Goal: Transaction & Acquisition: Purchase product/service

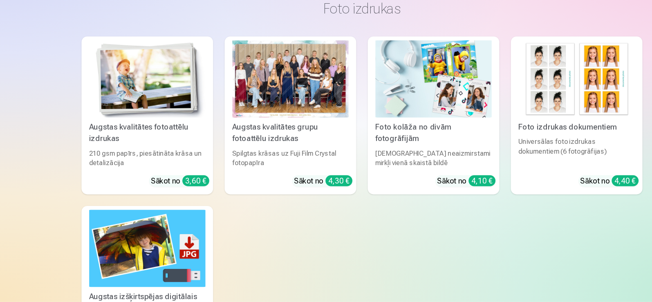
scroll to position [644, 0]
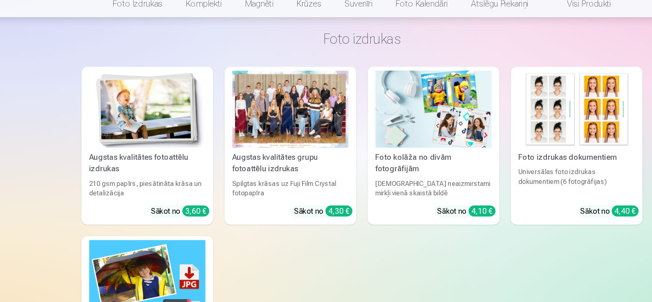
click at [154, 110] on img at bounding box center [143, 113] width 99 height 66
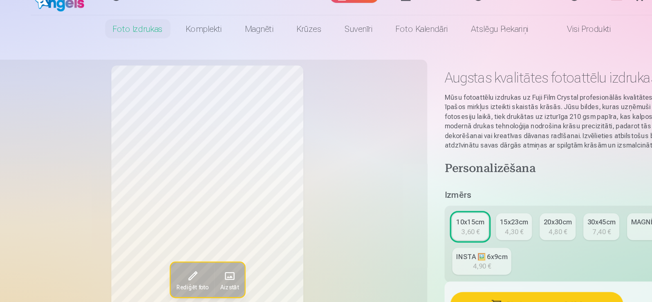
click at [518, 44] on link "Visi produkti" at bounding box center [513, 44] width 70 height 23
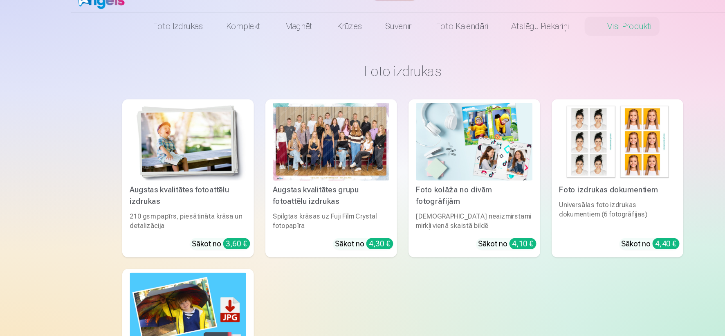
drag, startPoint x: 572, startPoint y: 20, endPoint x: 392, endPoint y: 277, distance: 314.2
click at [392, 277] on div "Augstas kvalitātes fotoattēlu izdrukas 210 gsm papīrs, piesātināta krāsa un det…" at bounding box center [363, 245] width 478 height 279
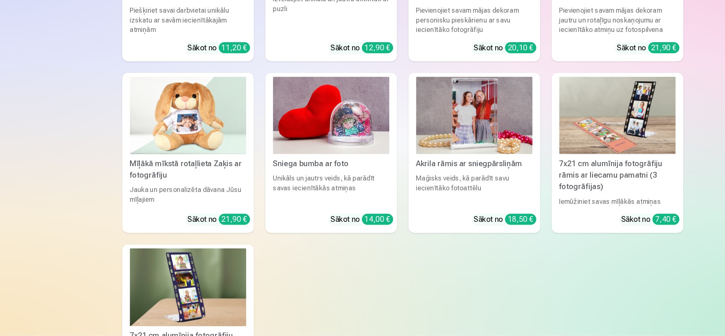
scroll to position [1507, 0]
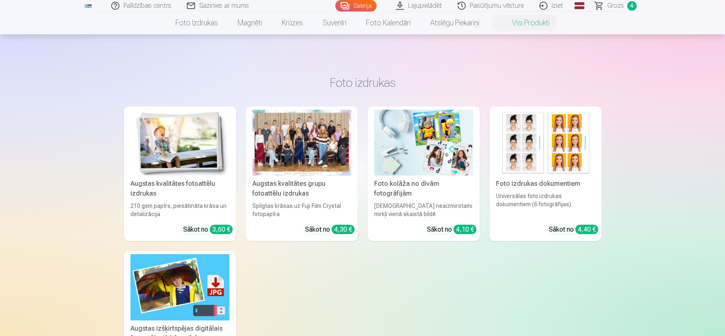
scroll to position [1301, 0]
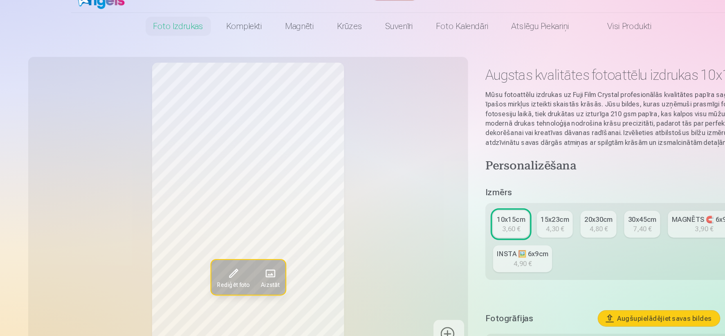
click at [105, 25] on img at bounding box center [107, 16] width 47 height 26
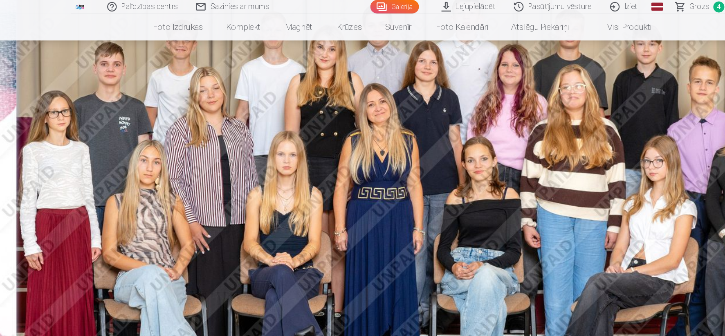
scroll to position [92, 0]
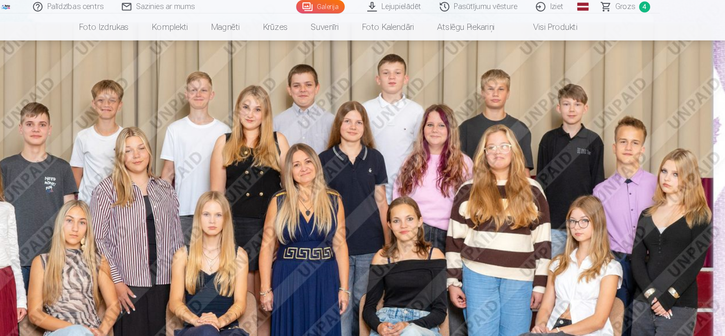
drag, startPoint x: 635, startPoint y: 13, endPoint x: 682, endPoint y: 22, distance: 47.4
click at [708, 22] on html "Palīdzības centrs Sazinies ar mums Galerija Lejupielādēt Pasūtījumu vēsture Izi…" at bounding box center [362, 76] width 725 height 336
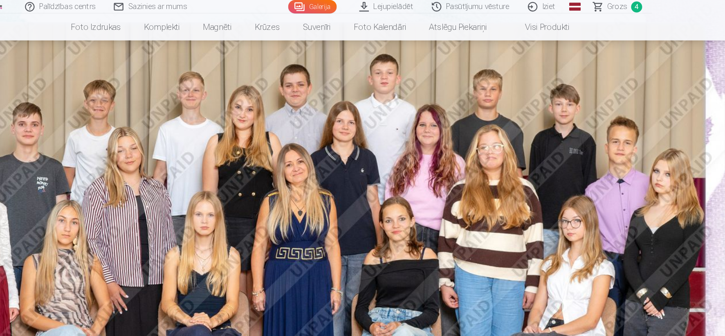
drag, startPoint x: 705, startPoint y: 167, endPoint x: 705, endPoint y: 155, distance: 12.3
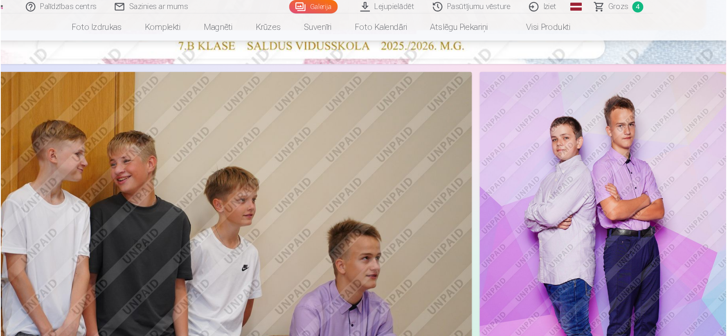
scroll to position [495, 0]
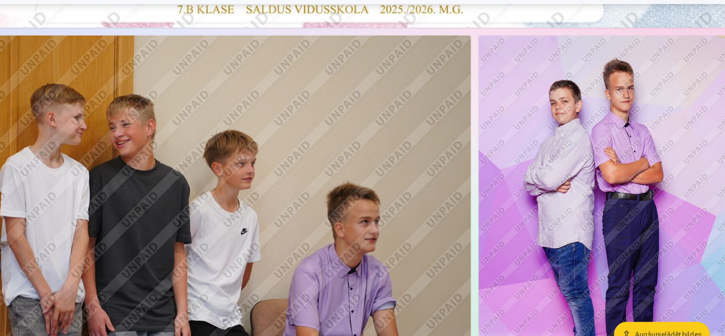
click at [606, 150] on img at bounding box center [602, 218] width 210 height 315
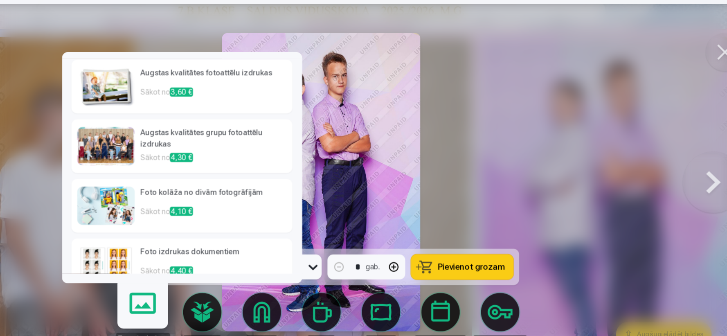
click at [189, 105] on img at bounding box center [180, 104] width 49 height 33
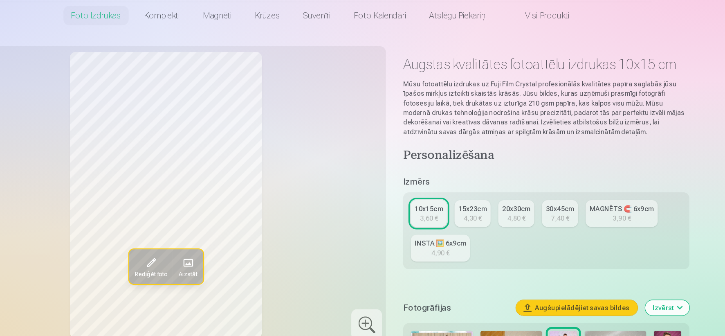
click at [213, 258] on span at bounding box center [217, 254] width 13 height 13
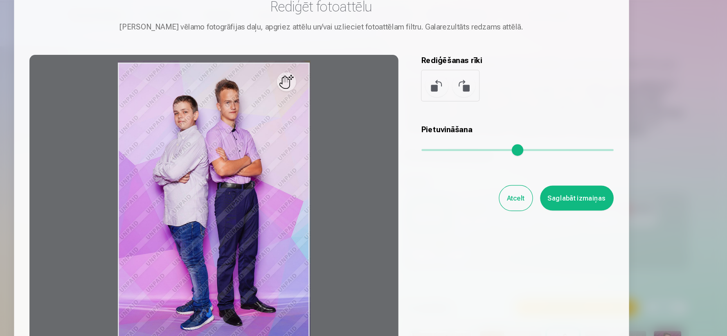
click at [485, 108] on button at bounding box center [485, 104] width 20 height 20
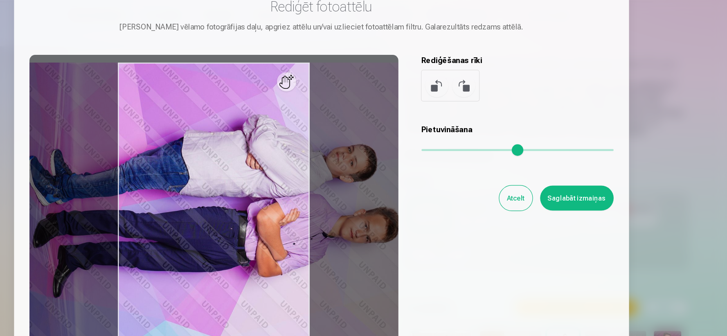
click at [457, 106] on button at bounding box center [462, 104] width 20 height 20
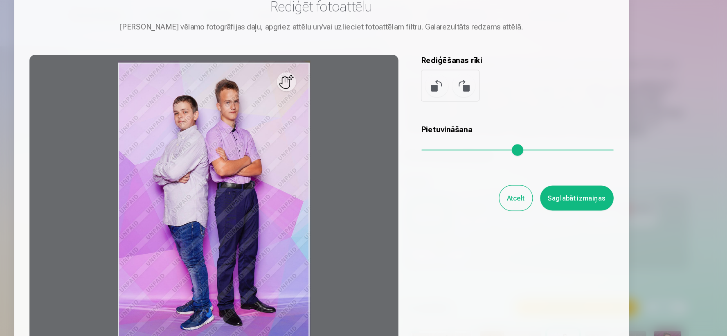
click at [337, 106] on div at bounding box center [272, 206] width 314 height 257
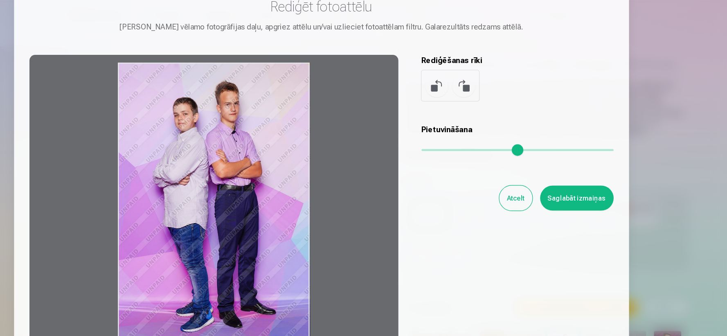
drag, startPoint x: 337, startPoint y: 106, endPoint x: 361, endPoint y: 132, distance: 35.6
click at [361, 132] on div at bounding box center [272, 206] width 314 height 257
click at [326, 135] on div at bounding box center [272, 206] width 314 height 257
click at [291, 135] on div at bounding box center [272, 206] width 314 height 257
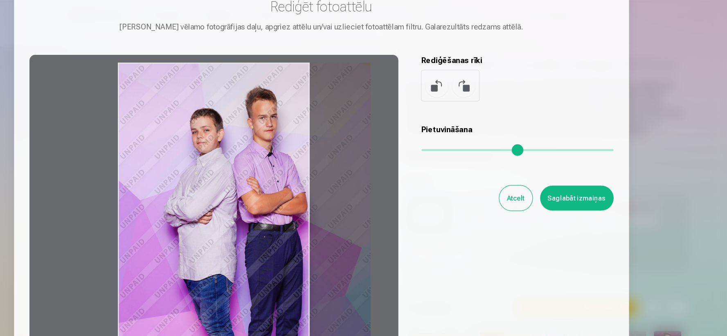
drag, startPoint x: 452, startPoint y: 156, endPoint x: 489, endPoint y: 170, distance: 39.0
type input "****"
click at [489, 159] on input "range" at bounding box center [531, 159] width 164 height 2
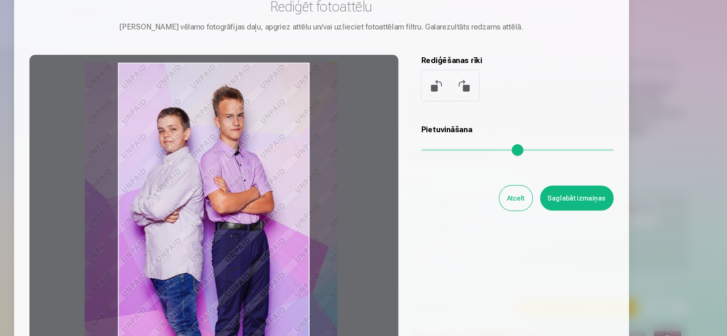
drag, startPoint x: 278, startPoint y: 222, endPoint x: 250, endPoint y: 221, distance: 28.2
click at [250, 221] on div at bounding box center [272, 206] width 314 height 257
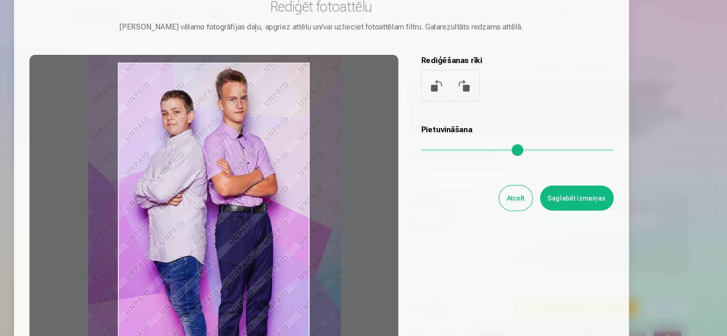
drag, startPoint x: 250, startPoint y: 221, endPoint x: 253, endPoint y: 207, distance: 14.6
click at [253, 207] on div at bounding box center [272, 206] width 314 height 257
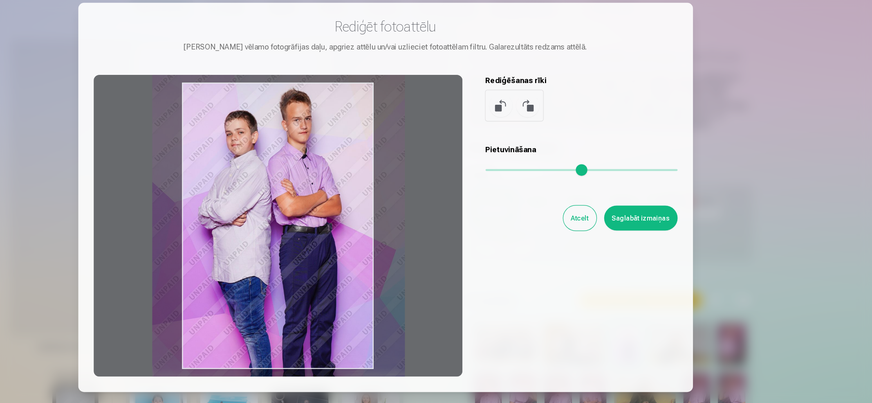
drag, startPoint x: 700, startPoint y: 46, endPoint x: 600, endPoint y: 335, distance: 305.4
click at [600, 335] on div "Rediģēt fotoattēlu Pietuvini vēlamo fotogrāfijas daļu, apgriez attēlu un/vai uz…" at bounding box center [436, 204] width 497 height 305
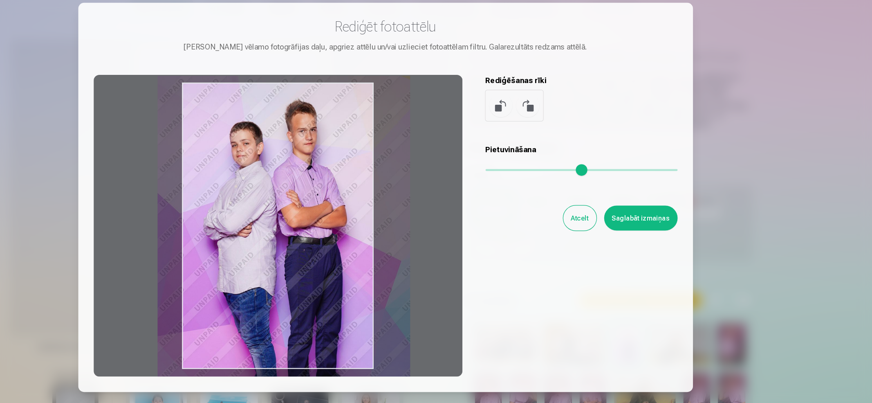
drag, startPoint x: 356, startPoint y: 267, endPoint x: 361, endPoint y: 276, distance: 11.0
click at [361, 276] on div at bounding box center [345, 229] width 314 height 257
click at [606, 222] on button "Atcelt" at bounding box center [602, 222] width 28 height 21
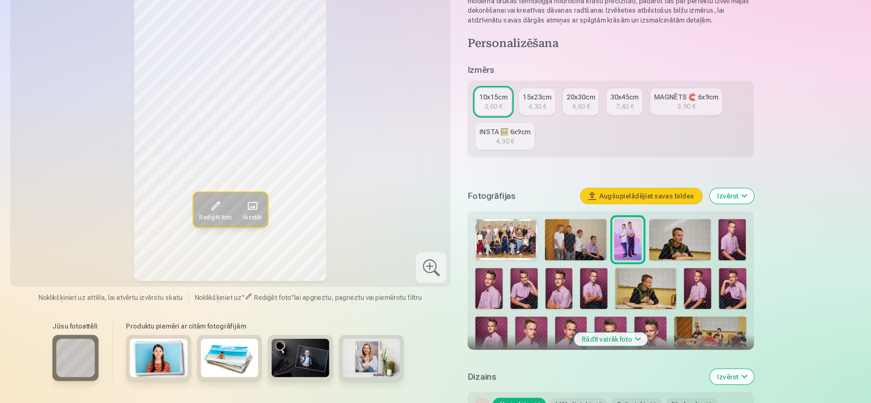
scroll to position [71, 0]
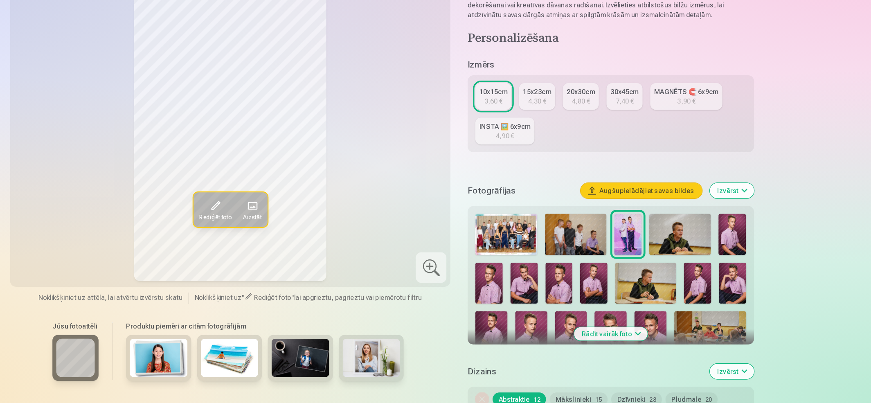
click at [687, 262] on img at bounding box center [686, 259] width 52 height 35
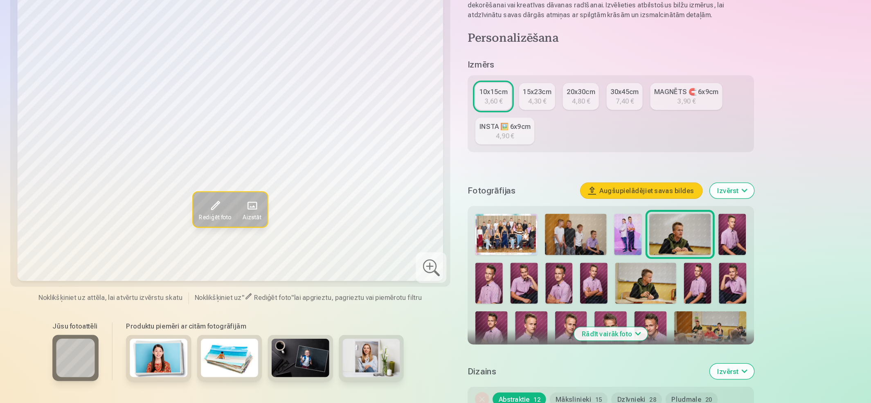
click at [725, 260] on img at bounding box center [730, 259] width 23 height 35
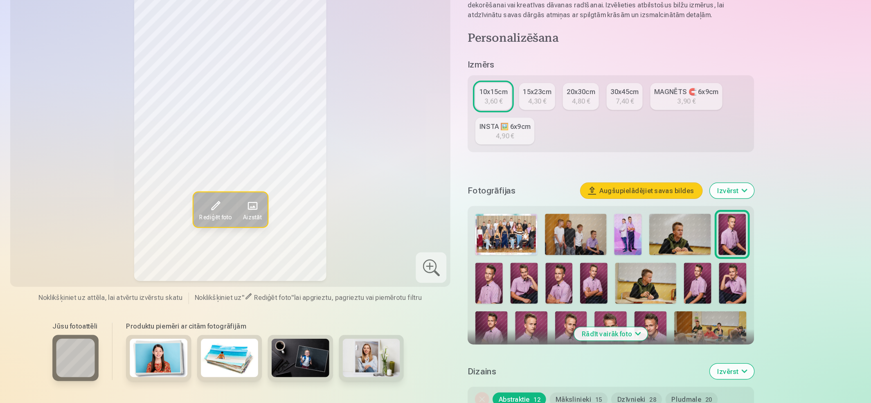
click at [523, 301] on img at bounding box center [523, 300] width 23 height 35
click at [561, 303] on img at bounding box center [553, 300] width 23 height 35
click at [581, 303] on img at bounding box center [583, 300] width 23 height 35
click at [613, 303] on img at bounding box center [612, 300] width 23 height 35
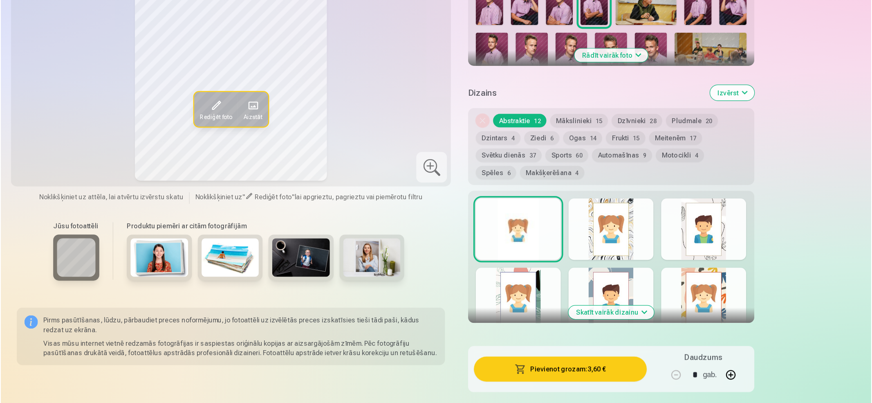
scroll to position [332, 0]
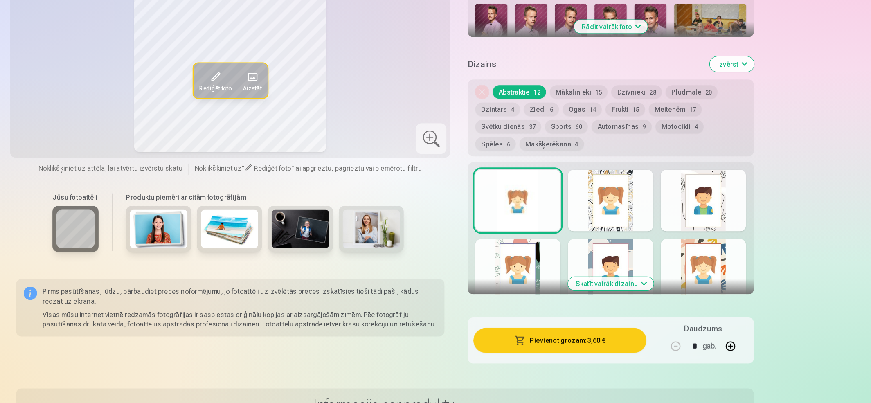
click at [601, 335] on button "Pievienot grozam : 3,60 €" at bounding box center [584, 349] width 147 height 21
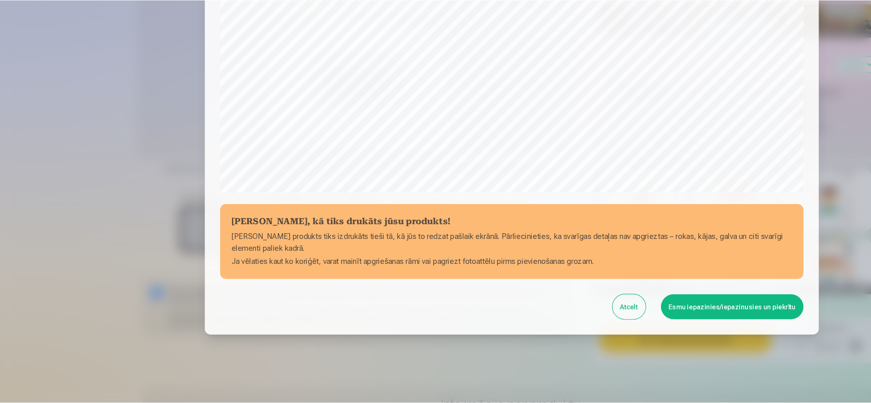
scroll to position [186, 0]
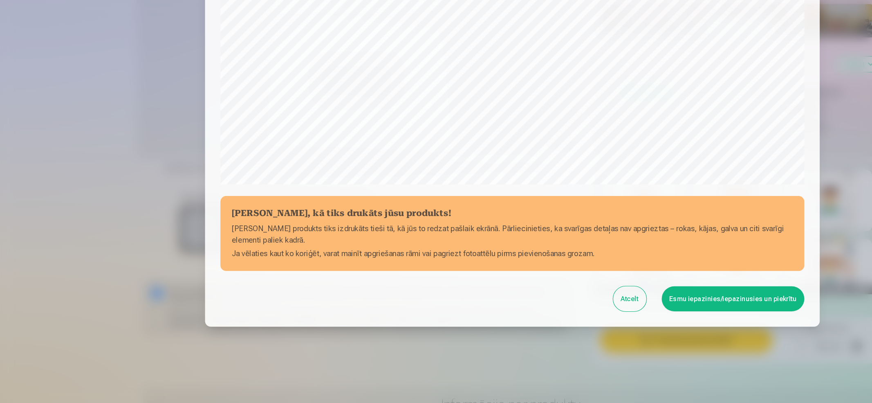
click at [599, 310] on button "Esmu iepazinies/iepazinusies un piekrītu" at bounding box center [623, 313] width 121 height 21
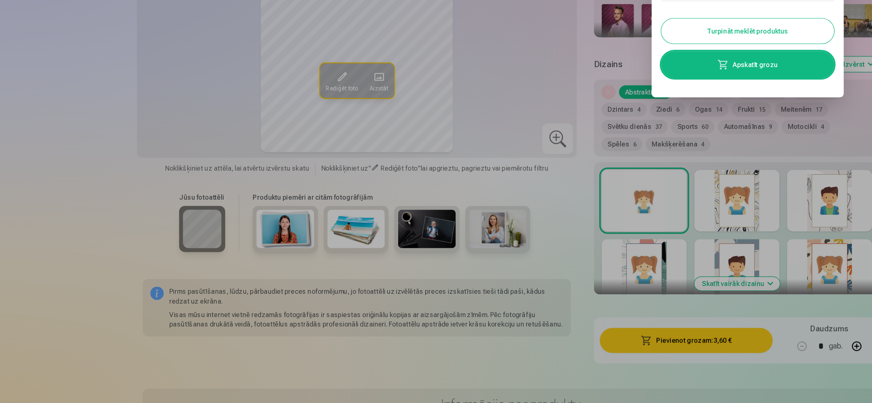
click at [635, 84] on button "Turpināt meklēt produktus" at bounding box center [636, 86] width 147 height 21
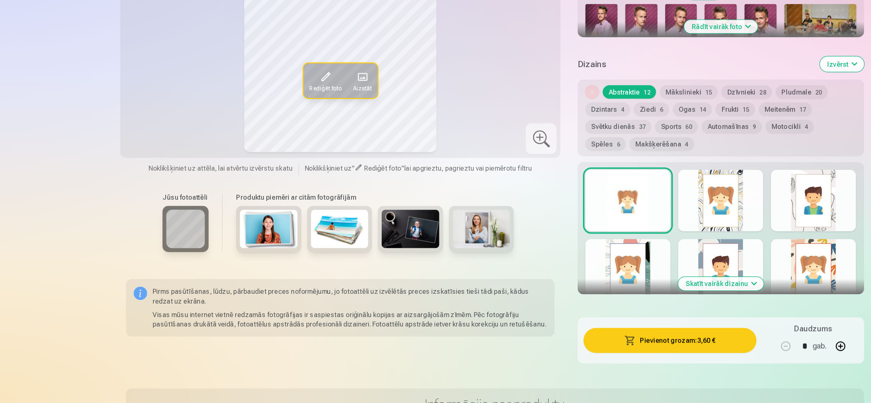
drag, startPoint x: 741, startPoint y: 121, endPoint x: 746, endPoint y: 118, distance: 6.5
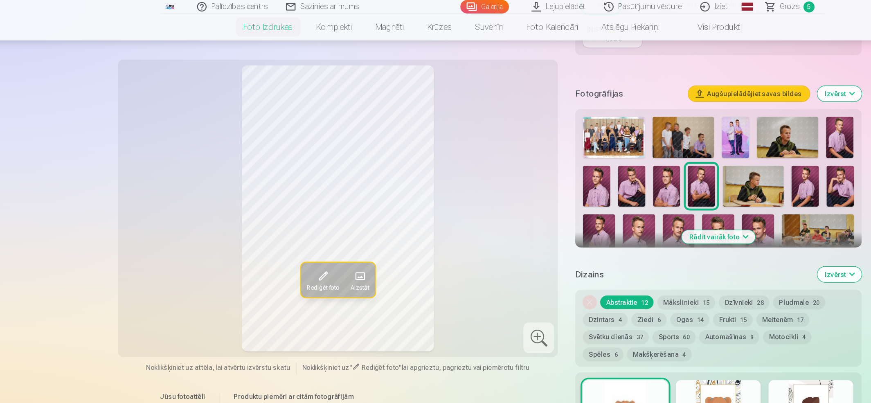
scroll to position [199, 0]
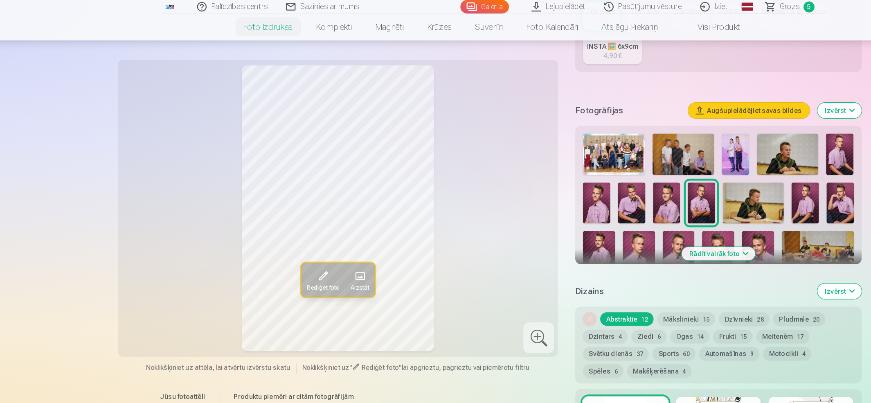
click at [658, 174] on img at bounding box center [657, 172] width 52 height 35
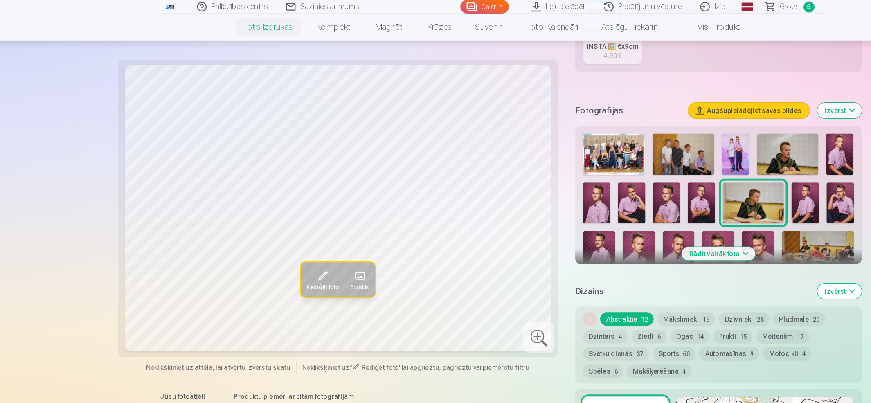
click at [700, 177] on img at bounding box center [701, 172] width 23 height 35
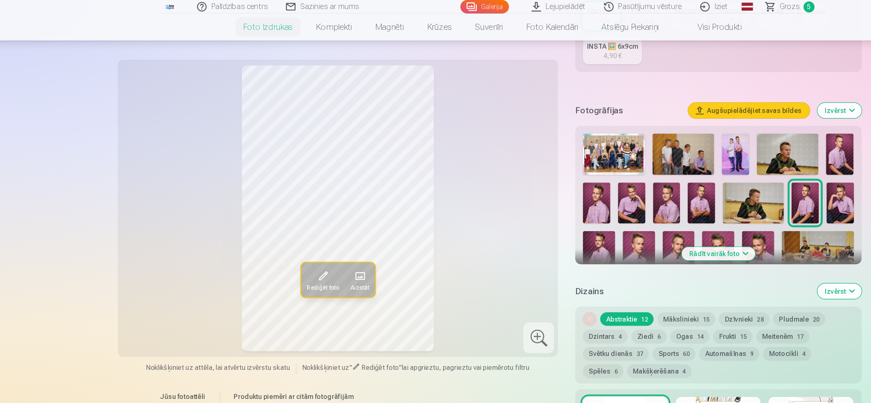
click at [557, 173] on img at bounding box center [553, 172] width 23 height 35
click at [725, 177] on img at bounding box center [731, 172] width 23 height 35
click at [725, 174] on img at bounding box center [731, 172] width 23 height 35
click at [528, 208] on img at bounding box center [525, 217] width 27 height 41
click at [557, 211] on img at bounding box center [559, 217] width 27 height 41
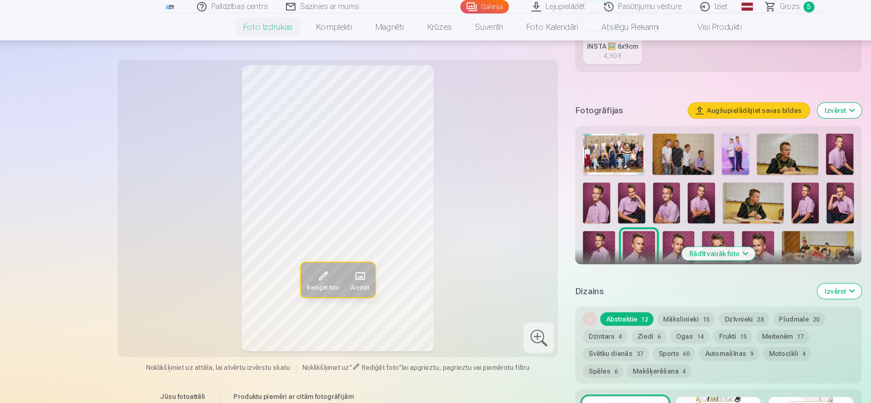
click at [593, 208] on img at bounding box center [593, 217] width 27 height 41
click at [473, 176] on div "Rediģēt foto Aizstāt" at bounding box center [303, 177] width 365 height 243
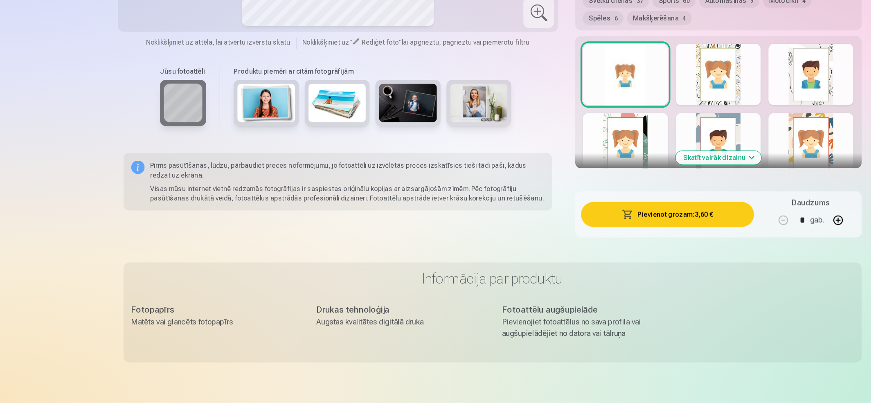
click at [624, 243] on button "Pievienot grozam : 3,60 €" at bounding box center [584, 242] width 147 height 21
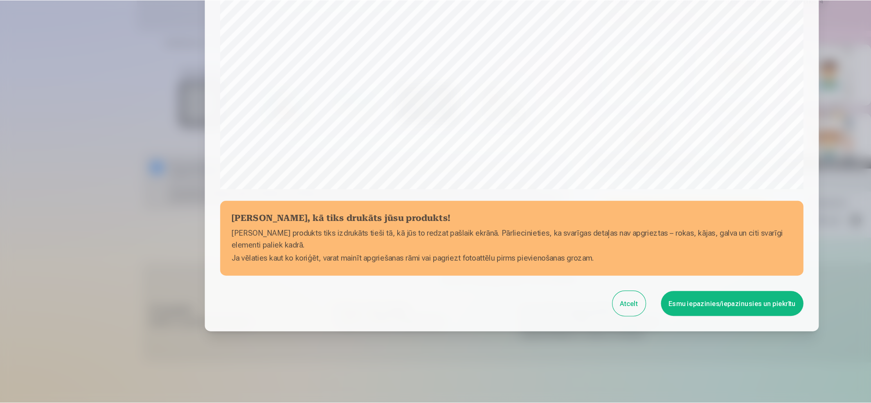
scroll to position [186, 0]
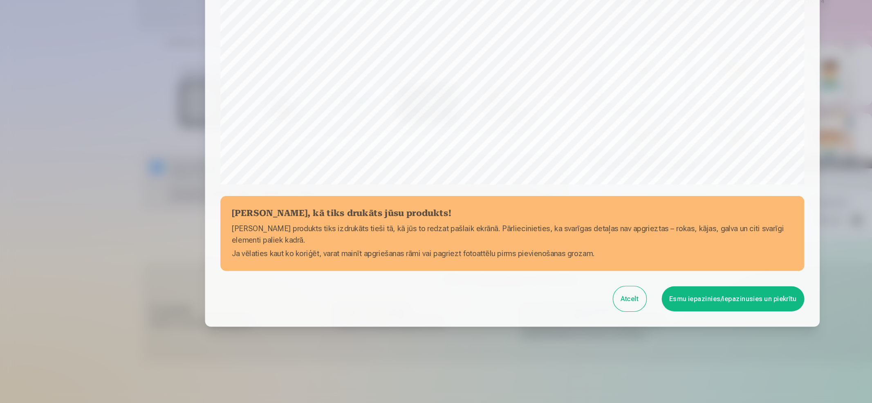
click at [622, 316] on button "Esmu iepazinies/iepazinusies un piekrītu" at bounding box center [623, 313] width 121 height 21
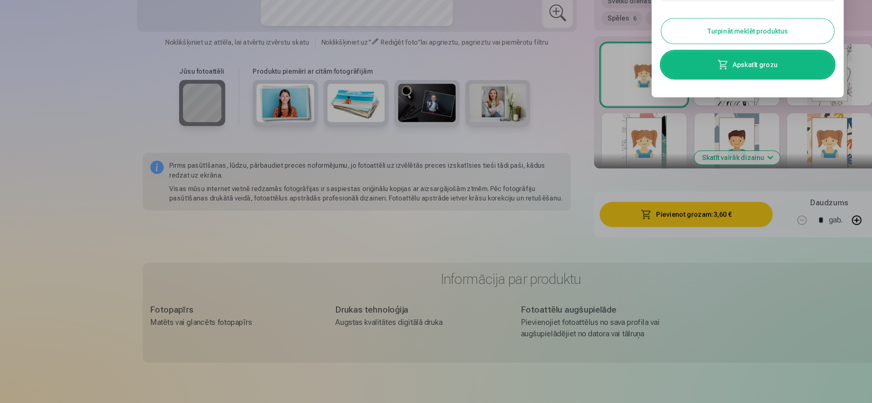
click at [649, 81] on button "Turpināt meklēt produktus" at bounding box center [636, 86] width 147 height 21
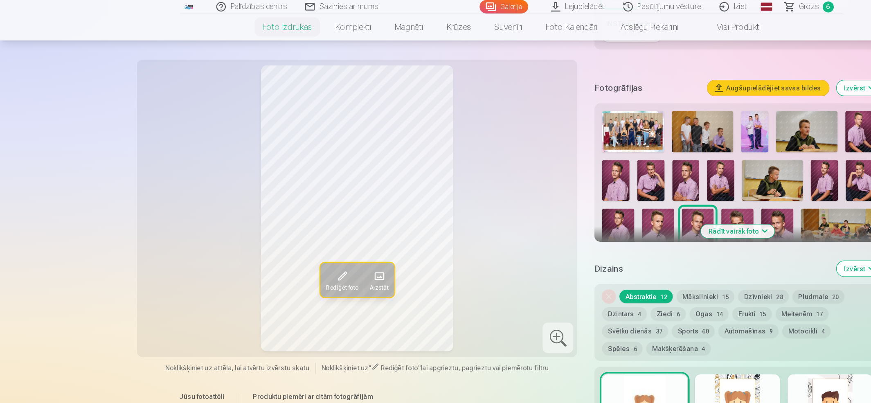
scroll to position [209, 0]
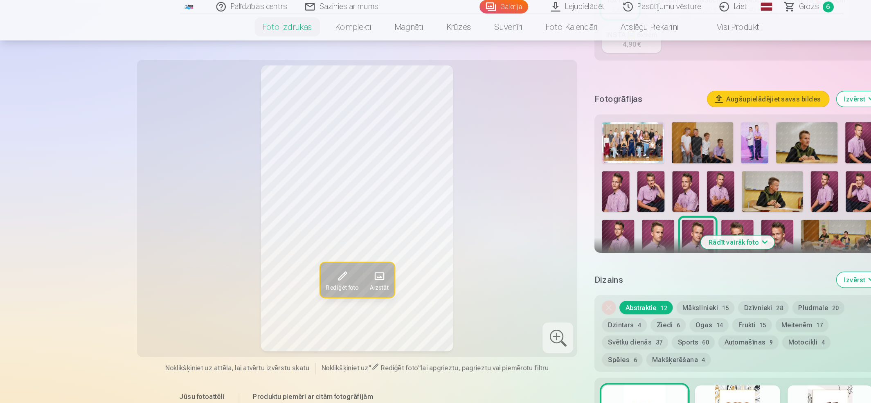
click at [624, 191] on img at bounding box center [627, 207] width 27 height 41
click at [648, 206] on button "Rādīt vairāk foto" at bounding box center [627, 205] width 63 height 11
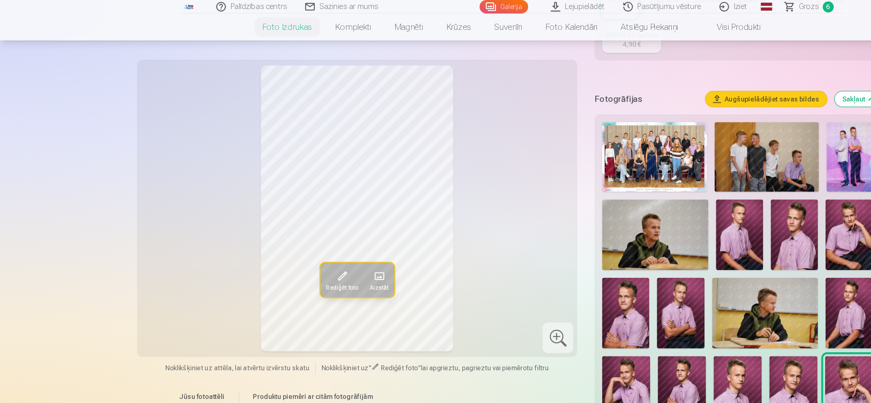
click at [581, 328] on img at bounding box center [580, 333] width 41 height 61
click at [620, 328] on img at bounding box center [627, 333] width 41 height 61
click at [670, 331] on img at bounding box center [675, 333] width 41 height 61
click at [719, 331] on img at bounding box center [722, 333] width 41 height 61
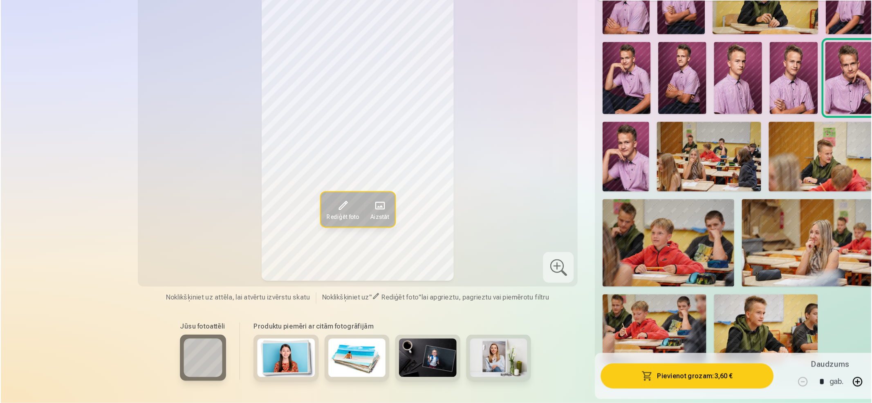
scroll to position [422, 0]
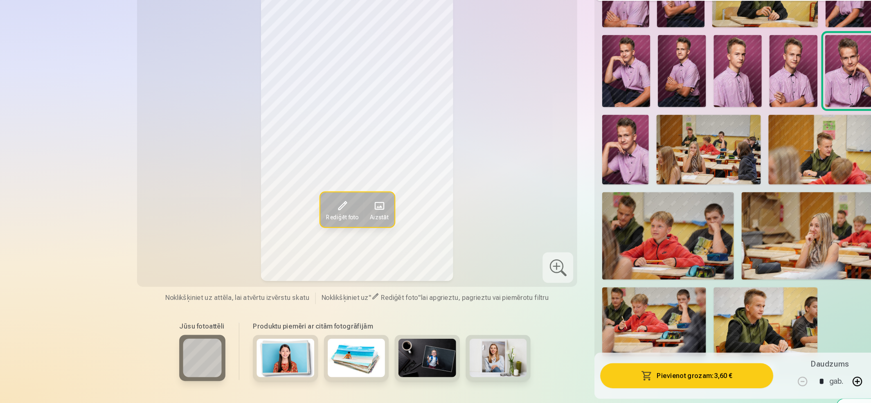
click at [532, 184] on img at bounding box center [532, 186] width 40 height 59
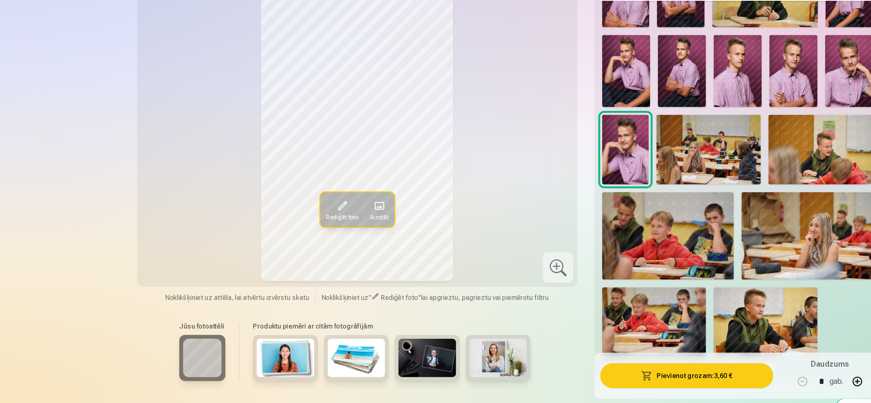
click at [722, 114] on img at bounding box center [722, 120] width 41 height 61
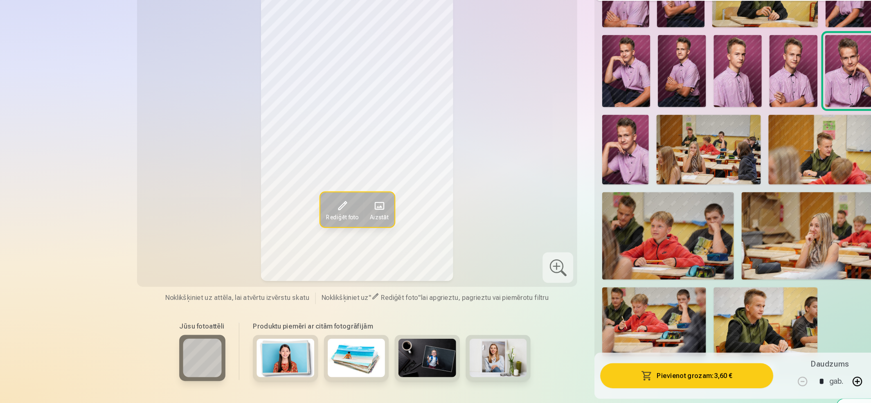
click at [291, 242] on span "Rediģēt foto" at bounding box center [290, 244] width 27 height 7
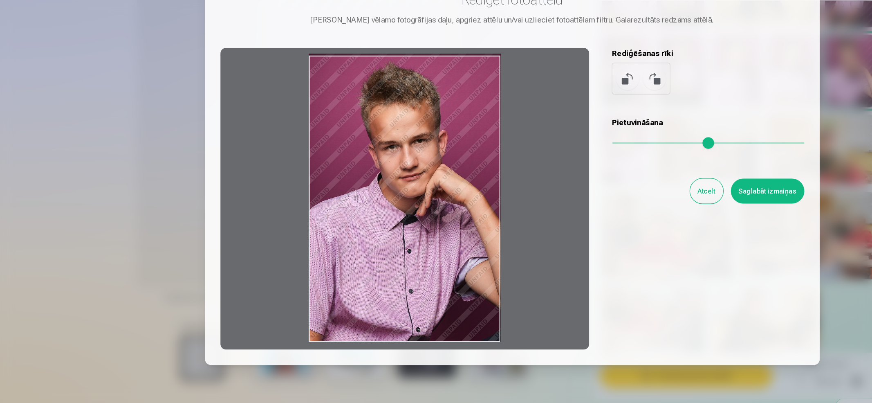
drag, startPoint x: 386, startPoint y: 287, endPoint x: 396, endPoint y: 284, distance: 11.0
click at [396, 284] on div at bounding box center [345, 229] width 314 height 257
drag, startPoint x: 525, startPoint y: 179, endPoint x: 446, endPoint y: 183, distance: 79.4
click at [521, 182] on input "range" at bounding box center [603, 182] width 164 height 2
drag, startPoint x: 359, startPoint y: 281, endPoint x: 389, endPoint y: 276, distance: 31.1
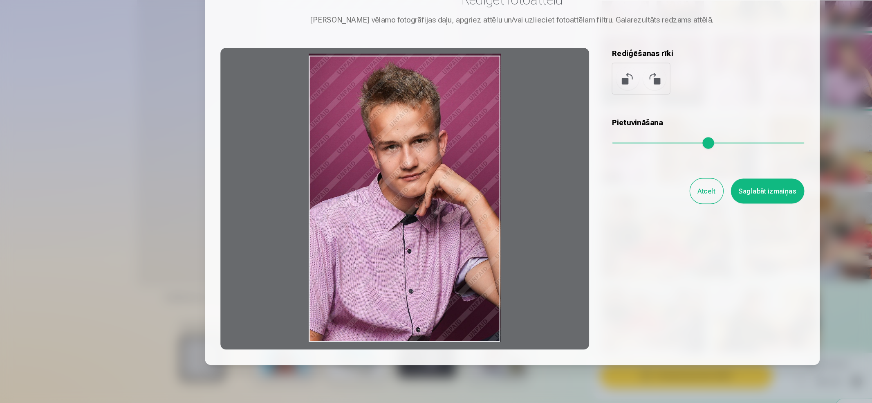
click at [389, 276] on div at bounding box center [345, 229] width 314 height 257
click at [372, 267] on div at bounding box center [345, 229] width 314 height 257
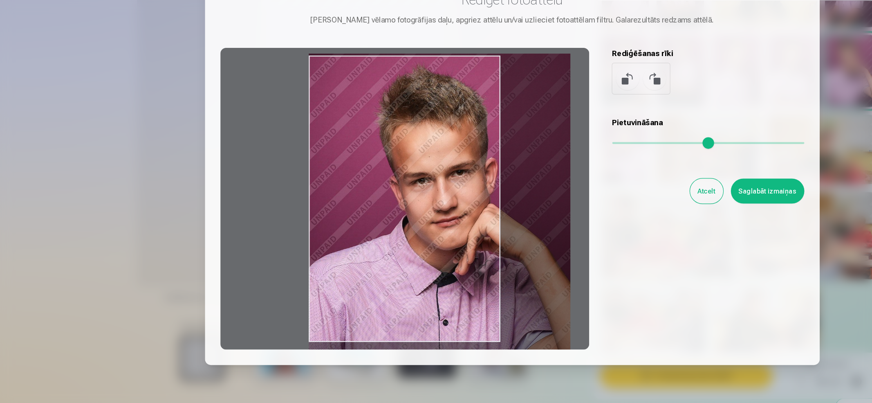
drag, startPoint x: 526, startPoint y: 180, endPoint x: 652, endPoint y: 188, distance: 126.2
click at [652, 182] on input "range" at bounding box center [603, 182] width 164 height 2
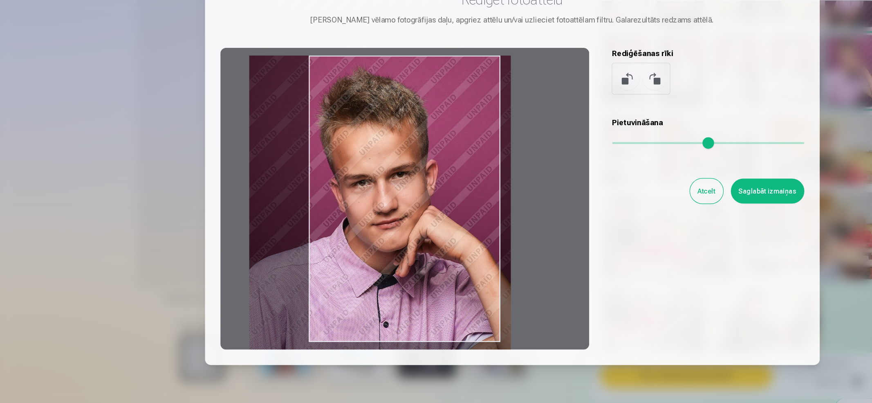
drag, startPoint x: 372, startPoint y: 242, endPoint x: 321, endPoint y: 246, distance: 50.9
click at [321, 246] on div at bounding box center [345, 229] width 314 height 257
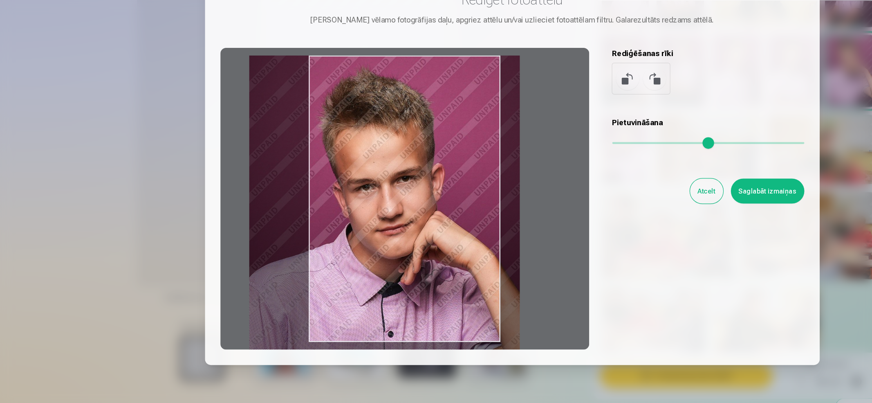
drag, startPoint x: 651, startPoint y: 181, endPoint x: 670, endPoint y: 183, distance: 18.5
click at [670, 182] on input "range" at bounding box center [603, 182] width 164 height 2
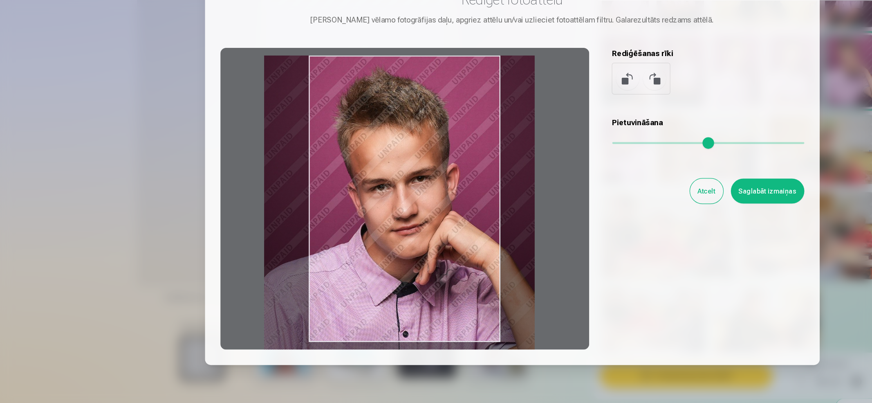
drag, startPoint x: 333, startPoint y: 282, endPoint x: 346, endPoint y: 282, distance: 12.7
click at [346, 282] on div at bounding box center [345, 229] width 314 height 257
type input "****"
click at [599, 222] on button "Atcelt" at bounding box center [602, 222] width 28 height 21
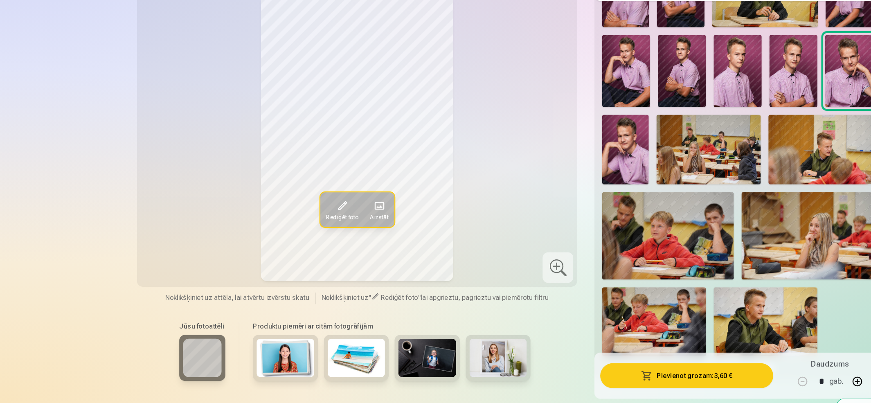
click at [606, 184] on img at bounding box center [603, 186] width 89 height 59
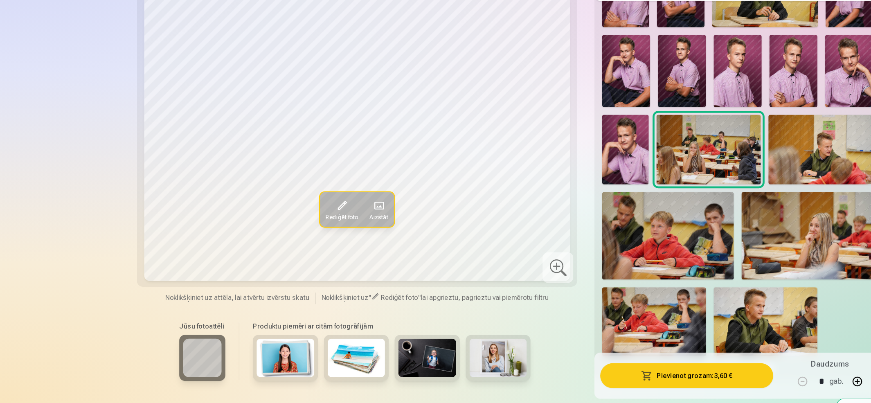
click at [687, 184] on img at bounding box center [698, 186] width 89 height 59
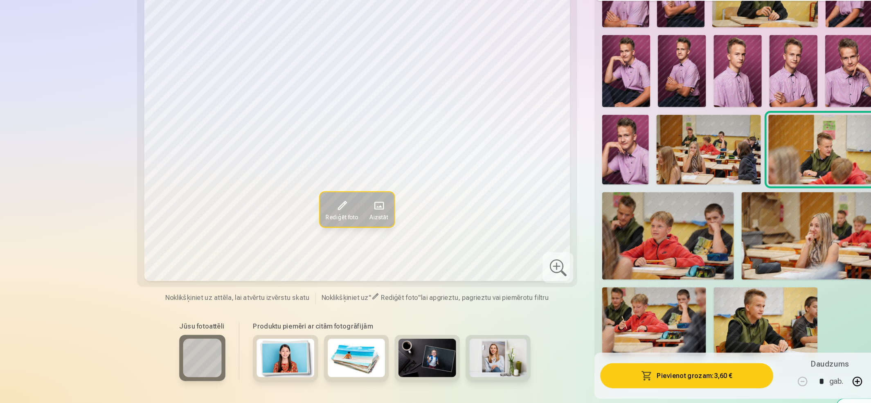
click at [553, 335] on img at bounding box center [556, 333] width 88 height 59
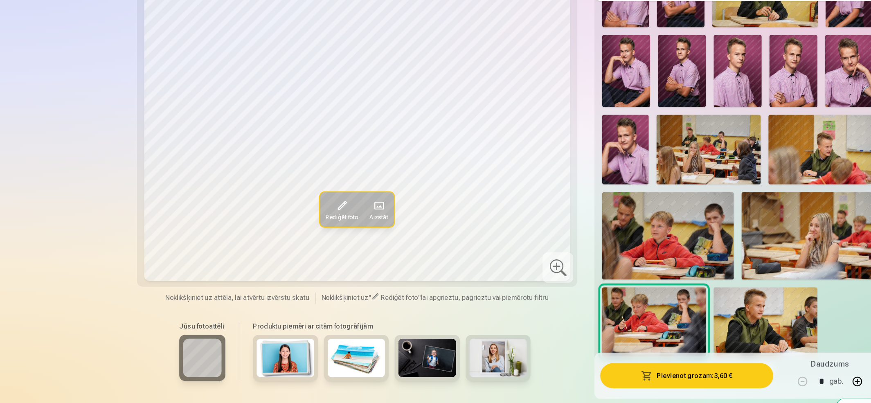
click at [661, 334] on img at bounding box center [651, 333] width 88 height 59
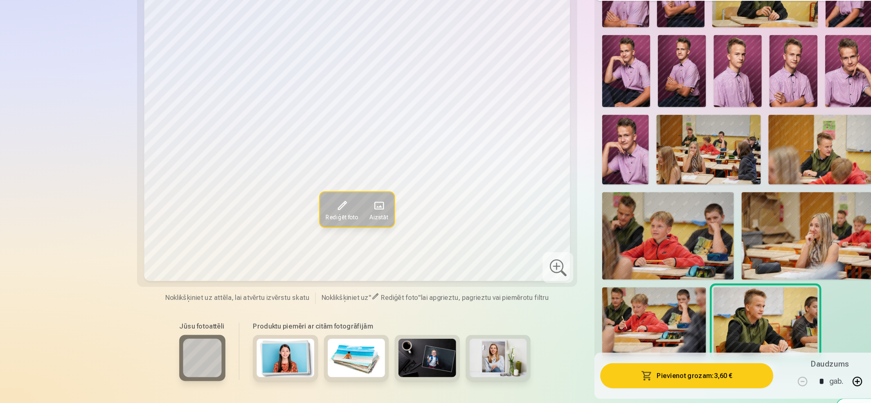
click at [292, 241] on span "Rediģēt foto" at bounding box center [290, 244] width 27 height 7
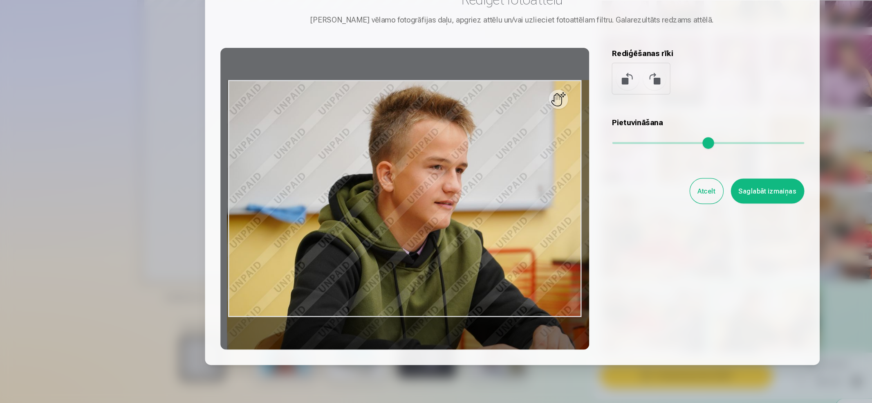
drag, startPoint x: 523, startPoint y: 179, endPoint x: 552, endPoint y: 183, distance: 28.9
click at [552, 182] on input "range" at bounding box center [603, 182] width 164 height 2
click at [459, 330] on div at bounding box center [345, 229] width 314 height 257
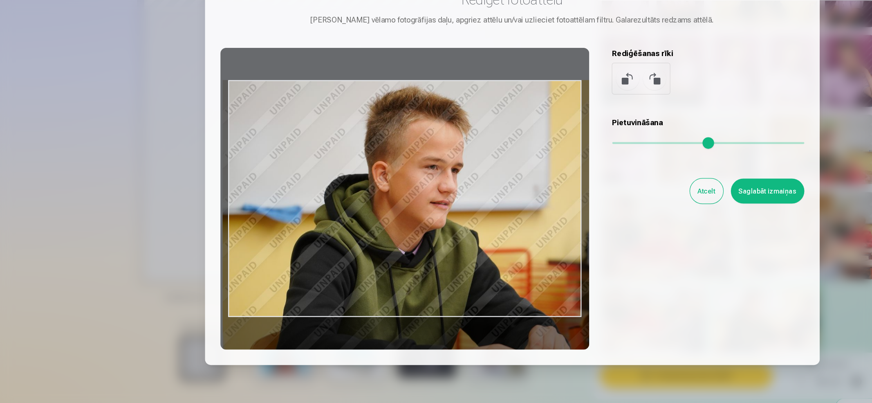
drag, startPoint x: 440, startPoint y: 256, endPoint x: 436, endPoint y: 260, distance: 4.9
click at [436, 260] on div at bounding box center [345, 229] width 314 height 257
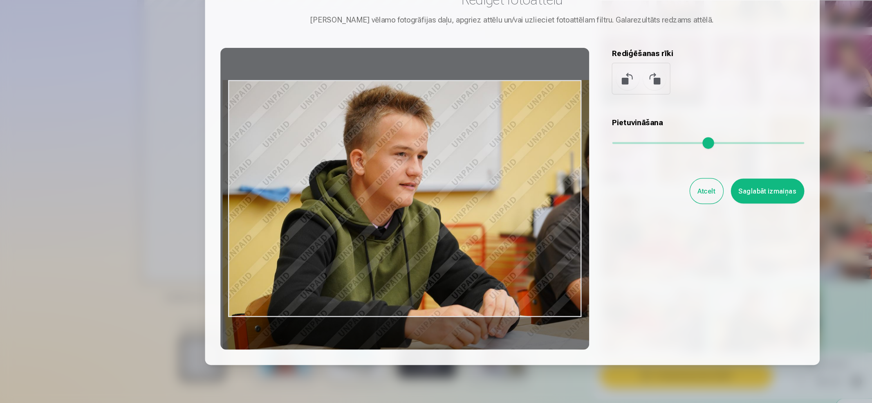
drag, startPoint x: 549, startPoint y: 181, endPoint x: 537, endPoint y: 180, distance: 11.9
click at [537, 181] on input "range" at bounding box center [603, 182] width 164 height 2
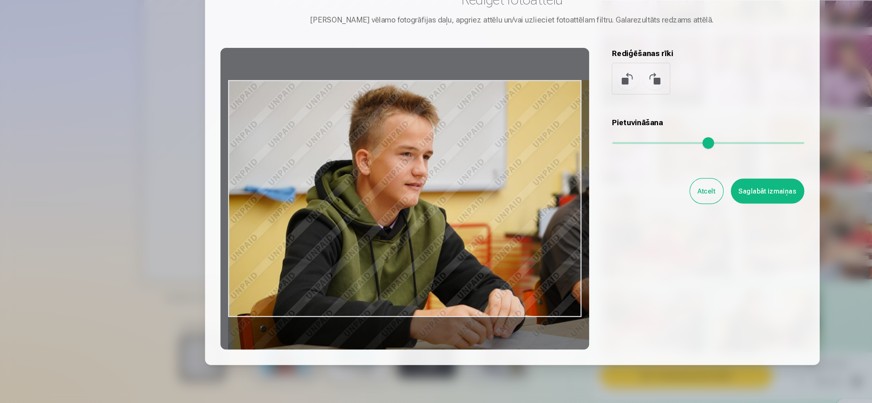
drag, startPoint x: 370, startPoint y: 235, endPoint x: 420, endPoint y: 236, distance: 50.3
click at [420, 236] on div at bounding box center [345, 229] width 314 height 257
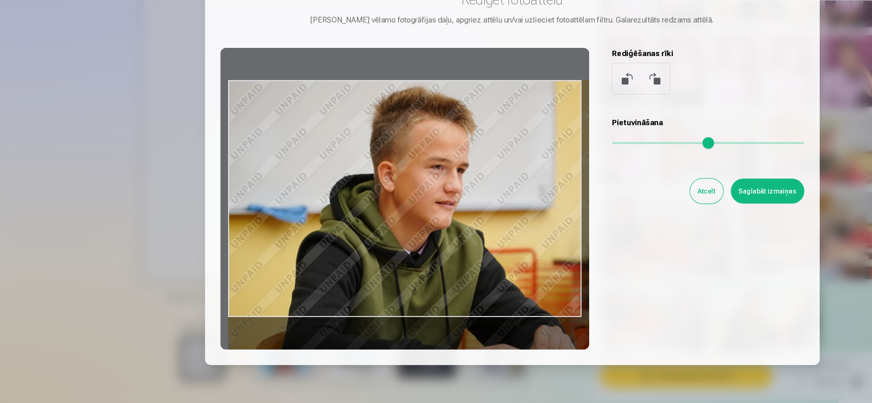
drag, startPoint x: 537, startPoint y: 182, endPoint x: 552, endPoint y: 187, distance: 15.8
click at [552, 182] on input "range" at bounding box center [603, 182] width 164 height 2
type input "****"
click at [663, 220] on button "Saglabāt izmaiņas" at bounding box center [653, 222] width 63 height 21
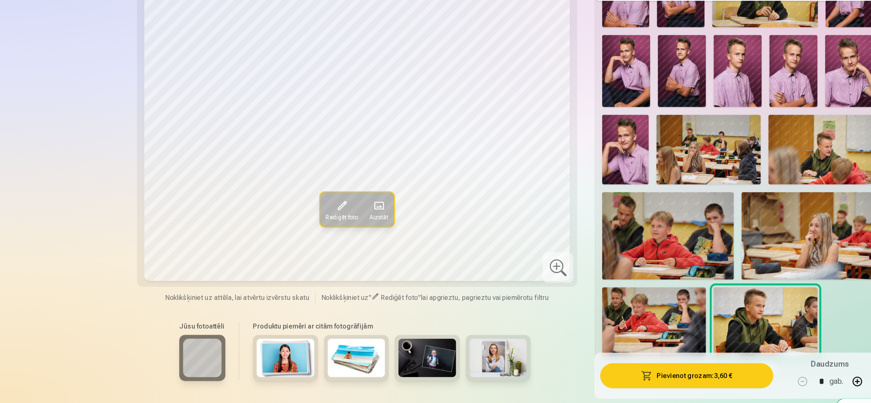
click at [606, 335] on button "Pievienot grozam : 3,60 €" at bounding box center [584, 379] width 147 height 21
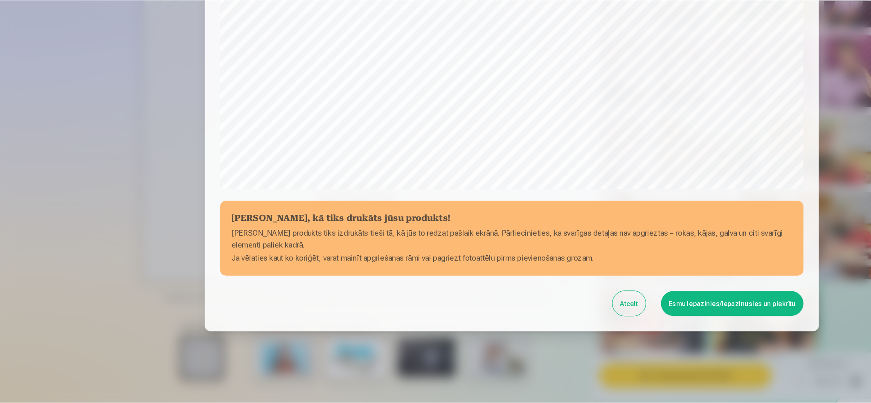
scroll to position [186, 0]
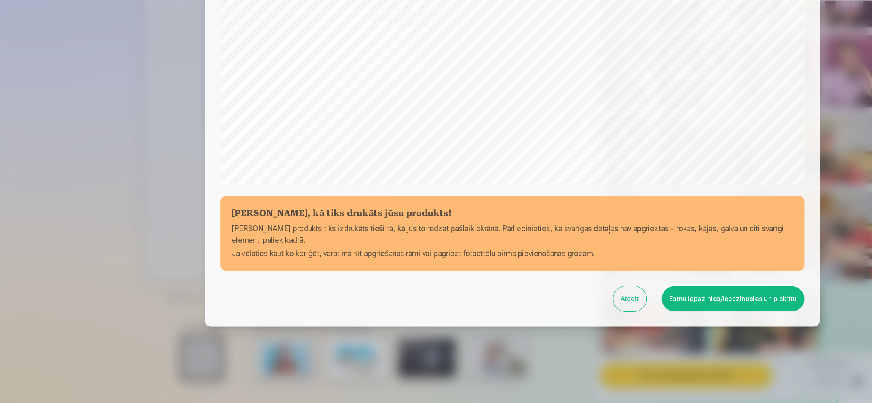
click at [645, 311] on button "Esmu iepazinies/iepazinusies un piekrītu" at bounding box center [623, 313] width 121 height 21
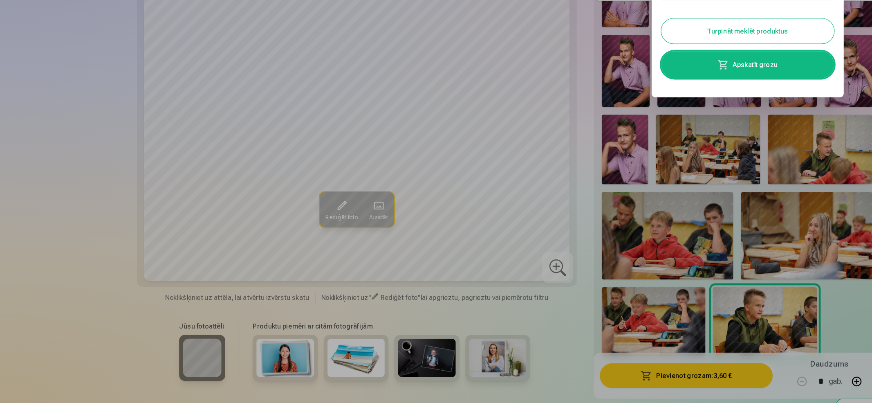
click at [643, 84] on button "Turpināt meklēt produktus" at bounding box center [636, 86] width 147 height 21
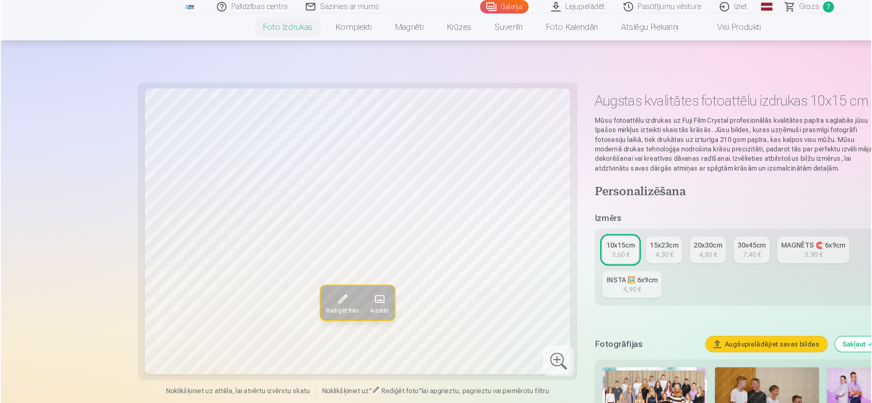
scroll to position [240, 0]
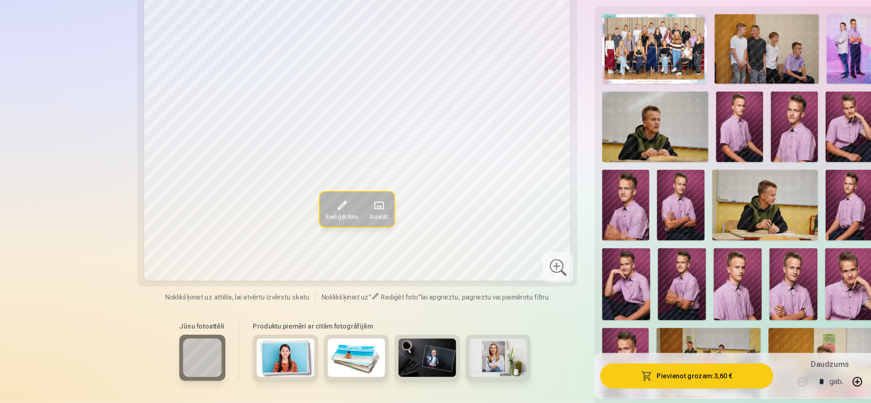
click at [567, 174] on img at bounding box center [557, 168] width 90 height 60
click at [628, 245] on img at bounding box center [651, 234] width 90 height 60
click at [323, 238] on span at bounding box center [322, 234] width 13 height 13
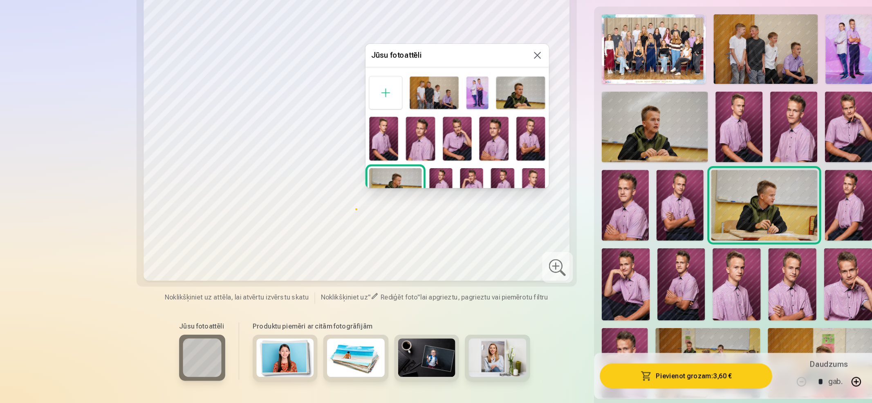
click at [456, 107] on button at bounding box center [458, 107] width 10 height 10
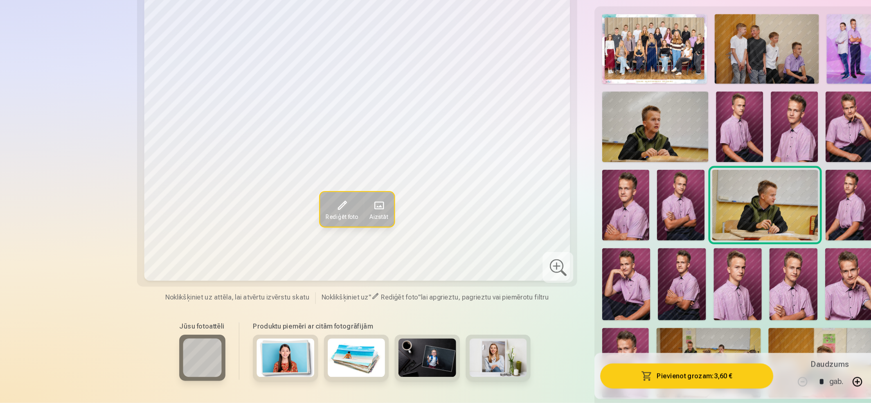
click at [281, 241] on span "Rediģēt foto" at bounding box center [290, 244] width 27 height 7
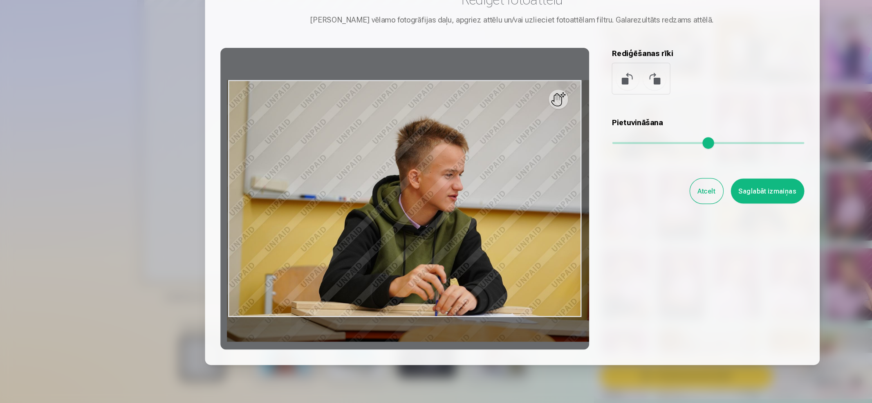
drag, startPoint x: 524, startPoint y: 182, endPoint x: 534, endPoint y: 181, distance: 9.4
type input "****"
click at [534, 181] on input "range" at bounding box center [603, 182] width 164 height 2
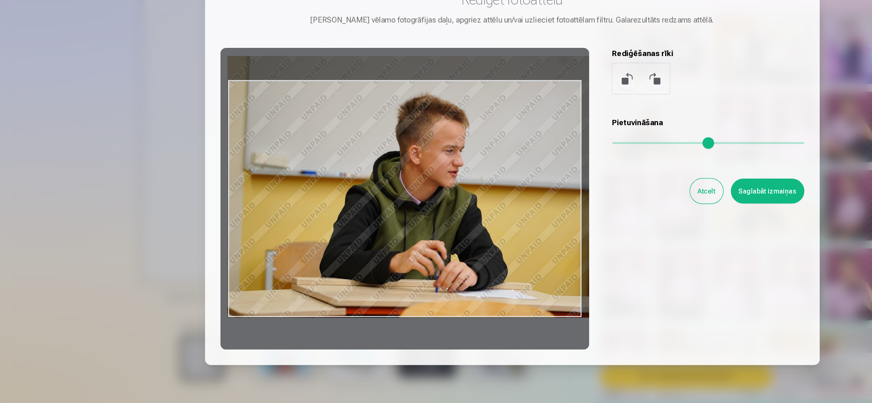
drag, startPoint x: 353, startPoint y: 245, endPoint x: 354, endPoint y: 219, distance: 25.4
click at [354, 219] on div at bounding box center [345, 229] width 314 height 257
click at [653, 223] on button "Saglabāt izmaiņas" at bounding box center [653, 222] width 63 height 21
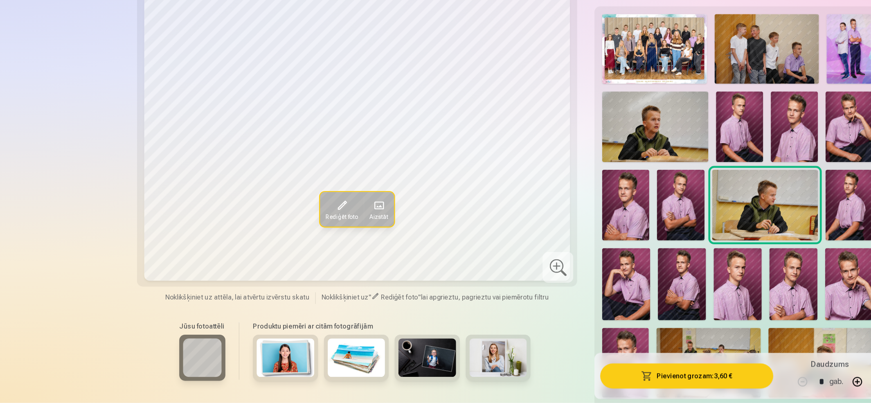
click at [473, 286] on div at bounding box center [475, 287] width 26 height 26
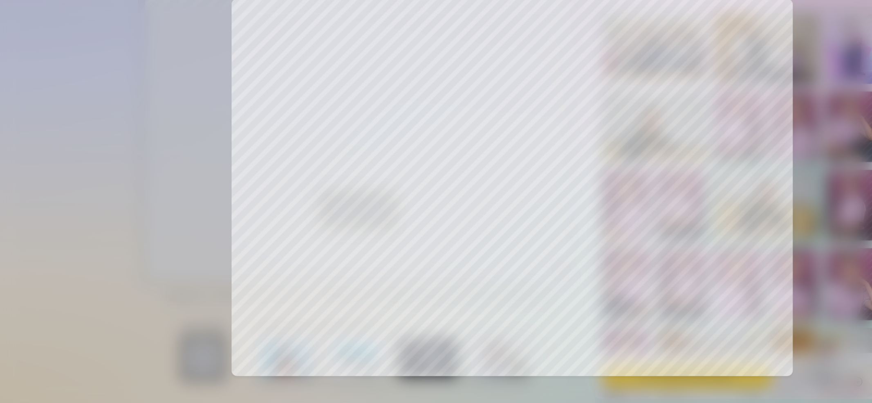
drag, startPoint x: 485, startPoint y: 265, endPoint x: 491, endPoint y: 298, distance: 33.6
click at [491, 303] on div at bounding box center [436, 201] width 872 height 403
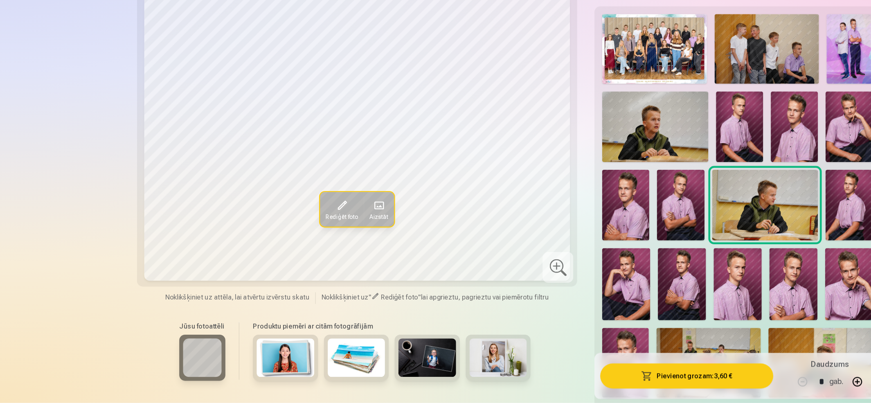
click at [662, 94] on img at bounding box center [652, 101] width 89 height 59
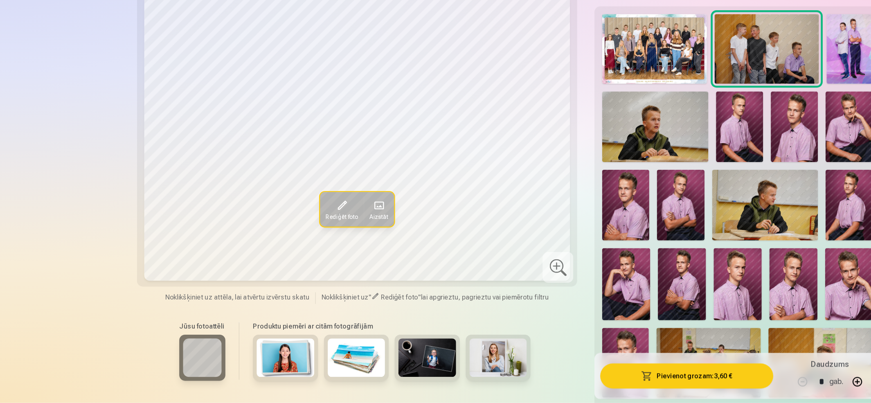
drag, startPoint x: 287, startPoint y: 238, endPoint x: 288, endPoint y: 243, distance: 5.9
click at [288, 243] on button "Rediģēt foto" at bounding box center [290, 237] width 37 height 29
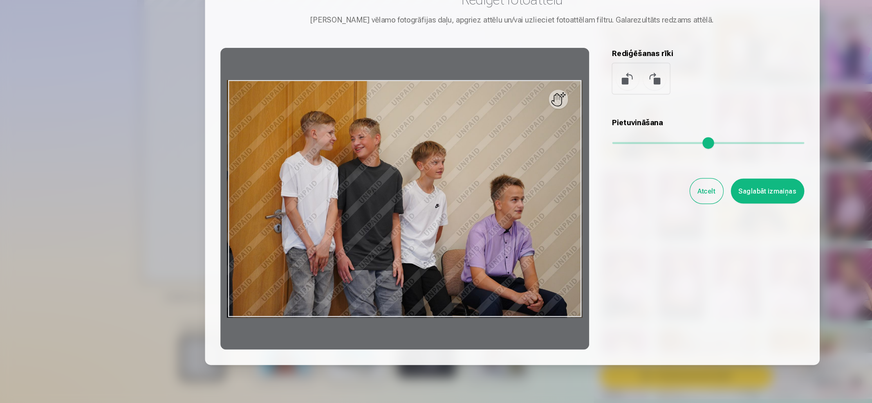
click at [457, 231] on div at bounding box center [345, 229] width 314 height 257
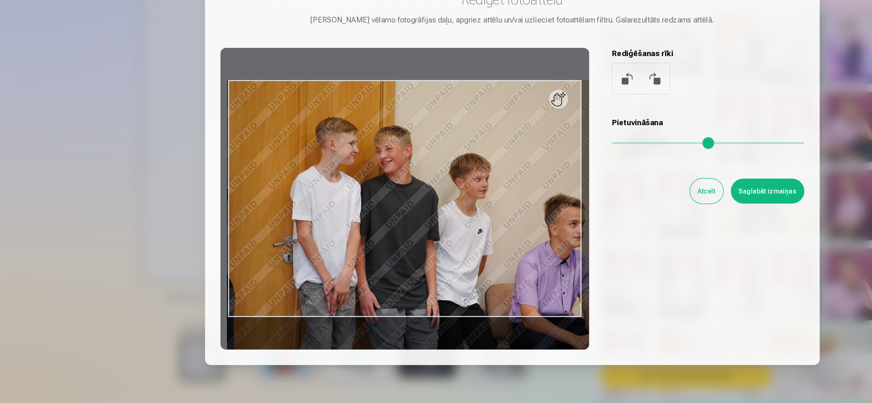
drag, startPoint x: 525, startPoint y: 179, endPoint x: 541, endPoint y: 179, distance: 16.4
type input "***"
click at [541, 181] on input "range" at bounding box center [603, 182] width 164 height 2
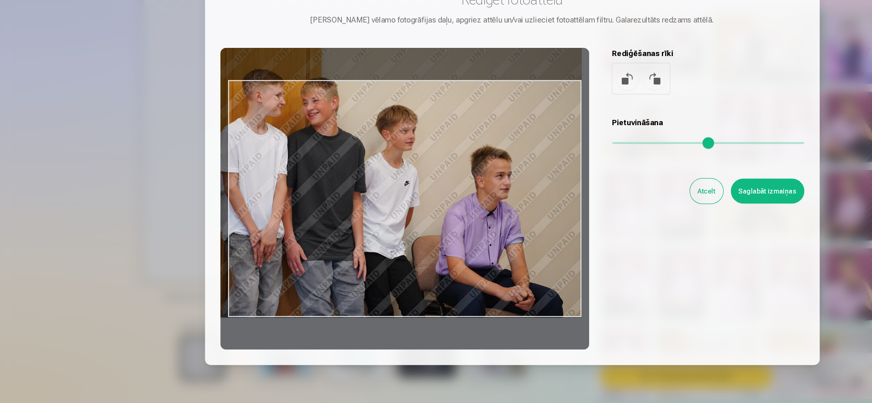
drag, startPoint x: 419, startPoint y: 269, endPoint x: 326, endPoint y: 218, distance: 106.0
click at [326, 218] on div at bounding box center [345, 229] width 314 height 257
click at [602, 221] on button "Atcelt" at bounding box center [602, 222] width 28 height 21
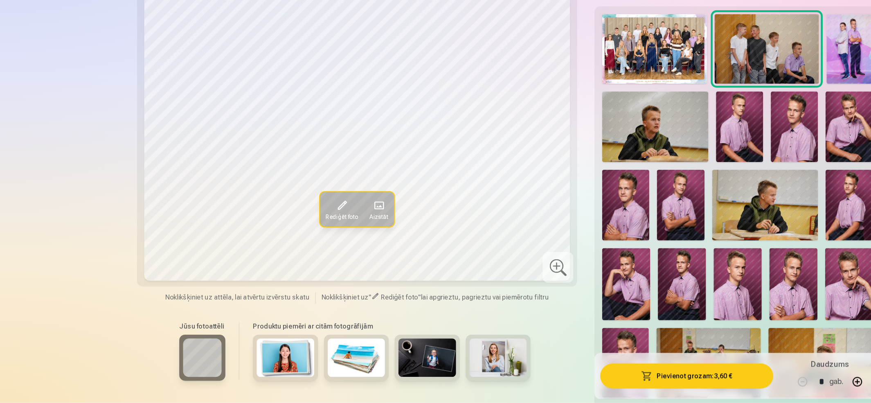
click at [720, 101] on img at bounding box center [723, 101] width 40 height 59
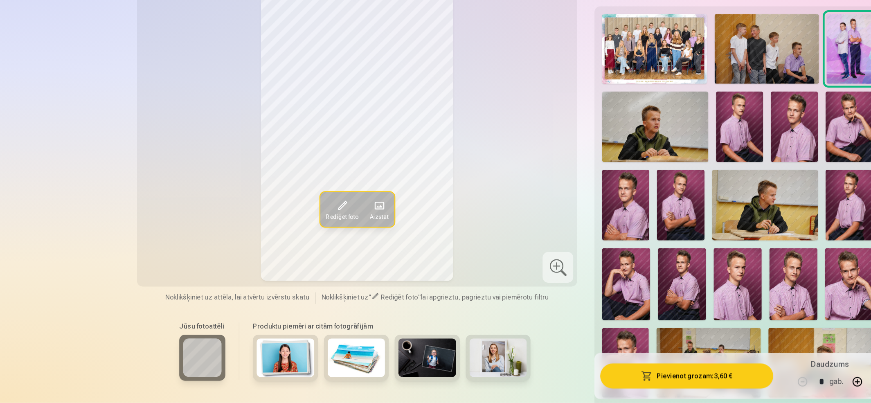
click at [292, 239] on span at bounding box center [290, 234] width 13 height 13
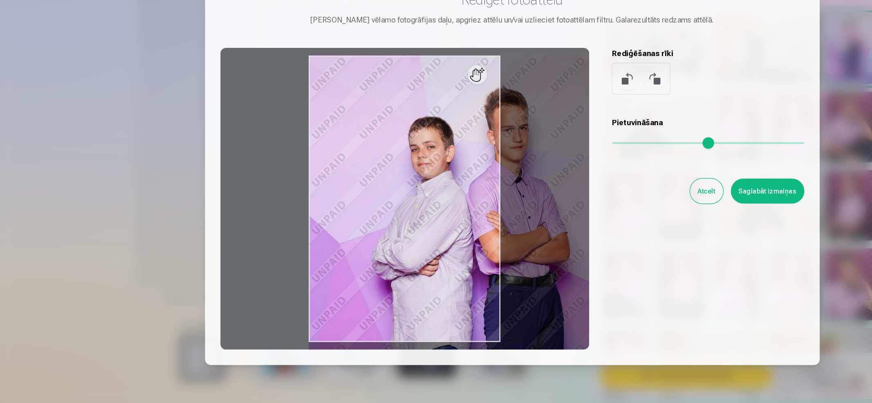
drag, startPoint x: 523, startPoint y: 179, endPoint x: 621, endPoint y: 199, distance: 99.4
click at [621, 182] on input "range" at bounding box center [603, 182] width 164 height 2
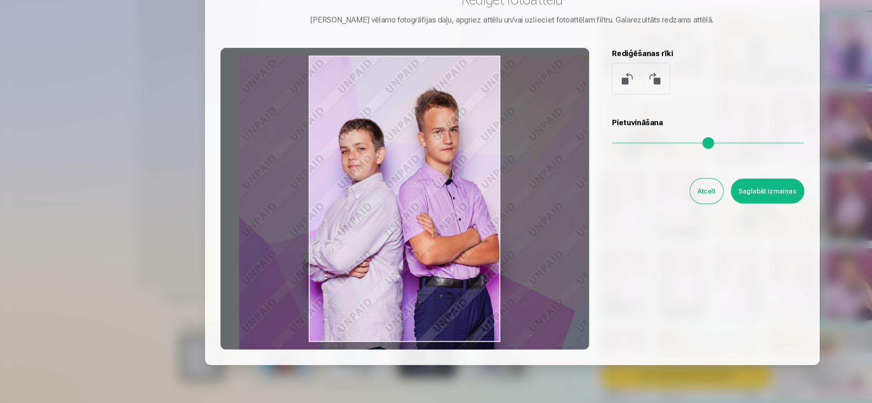
drag, startPoint x: 384, startPoint y: 256, endPoint x: 382, endPoint y: 238, distance: 18.1
click at [324, 272] on div at bounding box center [345, 229] width 314 height 257
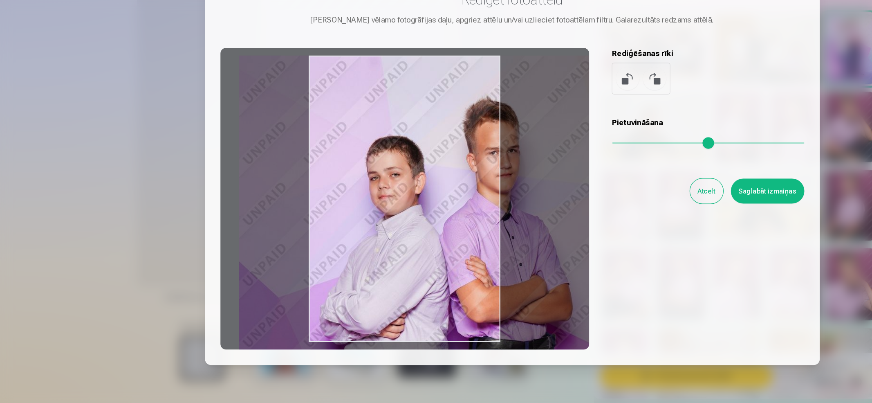
drag, startPoint x: 620, startPoint y: 181, endPoint x: 738, endPoint y: 224, distance: 125.5
click at [685, 182] on input "range" at bounding box center [603, 182] width 164 height 2
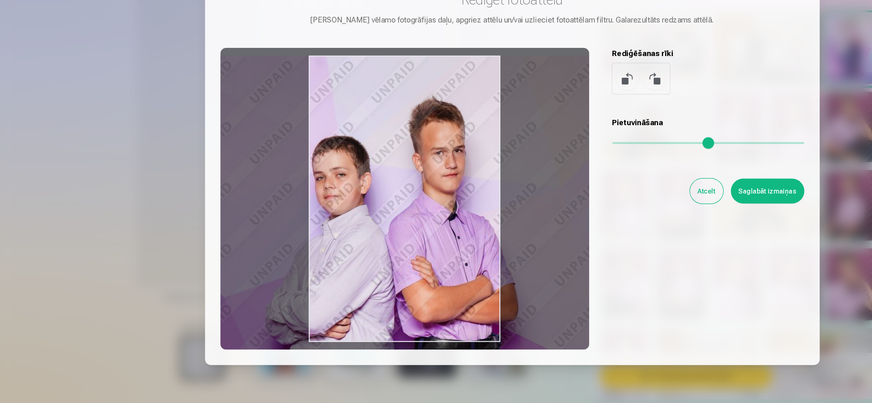
drag, startPoint x: 370, startPoint y: 275, endPoint x: 324, endPoint y: 276, distance: 46.2
click at [324, 276] on div at bounding box center [345, 229] width 314 height 257
click at [562, 126] on button at bounding box center [558, 127] width 20 height 20
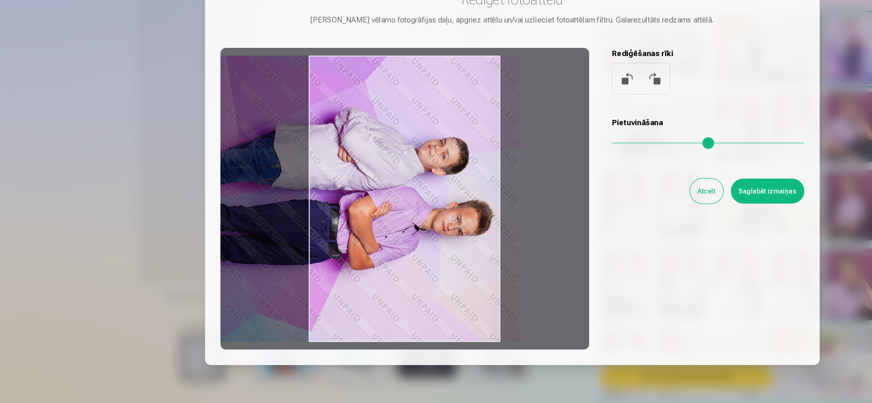
drag, startPoint x: 381, startPoint y: 204, endPoint x: 296, endPoint y: 219, distance: 85.4
click at [296, 219] on div at bounding box center [345, 229] width 314 height 257
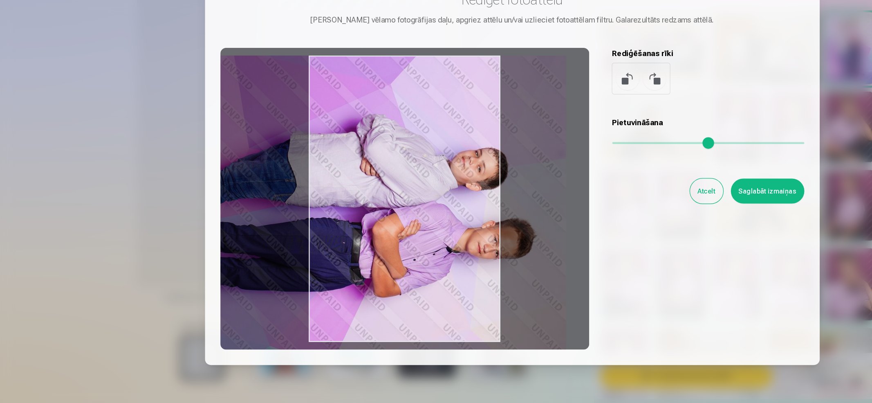
drag, startPoint x: 525, startPoint y: 181, endPoint x: 561, endPoint y: 190, distance: 37.5
click at [561, 182] on input "range" at bounding box center [603, 182] width 164 height 2
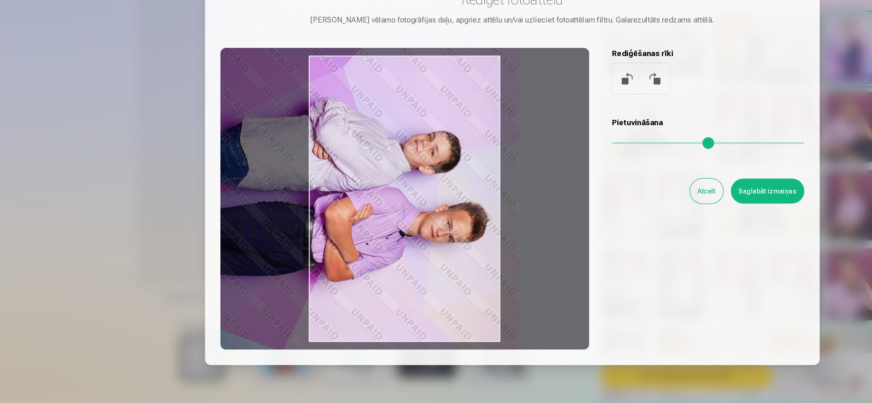
drag, startPoint x: 367, startPoint y: 240, endPoint x: 326, endPoint y: 225, distance: 43.8
click at [326, 225] on div at bounding box center [345, 229] width 314 height 257
drag, startPoint x: 346, startPoint y: 220, endPoint x: 350, endPoint y: 222, distance: 4.8
click at [350, 222] on div at bounding box center [345, 229] width 314 height 257
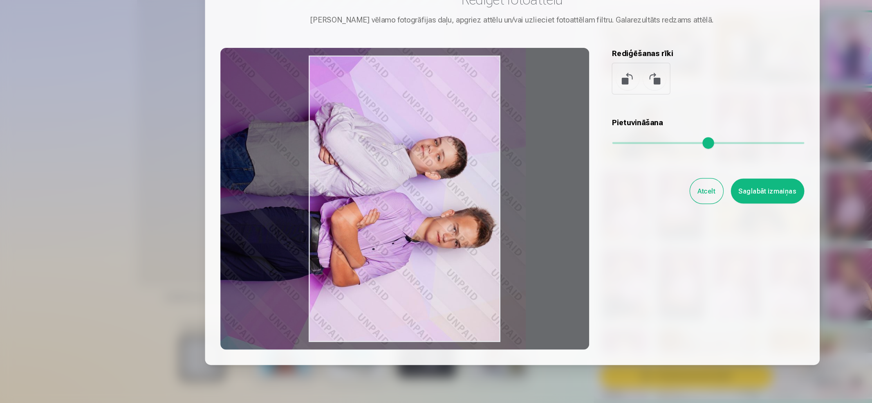
click at [351, 211] on div at bounding box center [345, 229] width 314 height 257
drag, startPoint x: 351, startPoint y: 211, endPoint x: 505, endPoint y: 249, distance: 158.7
click at [376, 188] on div at bounding box center [345, 229] width 314 height 257
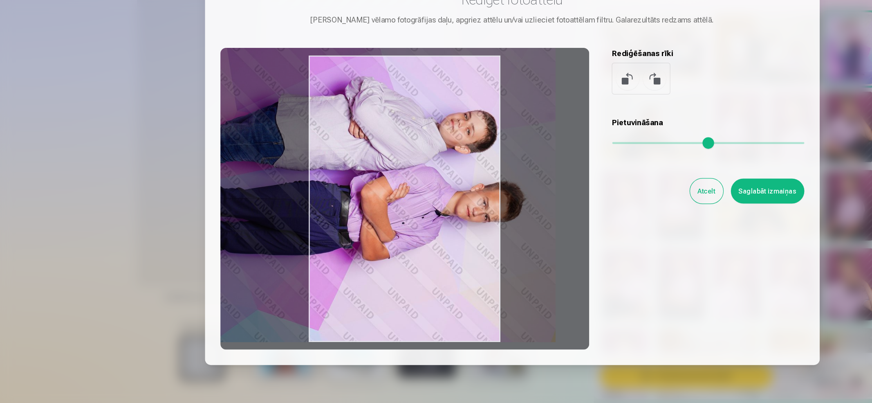
click at [363, 234] on div at bounding box center [345, 229] width 314 height 257
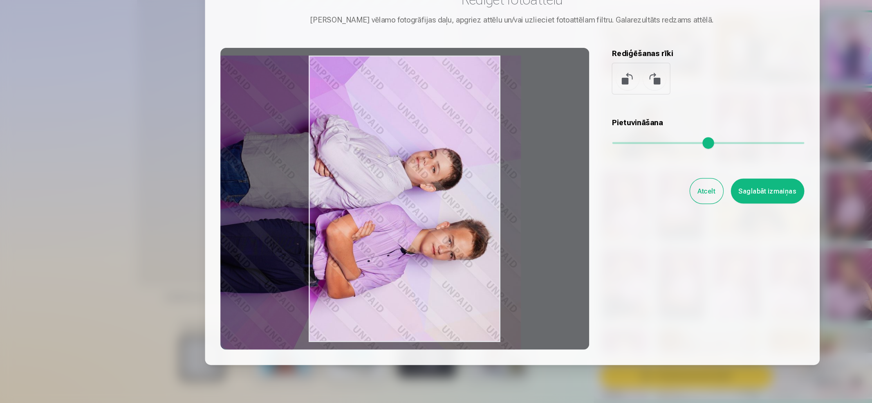
drag, startPoint x: 368, startPoint y: 238, endPoint x: 339, endPoint y: 270, distance: 44.0
click at [339, 270] on div at bounding box center [345, 229] width 314 height 257
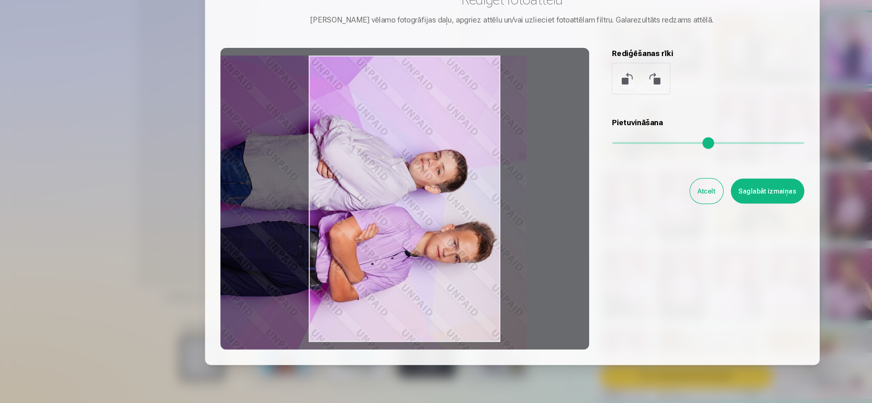
drag, startPoint x: 559, startPoint y: 182, endPoint x: 568, endPoint y: 183, distance: 8.6
click at [568, 182] on input "range" at bounding box center [603, 182] width 164 height 2
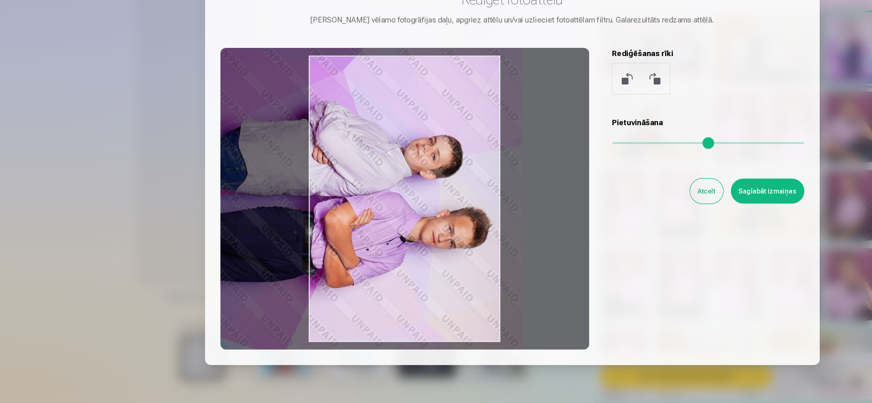
drag, startPoint x: 394, startPoint y: 251, endPoint x: 390, endPoint y: 239, distance: 12.9
click at [390, 239] on div at bounding box center [345, 229] width 314 height 257
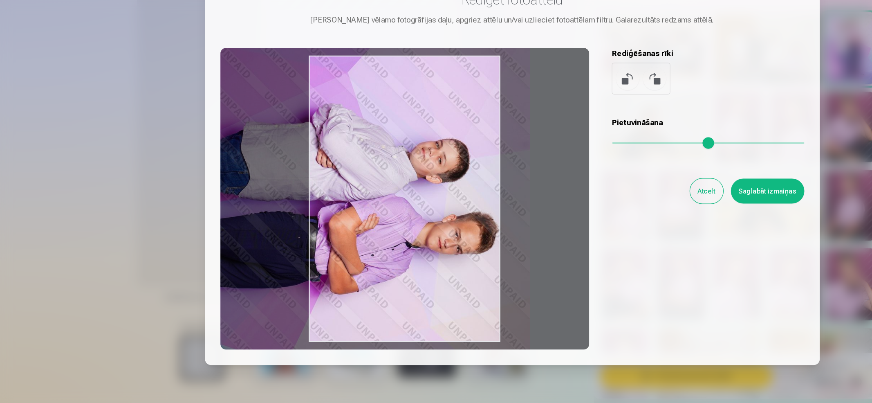
drag, startPoint x: 568, startPoint y: 180, endPoint x: 572, endPoint y: 182, distance: 5.1
click at [572, 182] on input "range" at bounding box center [603, 182] width 164 height 2
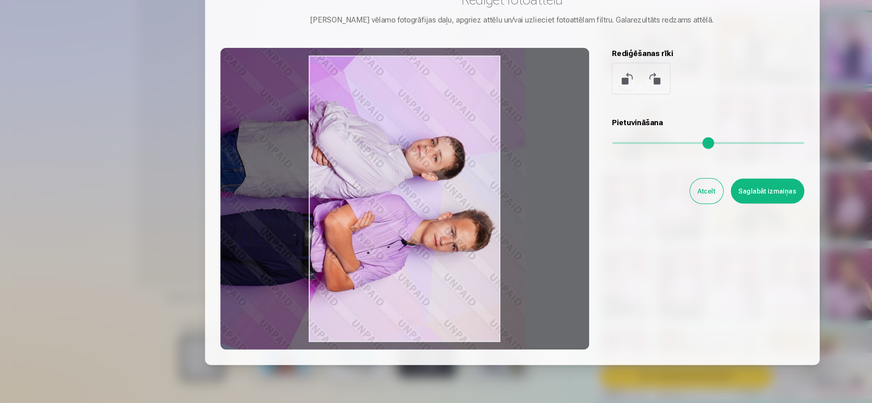
type input "****"
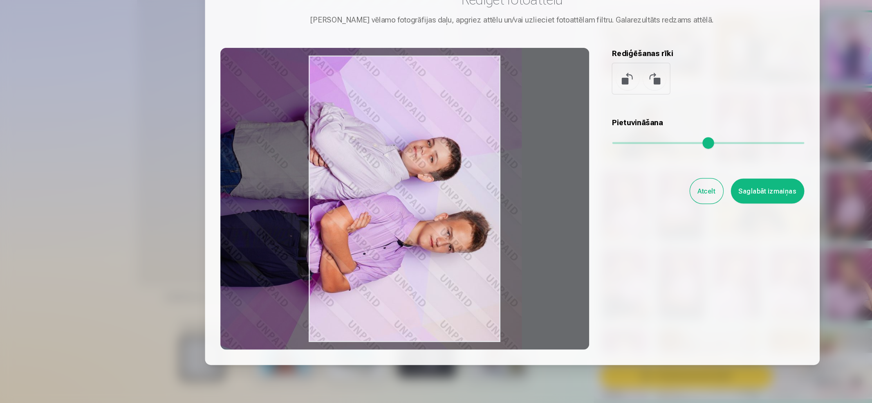
drag, startPoint x: 394, startPoint y: 259, endPoint x: 387, endPoint y: 258, distance: 7.1
click at [387, 258] on div at bounding box center [345, 229] width 314 height 257
click at [667, 221] on button "Saglabāt izmaiņas" at bounding box center [653, 222] width 63 height 21
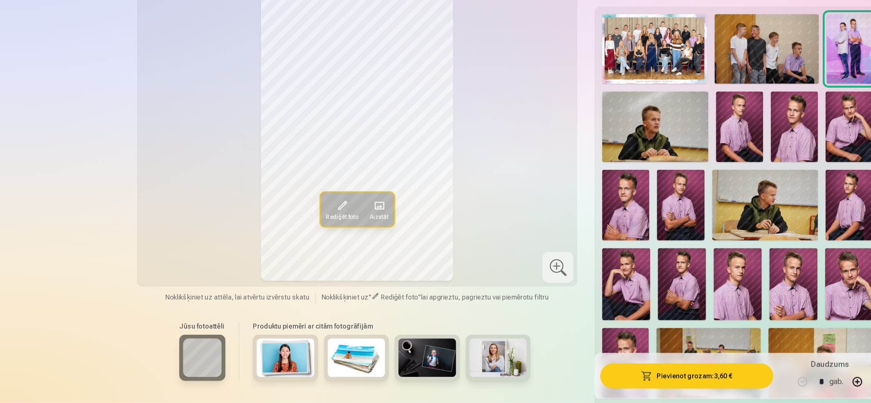
click at [591, 335] on button "Pievienot grozam : 3,60 €" at bounding box center [584, 379] width 147 height 21
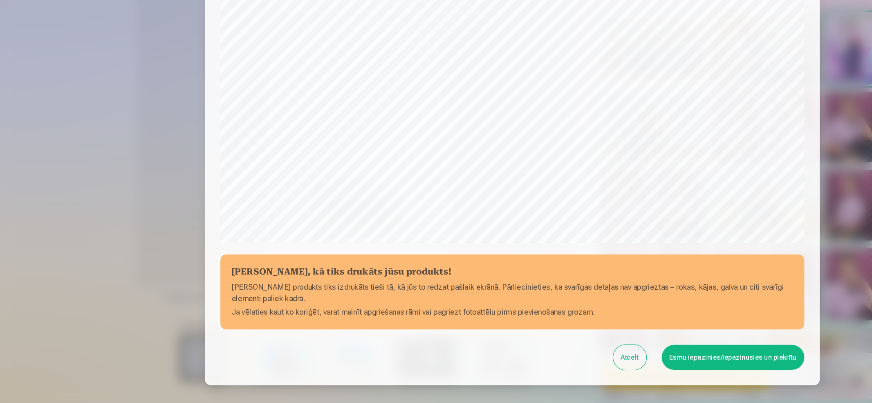
scroll to position [186, 0]
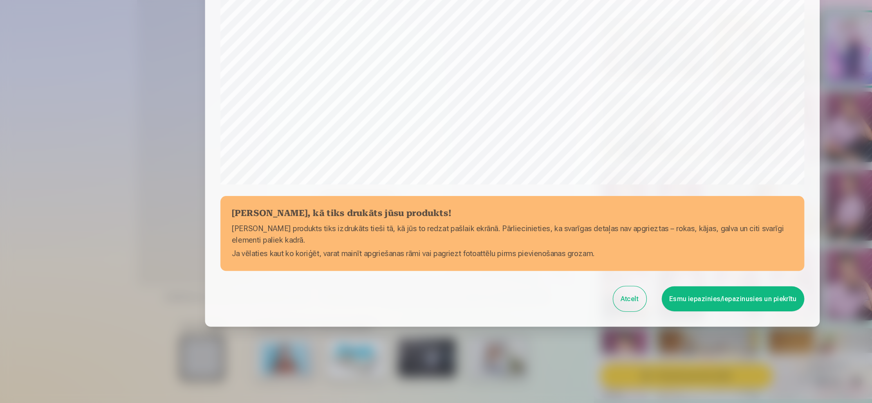
click at [646, 314] on button "Esmu iepazinies/iepazinusies un piekrītu" at bounding box center [623, 313] width 121 height 21
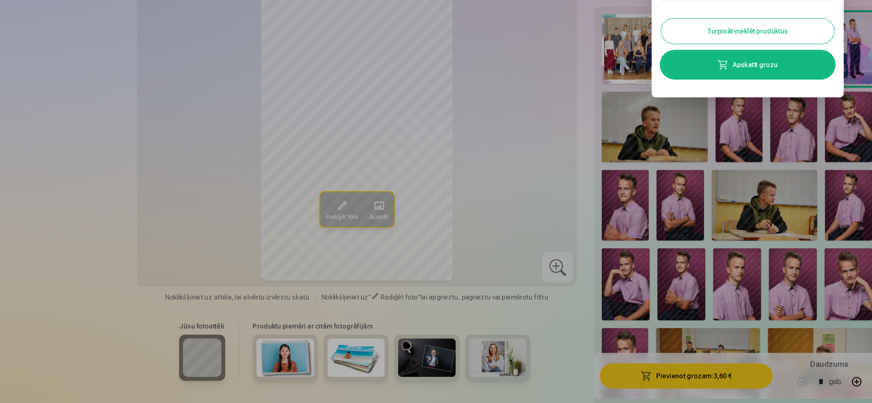
click at [611, 83] on button "Turpināt meklēt produktus" at bounding box center [636, 86] width 147 height 21
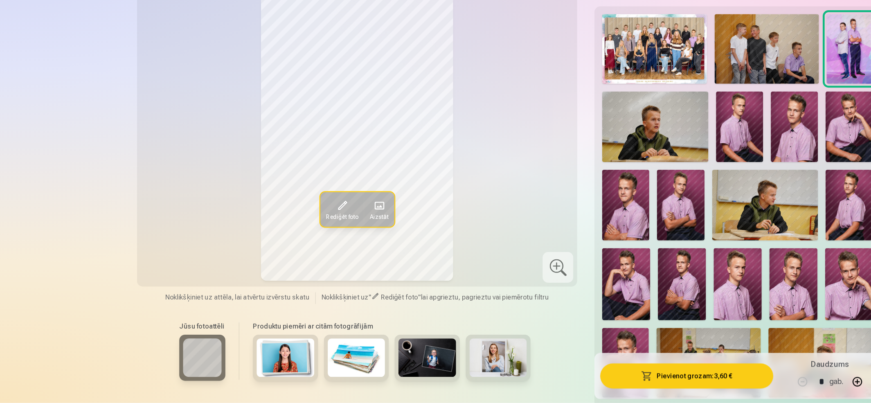
click at [628, 159] on img at bounding box center [629, 168] width 40 height 60
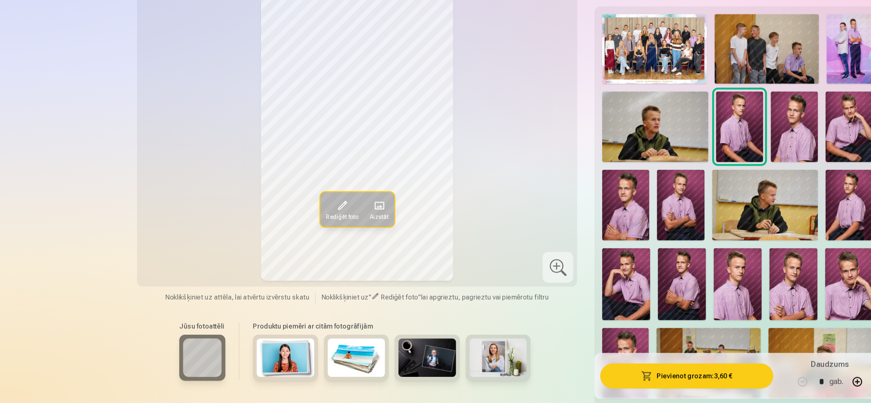
click at [477, 287] on div at bounding box center [475, 287] width 26 height 26
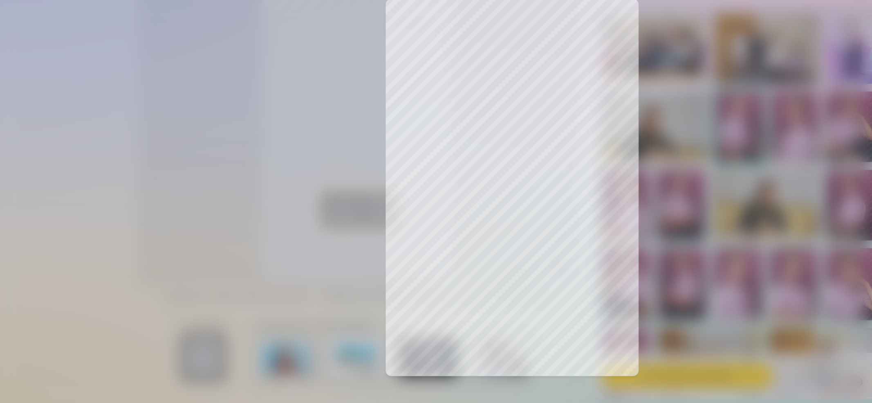
click at [431, 248] on div at bounding box center [436, 201] width 872 height 403
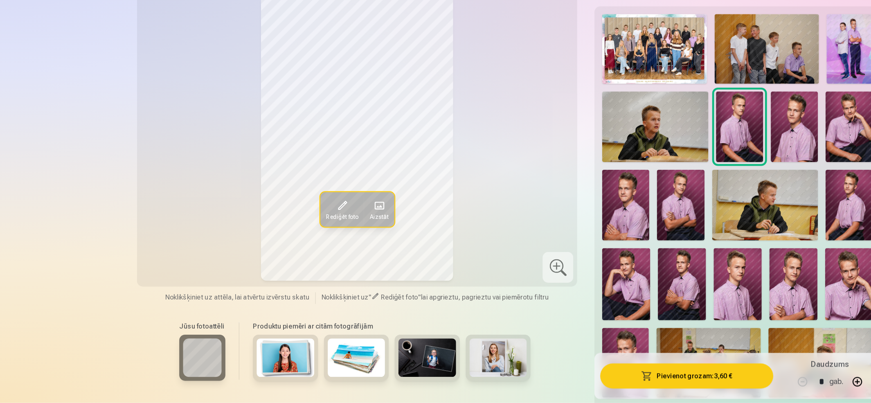
click at [290, 237] on span at bounding box center [290, 234] width 13 height 13
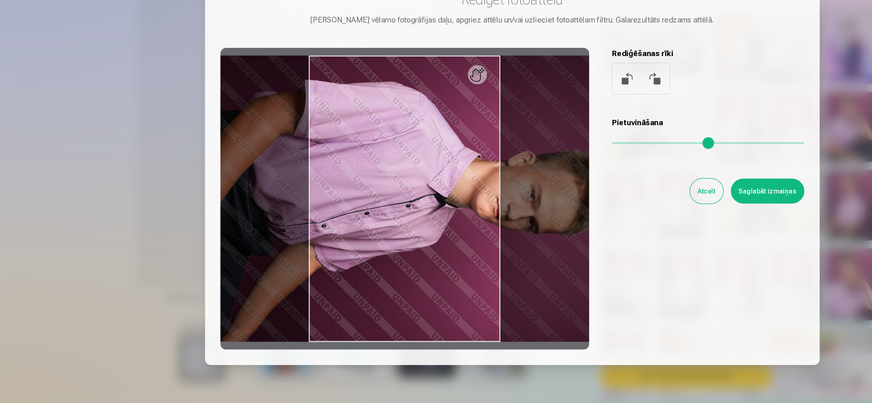
click at [410, 126] on div at bounding box center [345, 229] width 314 height 257
click at [399, 250] on div at bounding box center [345, 229] width 314 height 257
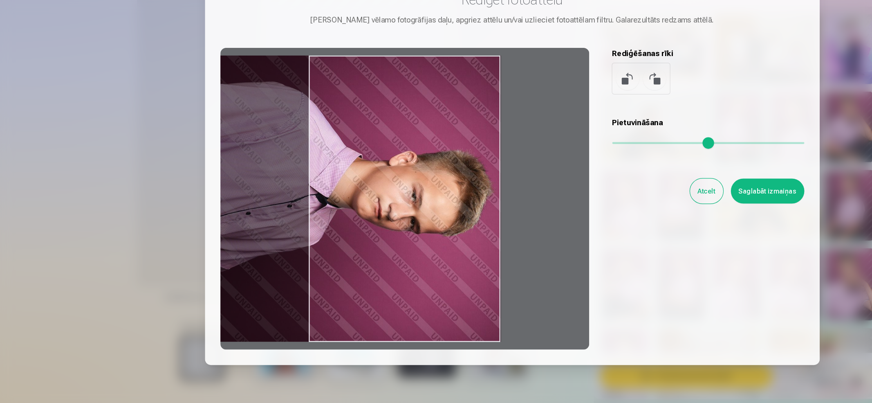
drag, startPoint x: 386, startPoint y: 266, endPoint x: 262, endPoint y: 267, distance: 123.9
click at [262, 267] on div at bounding box center [345, 229] width 314 height 257
click at [552, 126] on button at bounding box center [558, 127] width 20 height 20
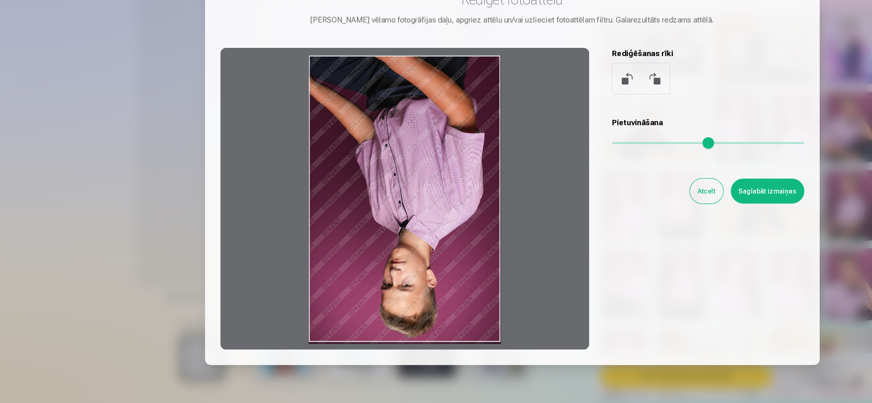
click at [552, 126] on button at bounding box center [558, 127] width 20 height 20
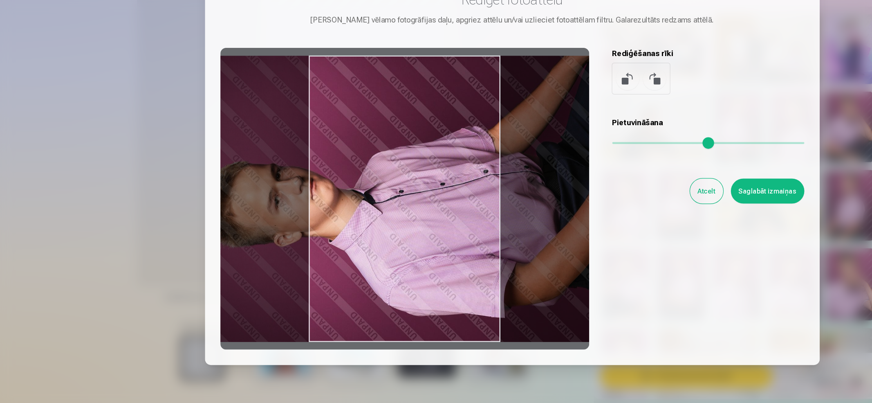
click at [552, 126] on button at bounding box center [558, 127] width 20 height 20
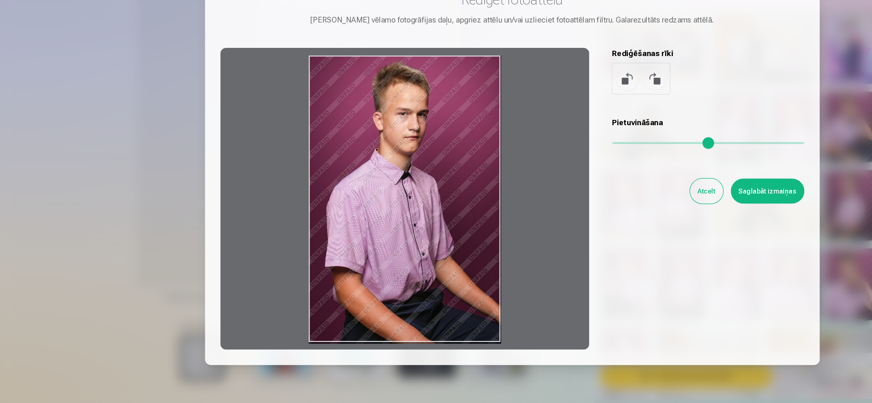
click at [606, 224] on button "Atcelt" at bounding box center [602, 222] width 28 height 21
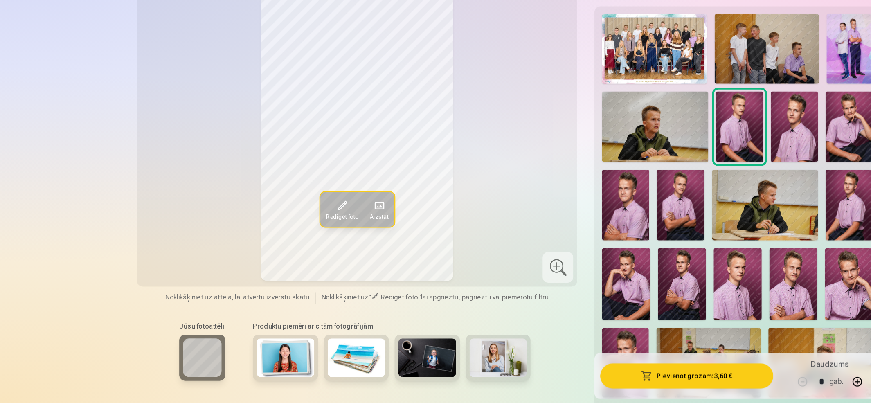
click at [287, 239] on span at bounding box center [290, 234] width 13 height 13
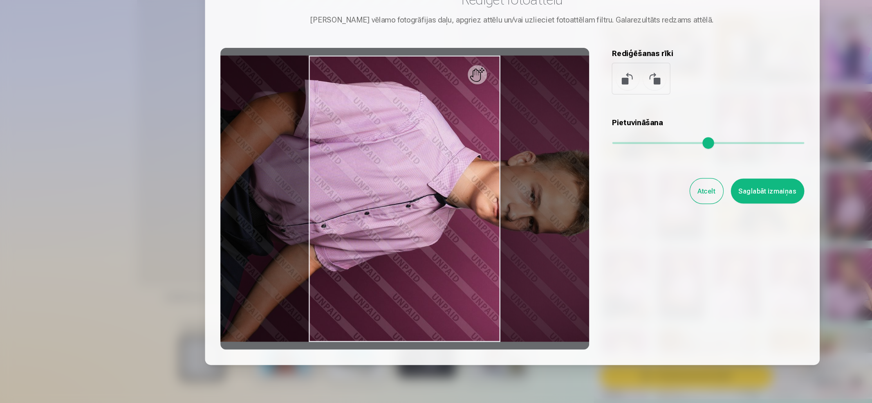
click at [559, 127] on button at bounding box center [558, 127] width 20 height 20
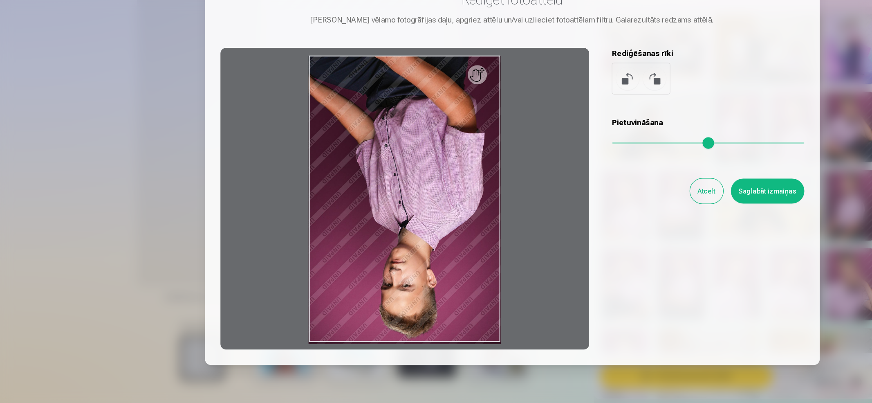
click at [559, 127] on button at bounding box center [558, 127] width 20 height 20
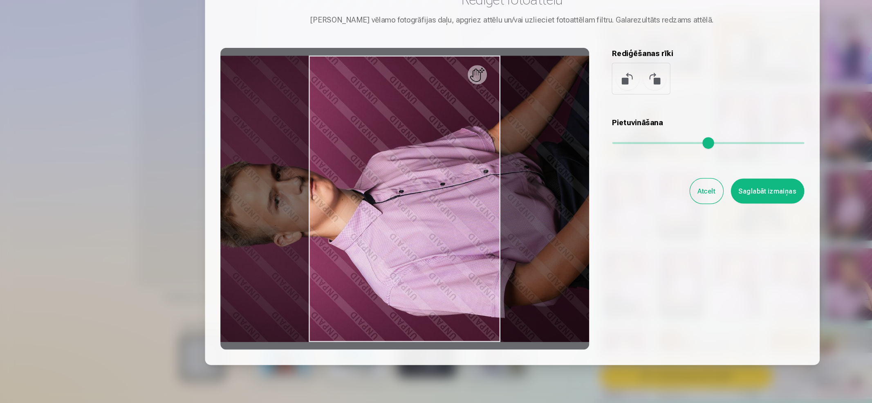
click at [559, 127] on button at bounding box center [558, 127] width 20 height 20
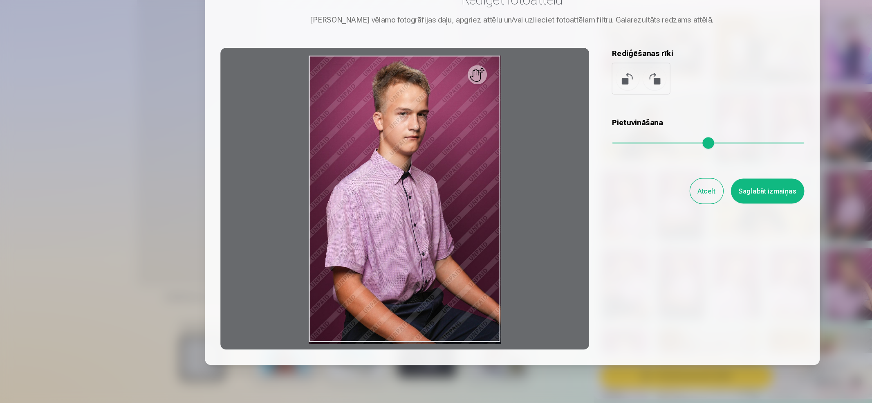
click at [651, 220] on button "Saglabāt izmaiņas" at bounding box center [653, 222] width 63 height 21
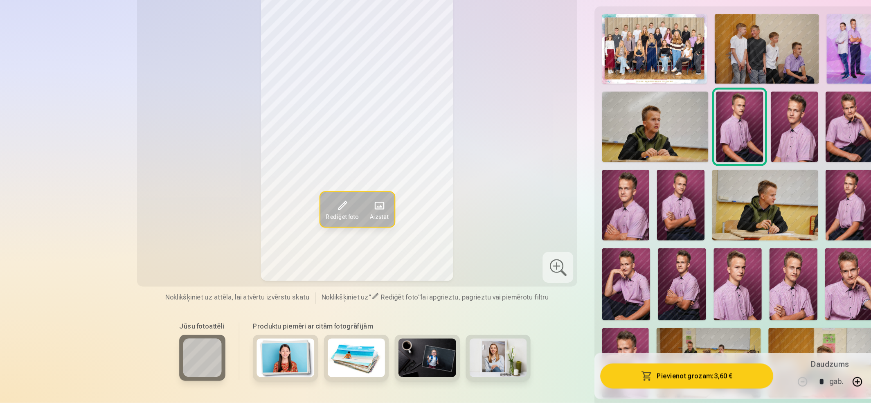
click at [676, 168] on img at bounding box center [676, 168] width 40 height 60
click at [718, 167] on img at bounding box center [722, 168] width 40 height 60
click at [537, 243] on img at bounding box center [532, 234] width 40 height 60
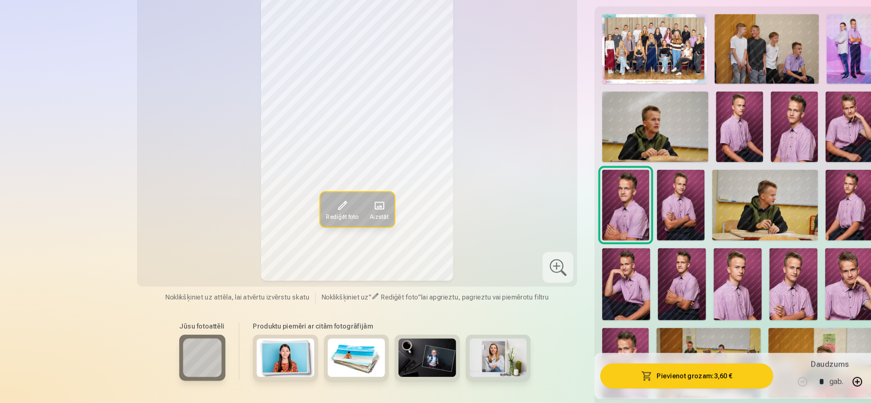
click at [577, 235] on img at bounding box center [579, 234] width 40 height 60
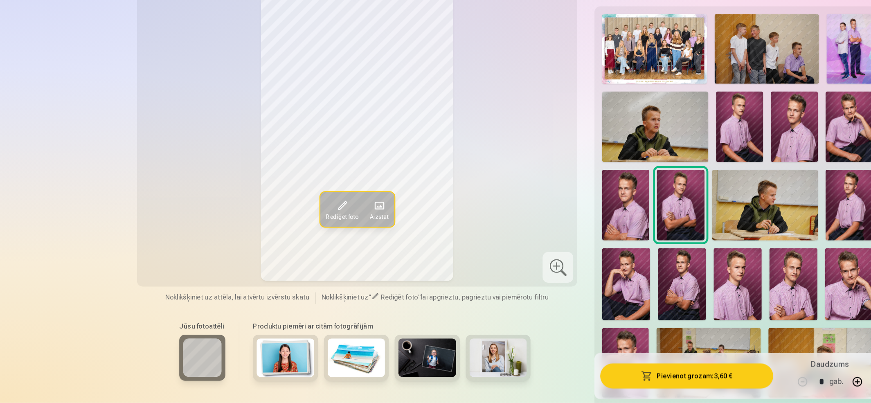
click at [289, 239] on span at bounding box center [290, 234] width 13 height 13
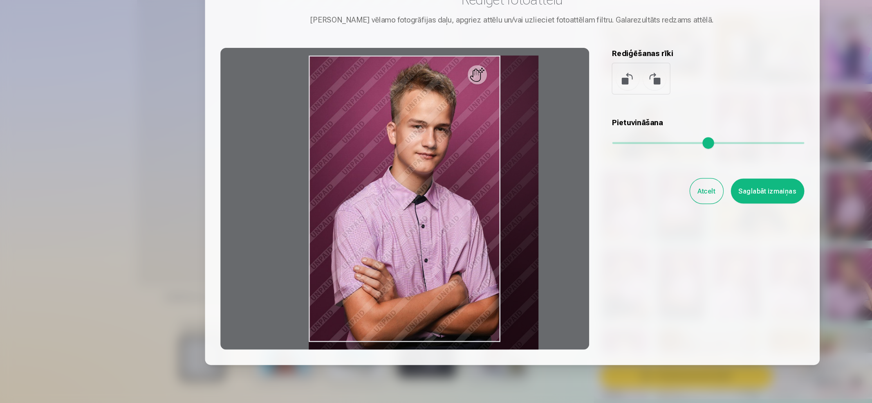
drag, startPoint x: 526, startPoint y: 180, endPoint x: 555, endPoint y: 191, distance: 30.8
click at [555, 182] on input "range" at bounding box center [603, 182] width 164 height 2
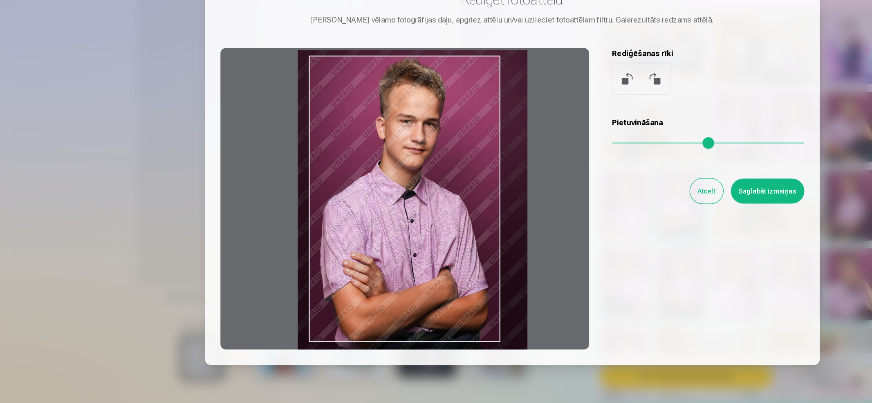
drag, startPoint x: 371, startPoint y: 260, endPoint x: 361, endPoint y: 256, distance: 10.4
click at [361, 256] on div at bounding box center [345, 229] width 314 height 257
type input "****"
click at [661, 222] on button "Saglabāt izmaiņas" at bounding box center [653, 222] width 63 height 21
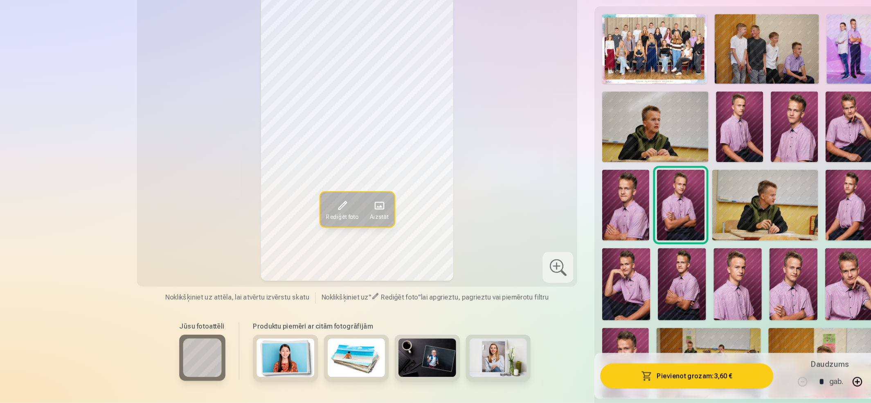
click at [610, 335] on button "Pievienot grozam : 3,60 €" at bounding box center [584, 379] width 147 height 21
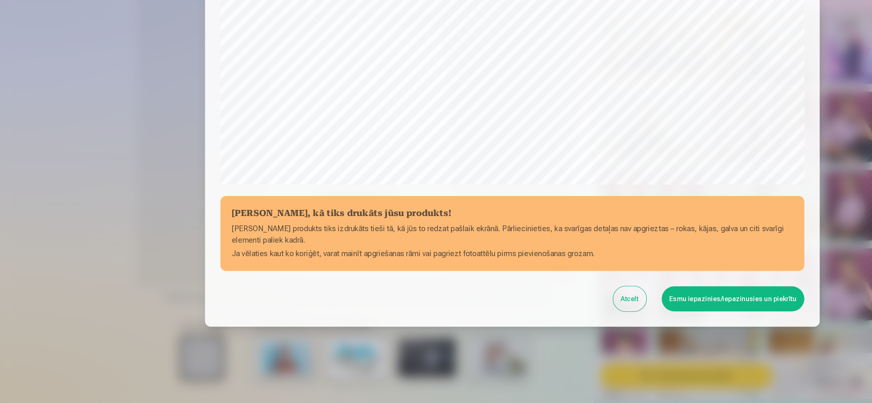
click at [638, 306] on button "Esmu iepazinies/iepazinusies un piekrītu" at bounding box center [623, 313] width 121 height 21
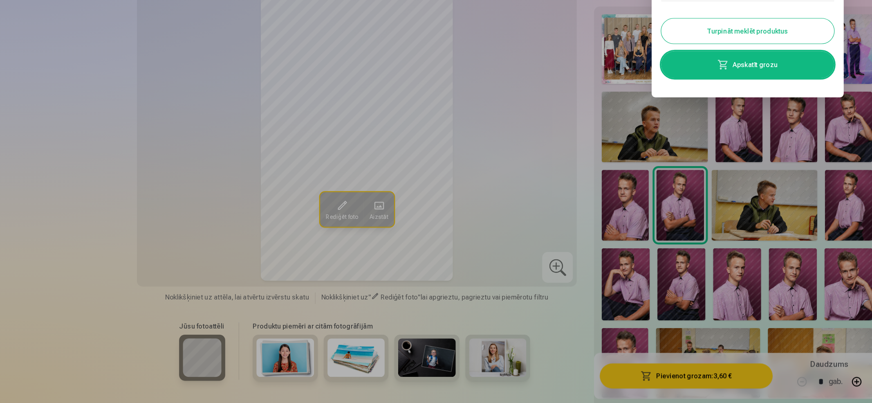
click at [615, 83] on button "Turpināt meklēt produktus" at bounding box center [636, 86] width 147 height 21
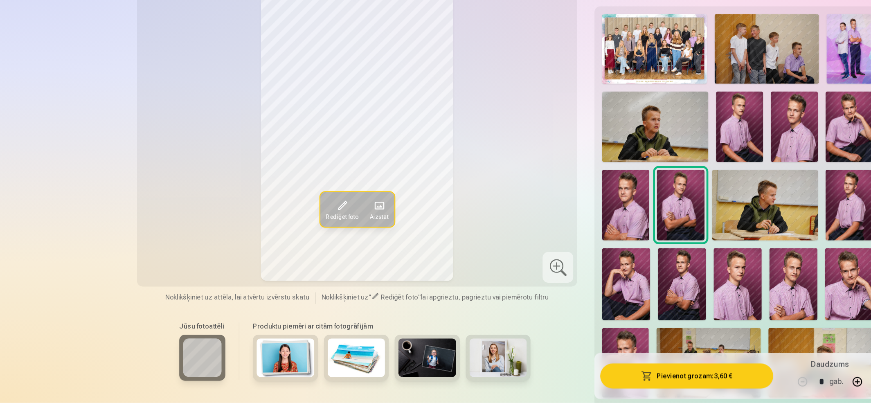
click at [650, 238] on img at bounding box center [651, 234] width 90 height 60
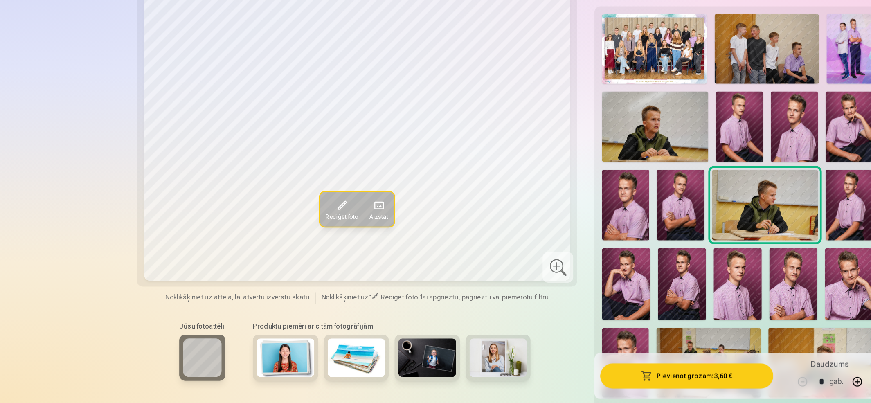
click at [725, 231] on img at bounding box center [722, 234] width 40 height 60
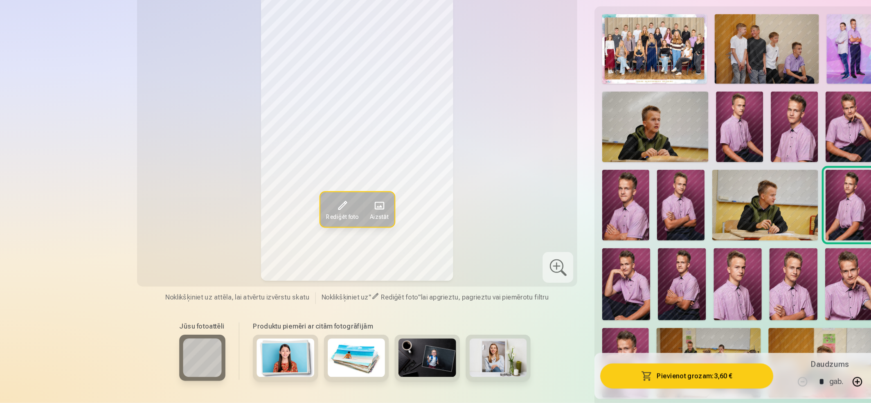
click at [534, 304] on img at bounding box center [532, 301] width 41 height 61
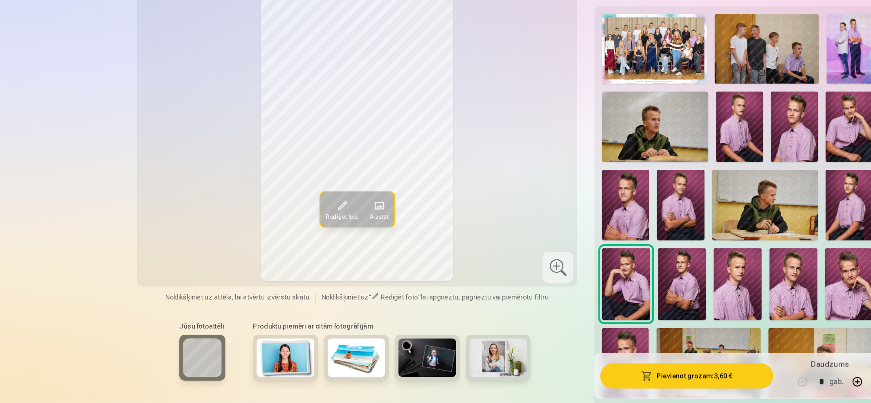
click at [288, 239] on span at bounding box center [290, 234] width 13 height 13
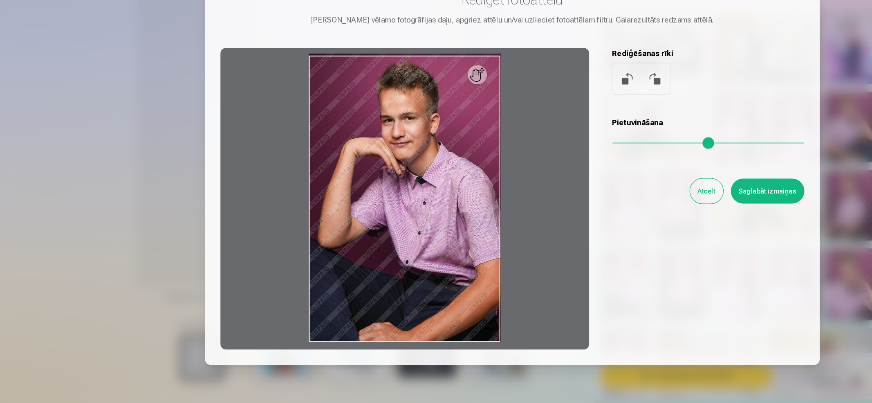
click at [417, 132] on div at bounding box center [345, 229] width 314 height 257
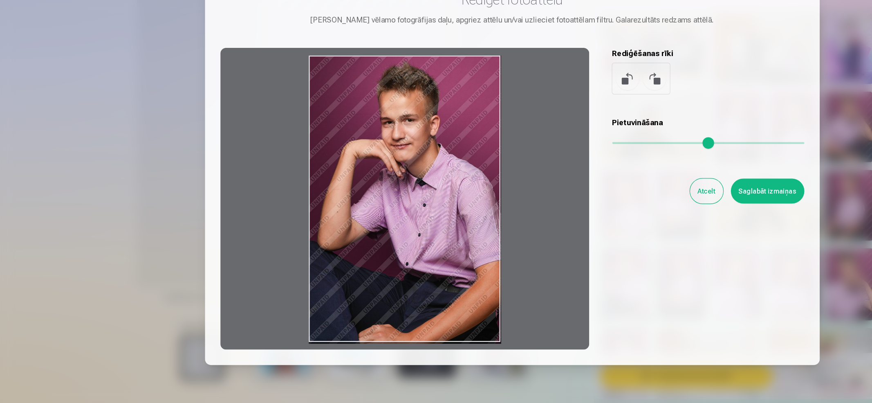
drag, startPoint x: 377, startPoint y: 173, endPoint x: 356, endPoint y: 191, distance: 27.5
click at [356, 191] on div at bounding box center [345, 229] width 314 height 257
drag, startPoint x: 356, startPoint y: 191, endPoint x: 328, endPoint y: 197, distance: 29.0
click at [328, 197] on div at bounding box center [345, 229] width 314 height 257
click at [605, 221] on button "Atcelt" at bounding box center [602, 222] width 28 height 21
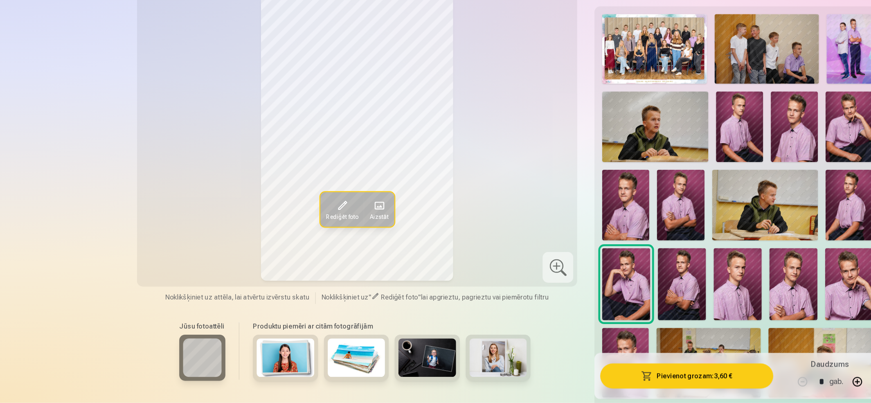
click at [586, 297] on img at bounding box center [580, 301] width 41 height 61
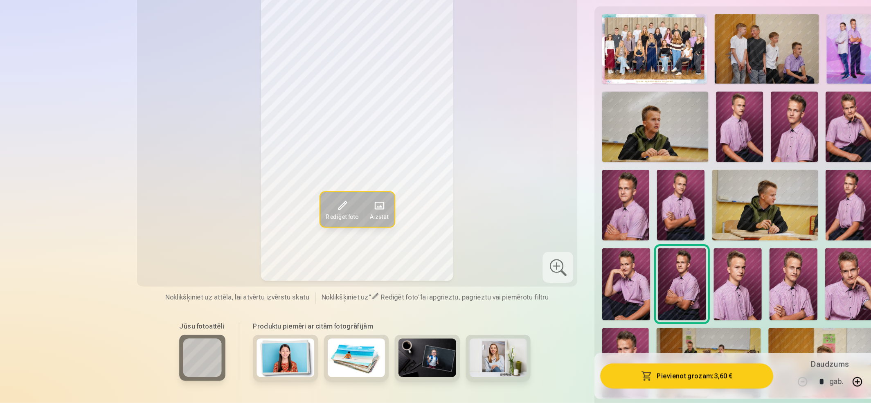
click at [687, 321] on img at bounding box center [675, 301] width 41 height 61
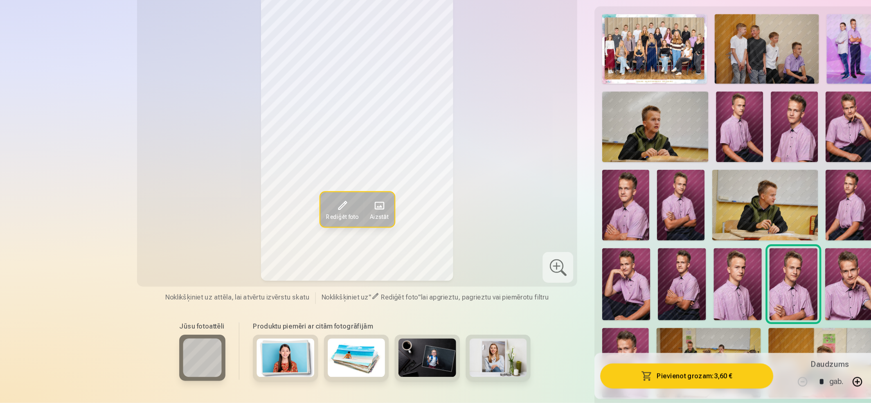
click at [606, 335] on button "Pievienot grozam : 3,60 €" at bounding box center [584, 379] width 147 height 21
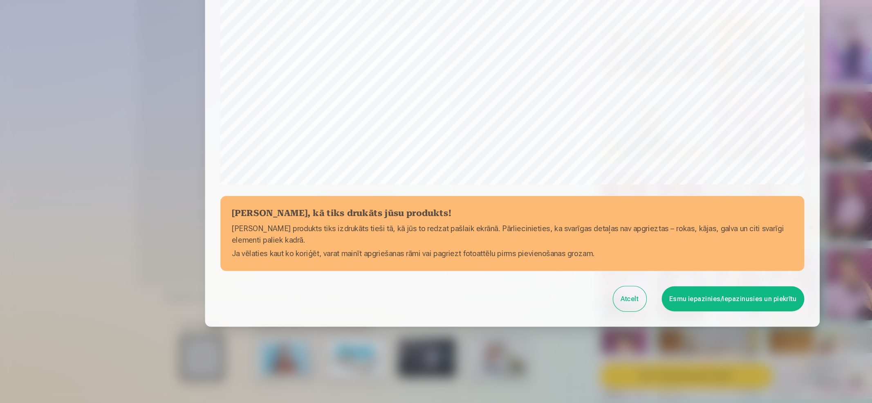
click at [657, 312] on button "Esmu iepazinies/iepazinusies un piekrītu" at bounding box center [623, 313] width 121 height 21
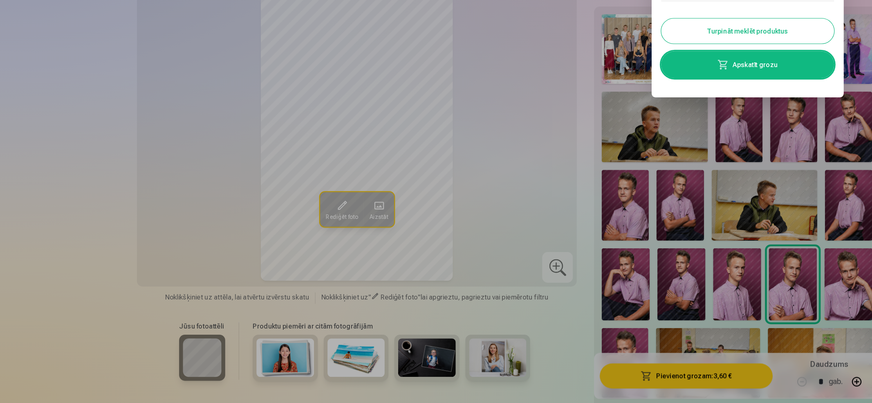
click at [724, 292] on div at bounding box center [436, 201] width 872 height 403
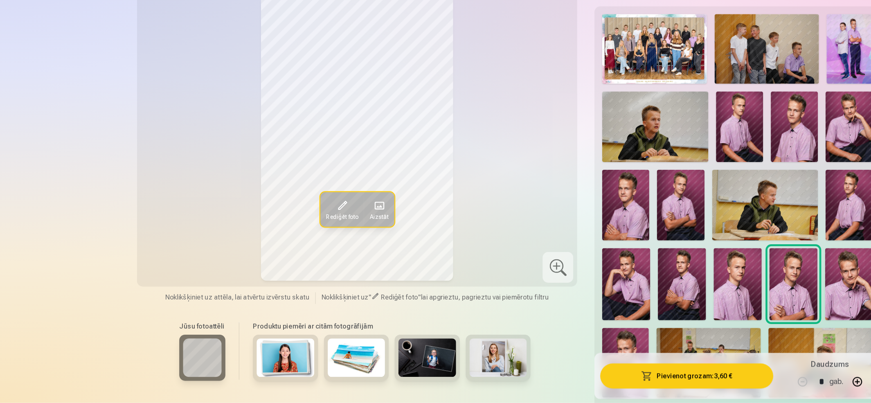
click at [724, 292] on img at bounding box center [722, 301] width 41 height 61
click at [534, 335] on img at bounding box center [532, 368] width 40 height 59
click at [725, 169] on img at bounding box center [722, 168] width 40 height 60
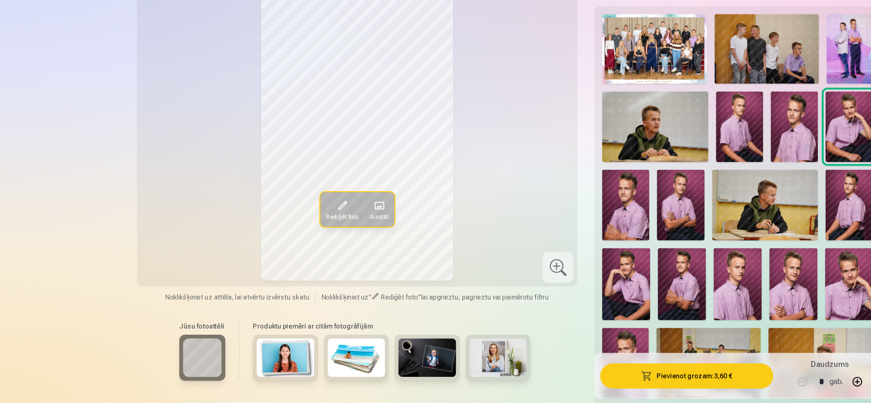
click at [680, 164] on img at bounding box center [676, 168] width 40 height 60
click at [725, 301] on img at bounding box center [722, 301] width 41 height 61
click at [673, 303] on img at bounding box center [675, 301] width 41 height 61
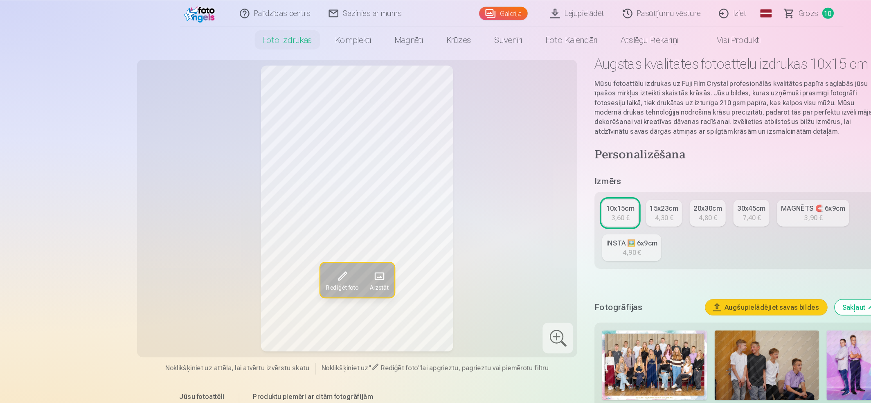
scroll to position [0, 0]
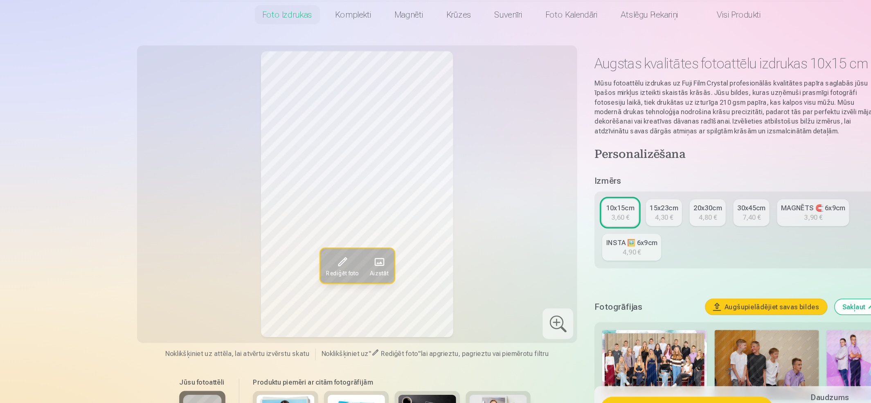
click at [695, 214] on div "3,90 €" at bounding box center [692, 217] width 16 height 8
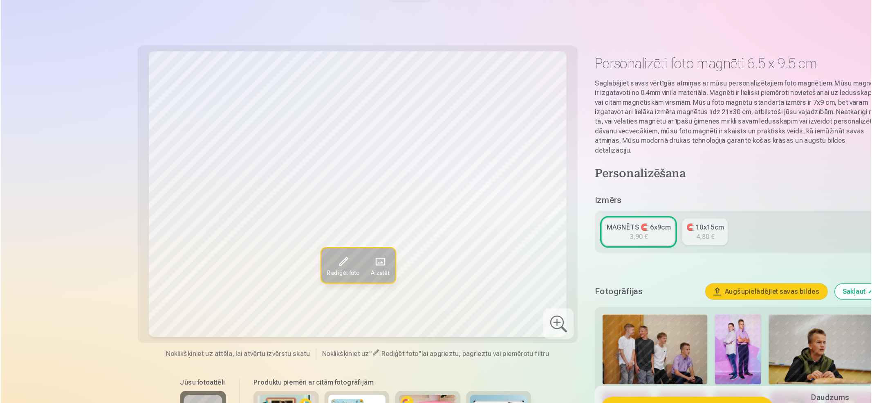
scroll to position [272, 0]
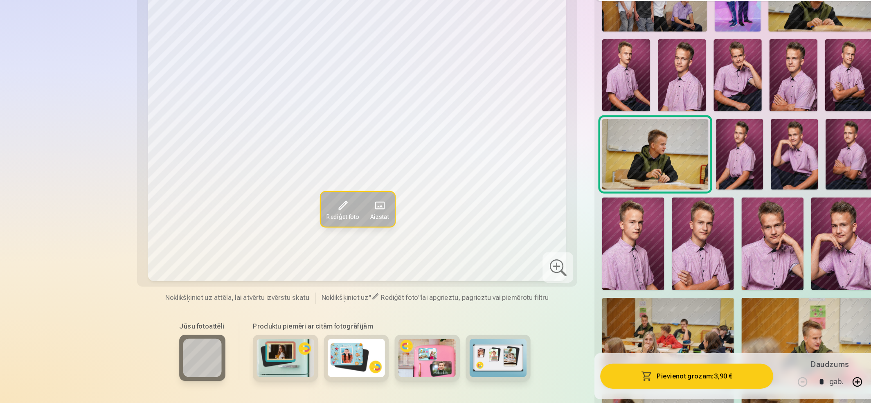
click at [592, 269] on img at bounding box center [598, 267] width 53 height 79
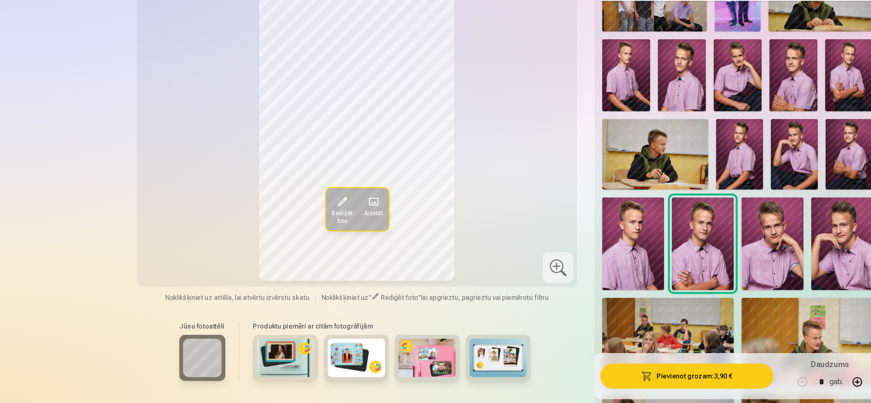
click at [598, 335] on button "Pievienot grozam : 3,90 €" at bounding box center [584, 379] width 147 height 21
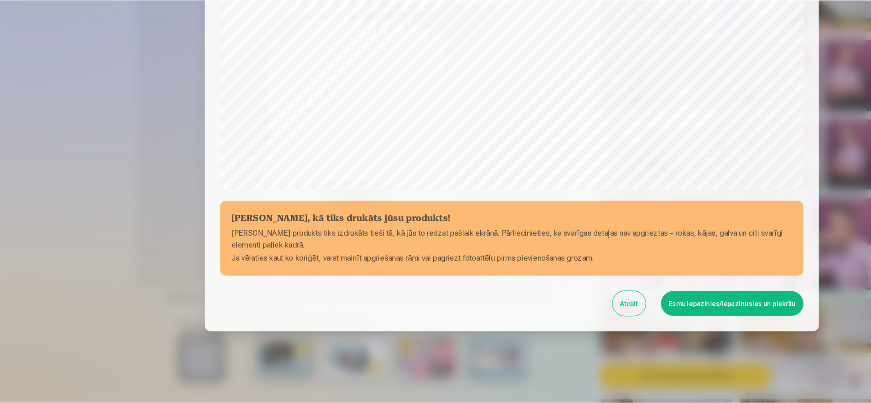
scroll to position [186, 0]
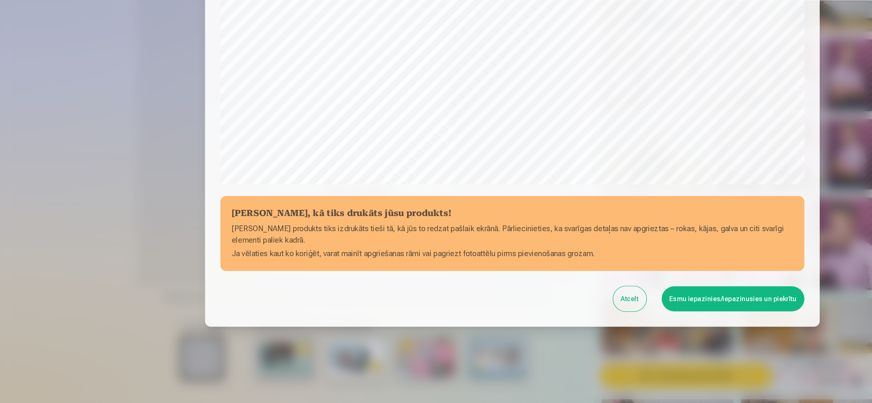
click at [632, 314] on button "Esmu iepazinies/iepazinusies un piekrītu" at bounding box center [623, 313] width 121 height 21
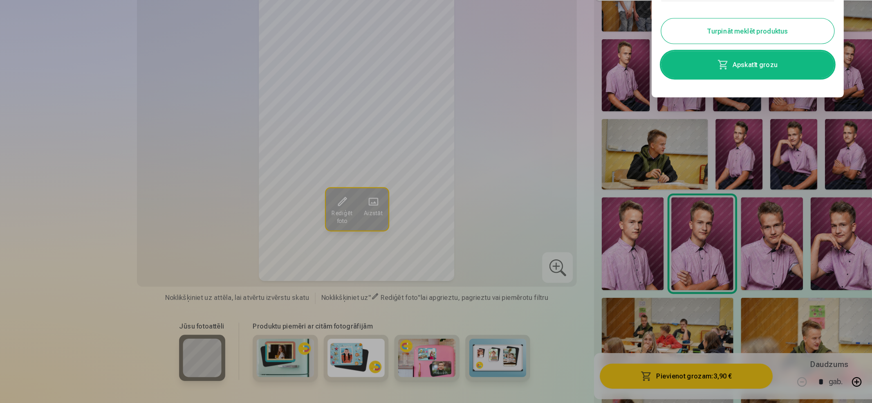
click at [648, 112] on link "Apskatīt grozu" at bounding box center [636, 114] width 147 height 23
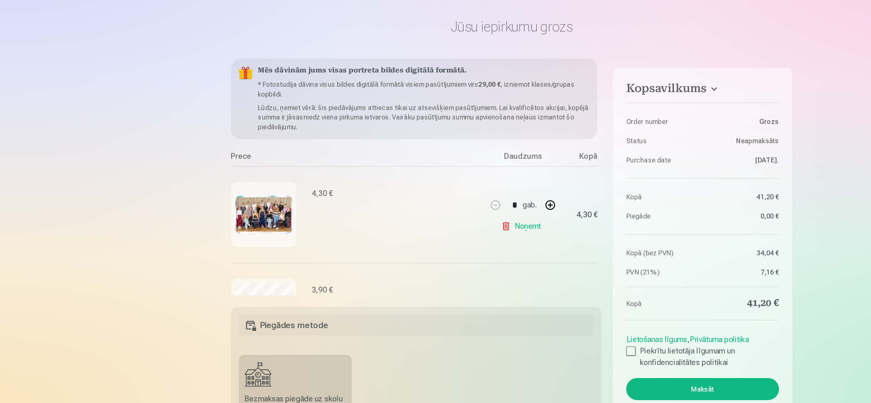
scroll to position [2671, 0]
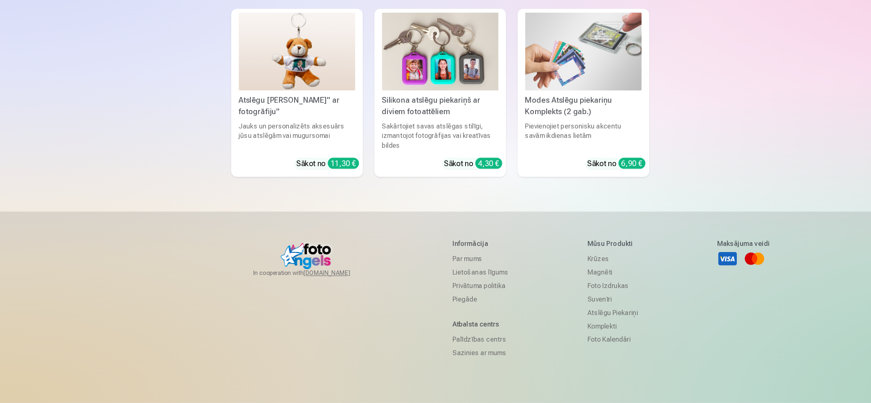
drag, startPoint x: 741, startPoint y: 359, endPoint x: 741, endPoint y: 343, distance: 15.5
click at [725, 335] on footer "In cooperation with izzipix.com Informācija Par mums Lietošanas līgums Privātum…" at bounding box center [435, 352] width 871 height 225
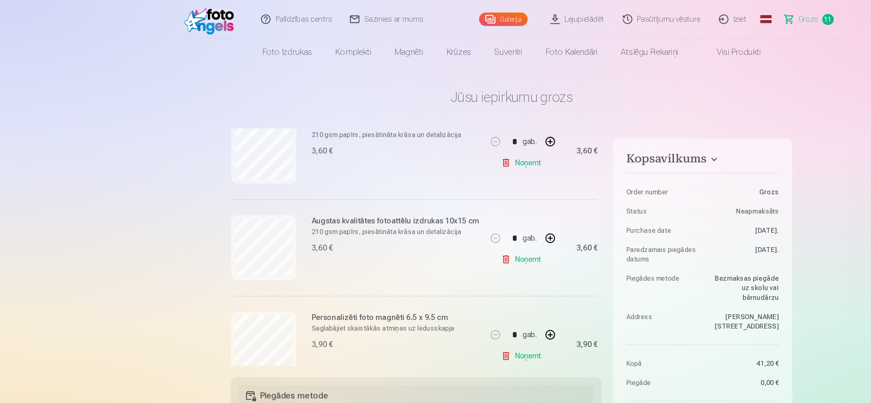
scroll to position [797, 0]
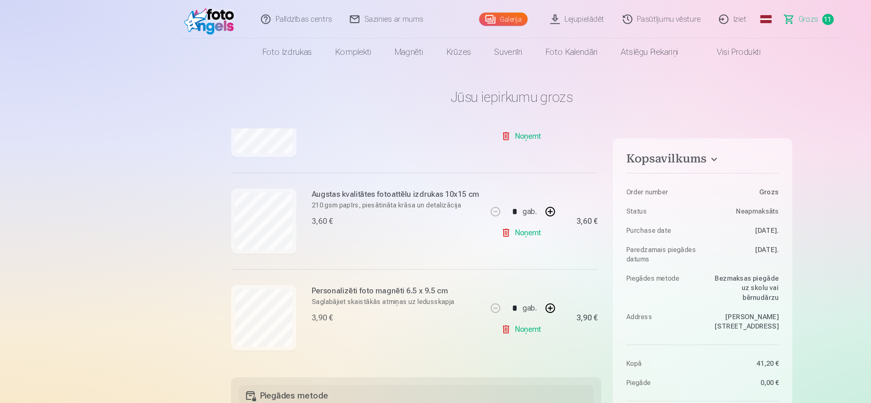
click at [434, 16] on link "Galerija" at bounding box center [428, 16] width 41 height 11
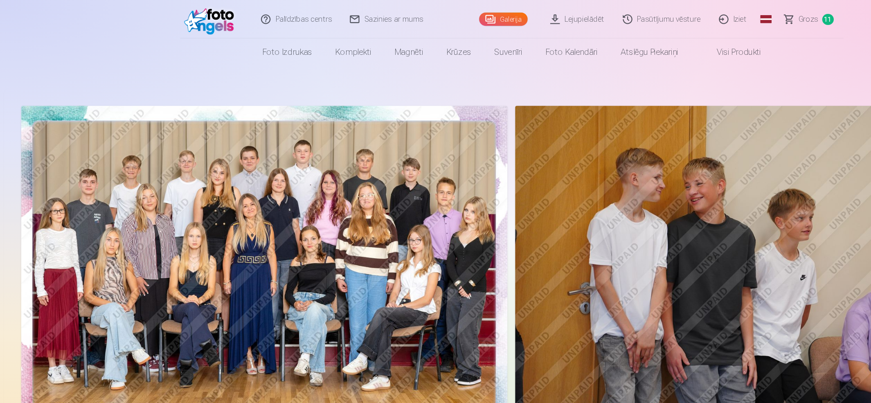
click at [682, 16] on span "Grozs" at bounding box center [688, 16] width 17 height 10
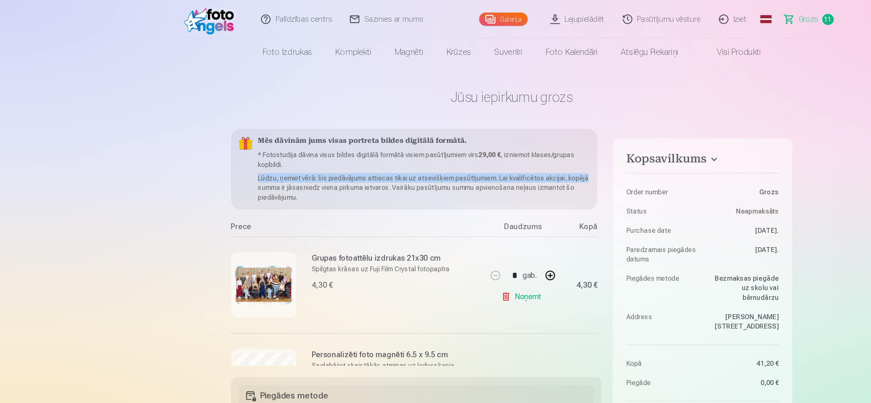
scroll to position [0, 20]
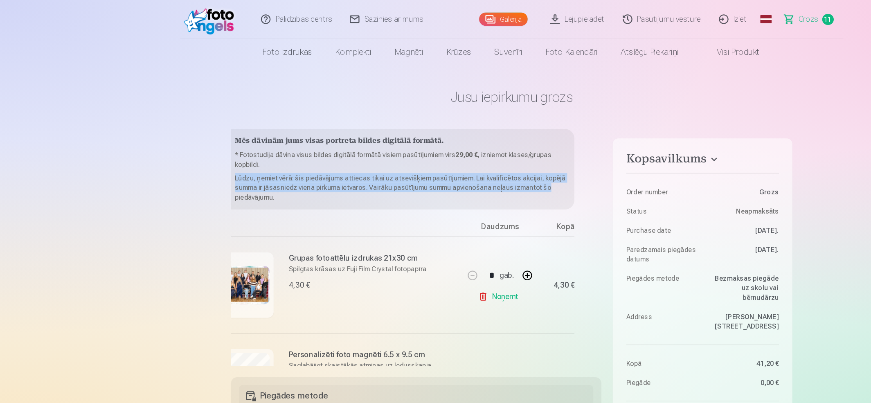
drag, startPoint x: 509, startPoint y: 144, endPoint x: 511, endPoint y: 151, distance: 7.5
click at [511, 159] on div "Mēs dāvinām jums visas portreta bildes digitālā formātā. * Fotostudija dāvina v…" at bounding box center [354, 211] width 315 height 202
click at [509, 142] on div "Mēs dāvinām jums visas portreta bildes digitālā formātā. * Fotostudija dāvina v…" at bounding box center [354, 211] width 315 height 202
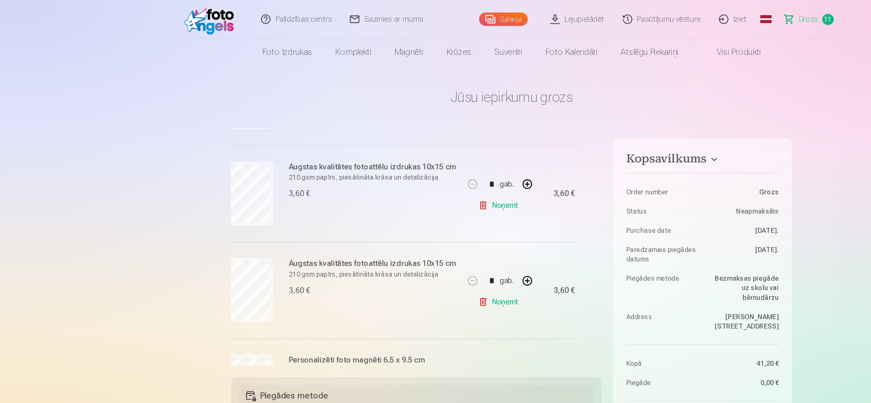
scroll to position [729, 20]
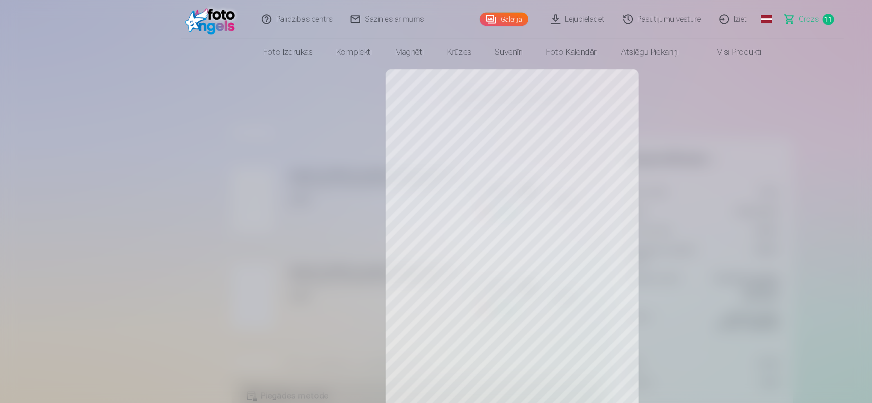
click at [686, 16] on span "Grozs" at bounding box center [688, 16] width 17 height 10
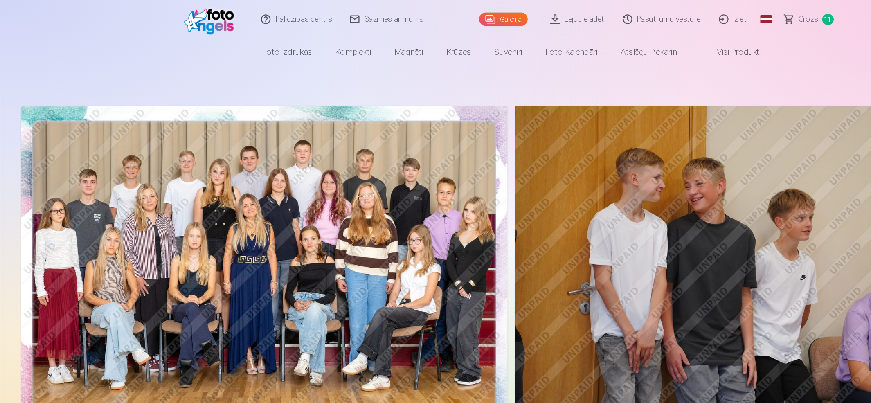
click at [685, 18] on span "Grozs" at bounding box center [688, 16] width 17 height 10
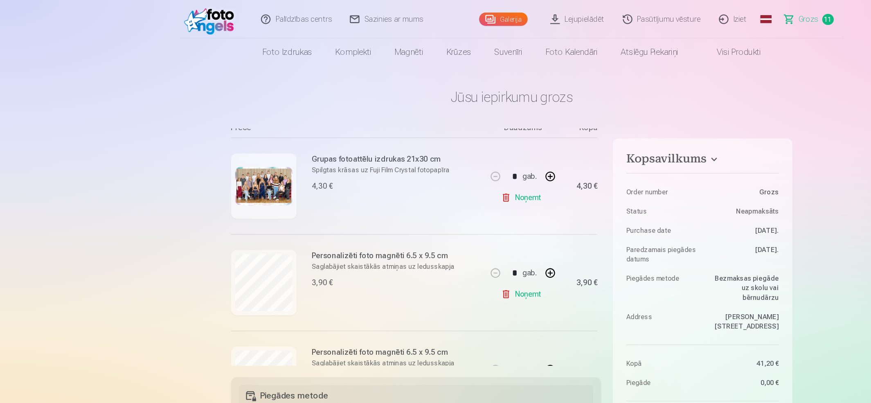
scroll to position [81, 0]
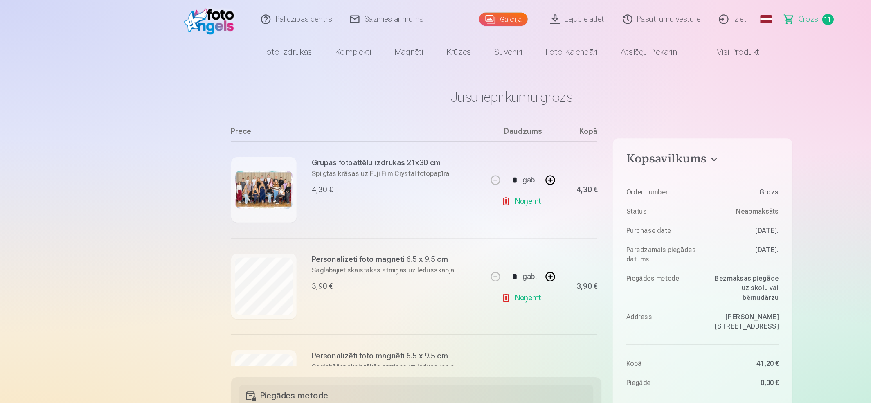
click at [449, 255] on link "Noņemt" at bounding box center [444, 253] width 37 height 16
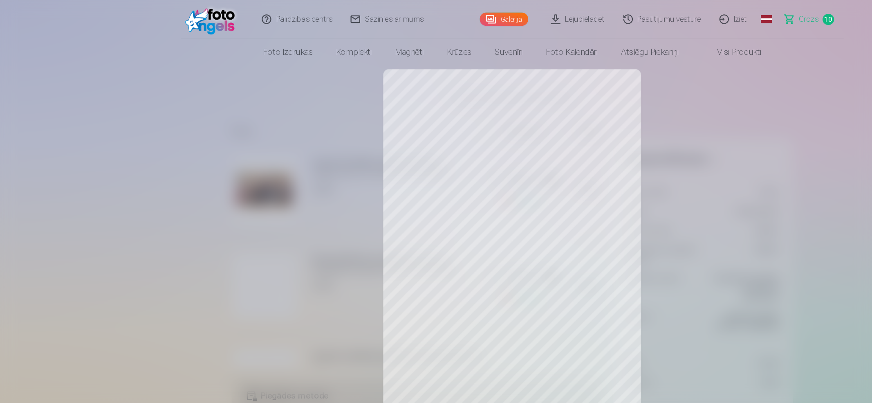
click at [384, 203] on div at bounding box center [436, 201] width 872 height 403
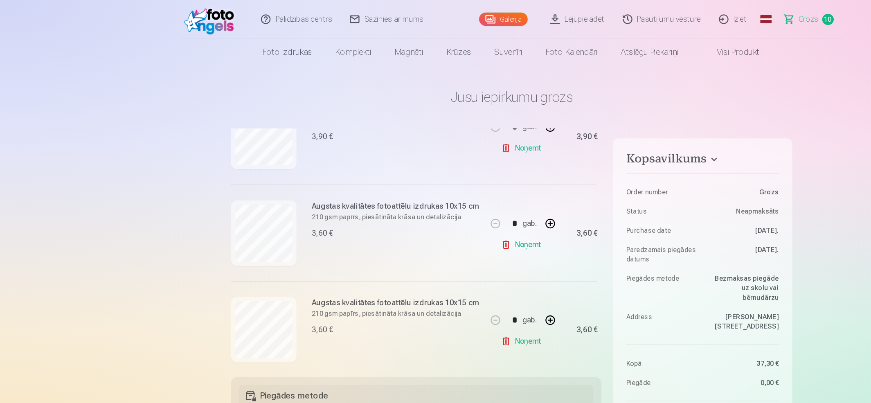
scroll to position [214, 0]
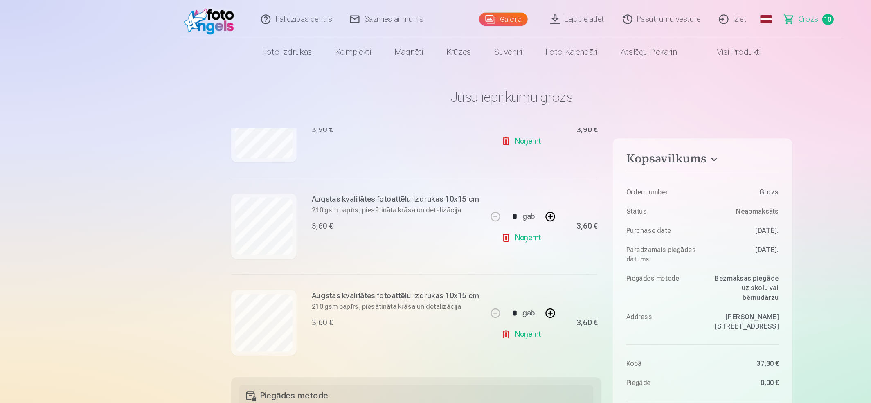
click at [447, 286] on link "Noņemt" at bounding box center [444, 284] width 37 height 16
click at [447, 285] on link "Noņemt" at bounding box center [444, 284] width 37 height 16
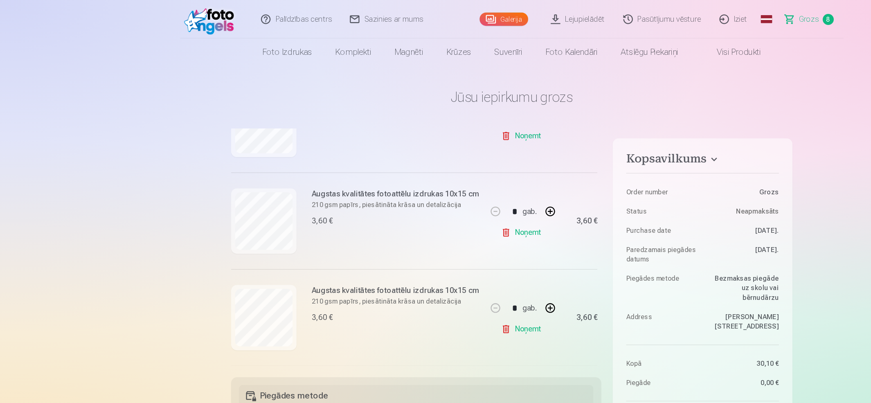
scroll to position [468, 0]
click at [451, 195] on link "Noņemt" at bounding box center [444, 195] width 37 height 16
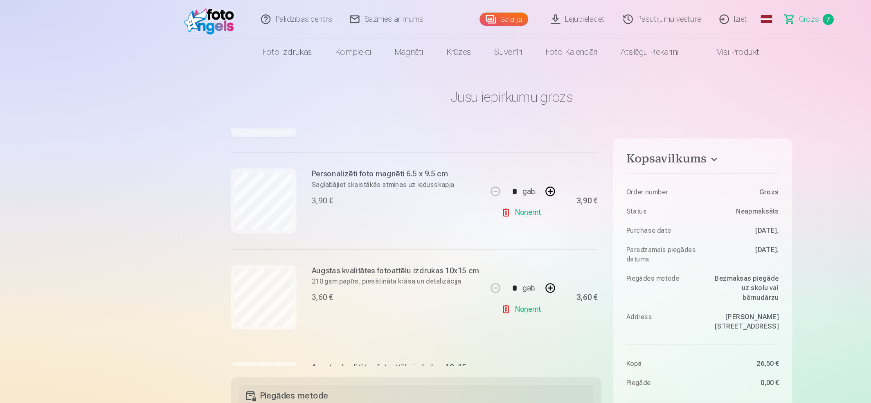
scroll to position [171, 0]
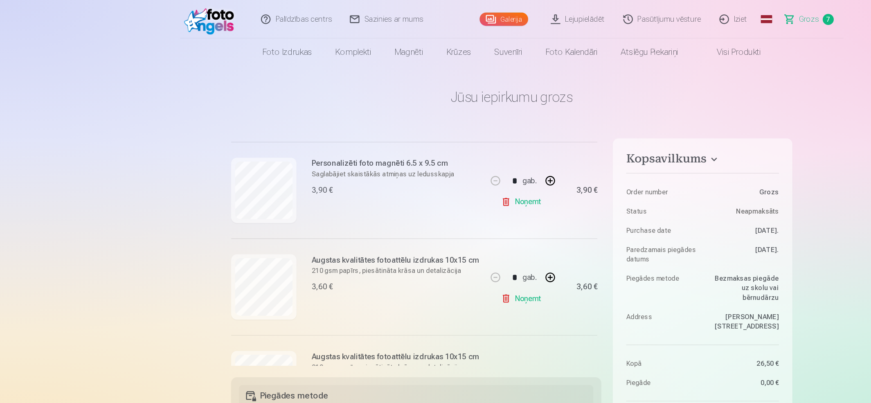
click at [447, 170] on link "Noņemt" at bounding box center [444, 172] width 37 height 16
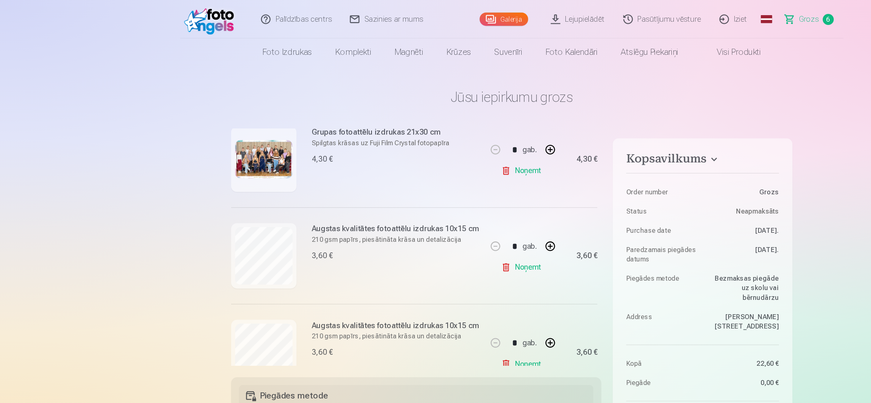
scroll to position [105, 0]
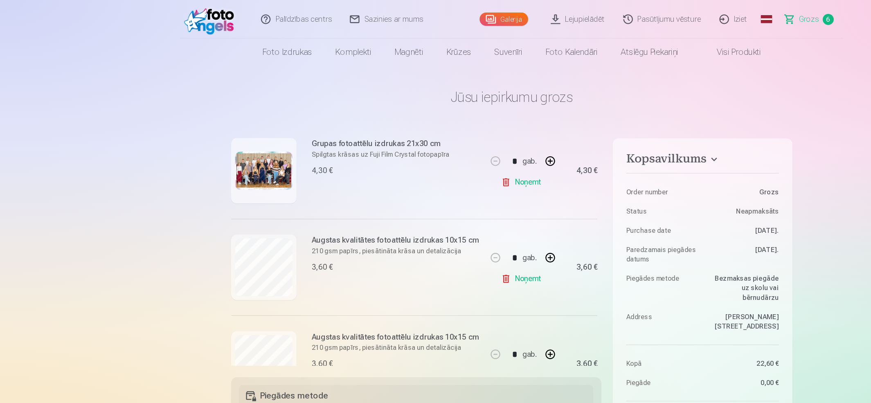
click at [443, 236] on link "Noņemt" at bounding box center [444, 237] width 37 height 16
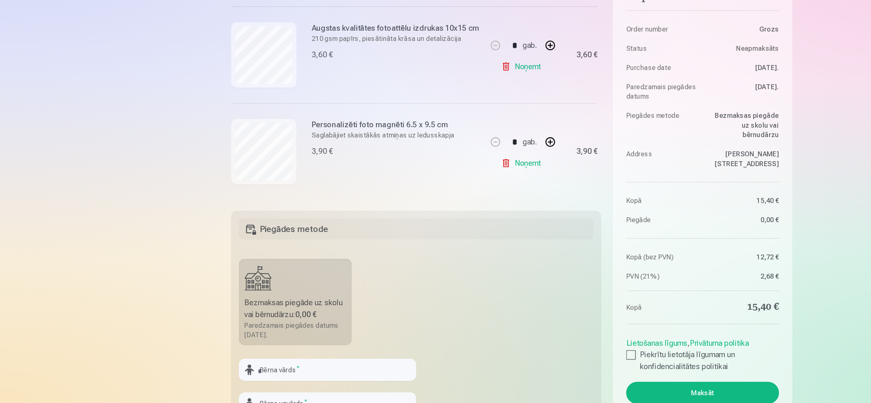
scroll to position [229, 0]
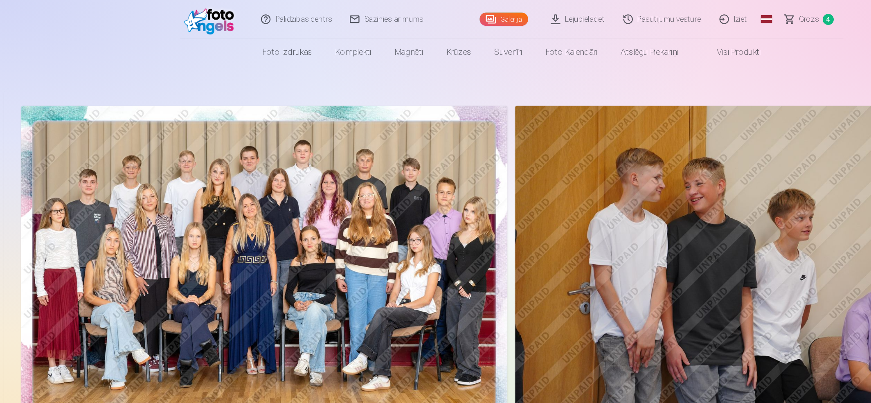
click at [426, 16] on link "Galerija" at bounding box center [428, 16] width 41 height 11
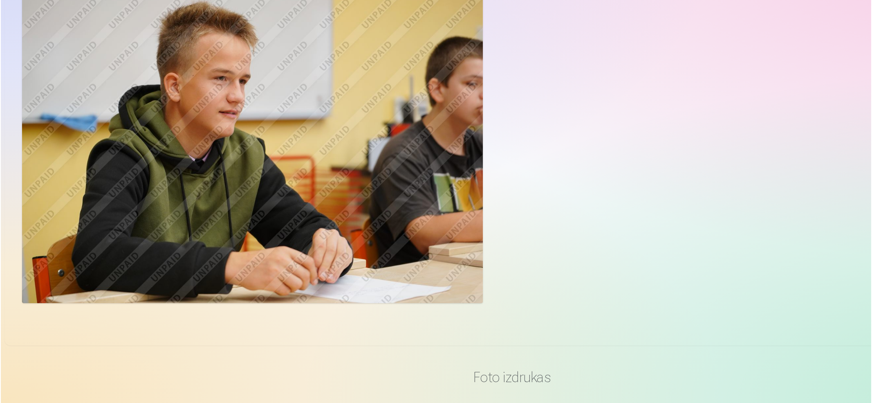
scroll to position [2509, 0]
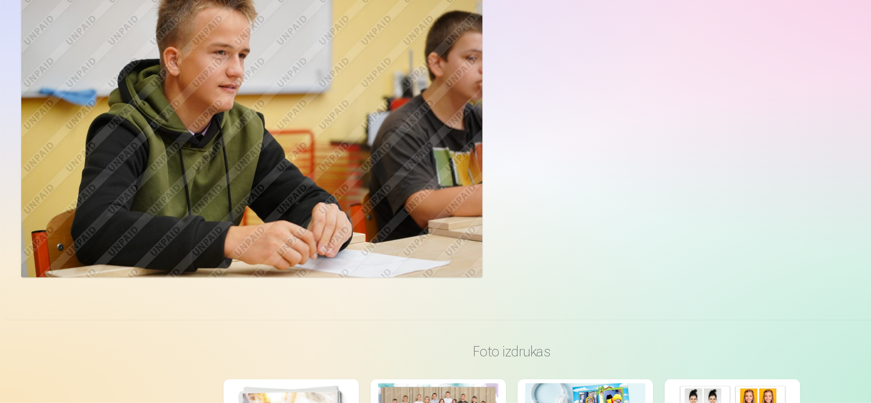
click at [240, 135] on img at bounding box center [214, 165] width 393 height 262
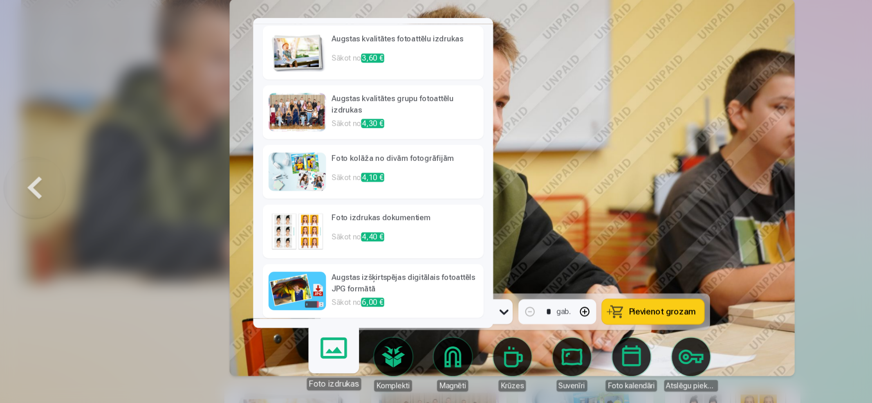
click at [286, 335] on link "Foto izdrukas" at bounding box center [284, 366] width 50 height 50
click at [263, 101] on img at bounding box center [253, 104] width 49 height 33
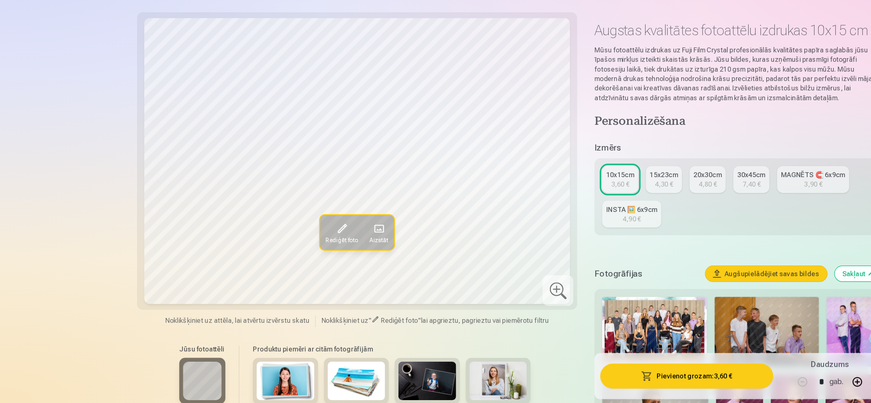
click at [288, 261] on span "Rediģēt foto" at bounding box center [290, 264] width 27 height 7
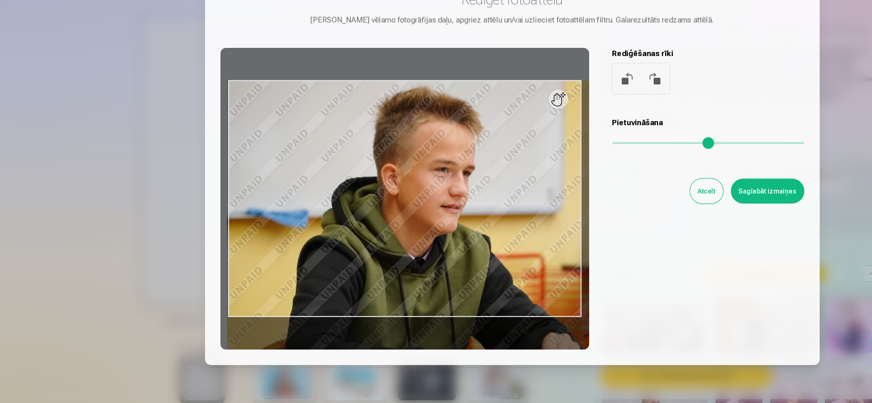
drag, startPoint x: 527, startPoint y: 177, endPoint x: 556, endPoint y: 177, distance: 29.4
click at [556, 181] on input "range" at bounding box center [603, 182] width 164 height 2
click at [473, 150] on div at bounding box center [345, 229] width 314 height 257
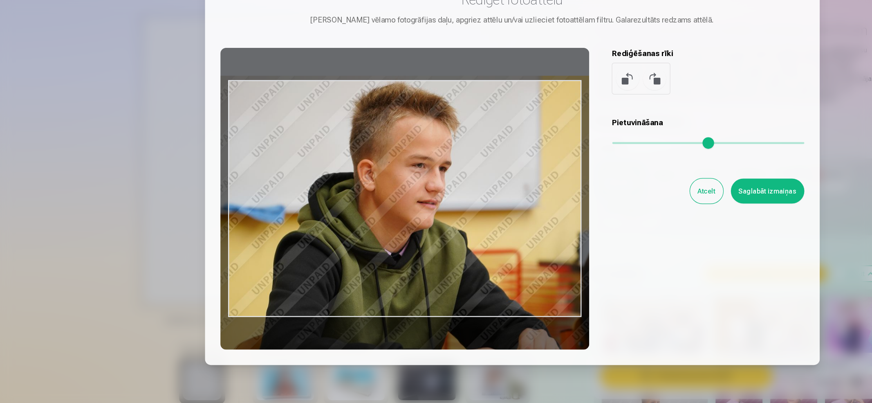
drag, startPoint x: 407, startPoint y: 256, endPoint x: 387, endPoint y: 253, distance: 20.4
click at [387, 253] on div at bounding box center [345, 229] width 314 height 257
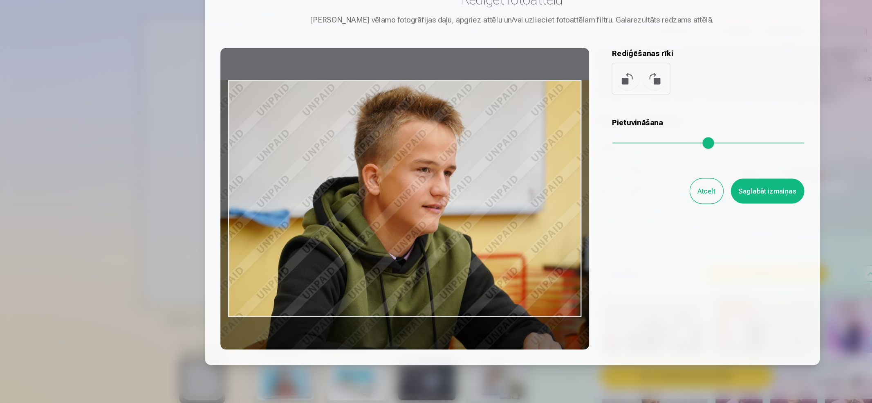
drag, startPoint x: 406, startPoint y: 301, endPoint x: 411, endPoint y: 327, distance: 26.1
click at [411, 327] on div at bounding box center [345, 229] width 314 height 257
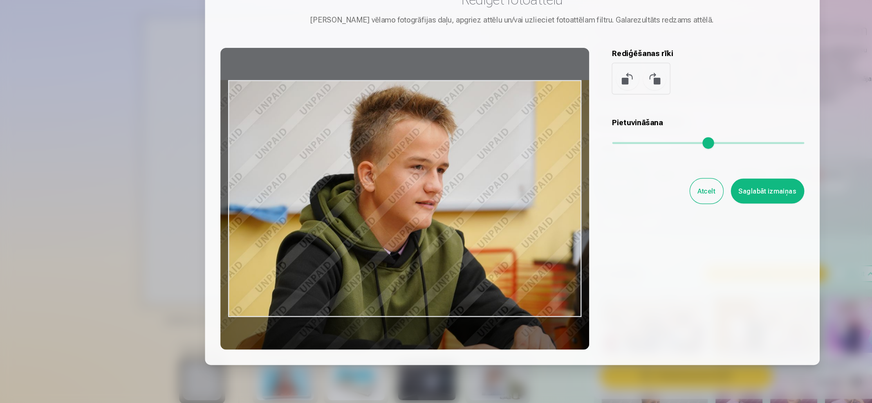
click at [552, 182] on input "range" at bounding box center [603, 182] width 164 height 2
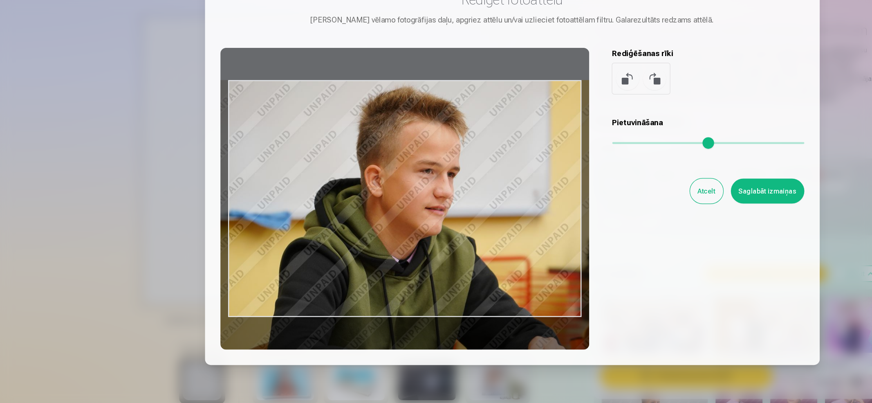
drag, startPoint x: 552, startPoint y: 183, endPoint x: 557, endPoint y: 182, distance: 4.1
type input "****"
click at [557, 182] on input "range" at bounding box center [603, 182] width 164 height 2
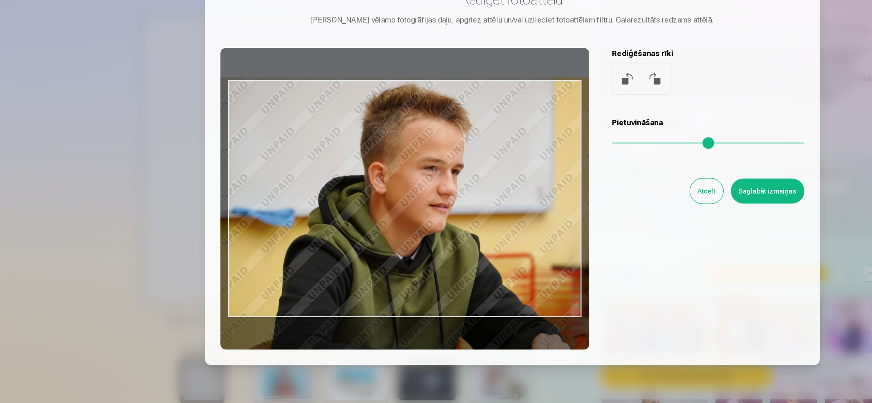
click at [379, 287] on div at bounding box center [345, 229] width 314 height 257
click at [652, 223] on button "Saglabāt izmaiņas" at bounding box center [653, 222] width 63 height 21
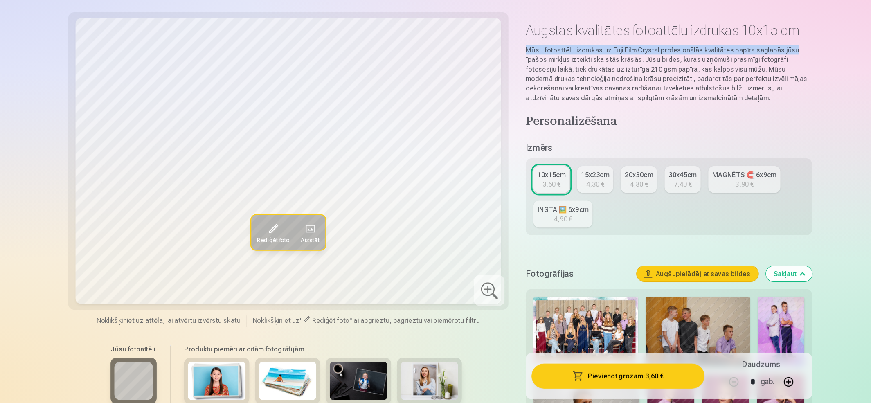
drag, startPoint x: 741, startPoint y: 74, endPoint x: 786, endPoint y: 98, distance: 51.0
click at [725, 98] on html "Palīdzības centrs Sazinies ar mums Galerija Lejupielādēt Pasūtījumu vēsture Izi…" at bounding box center [435, 201] width 871 height 403
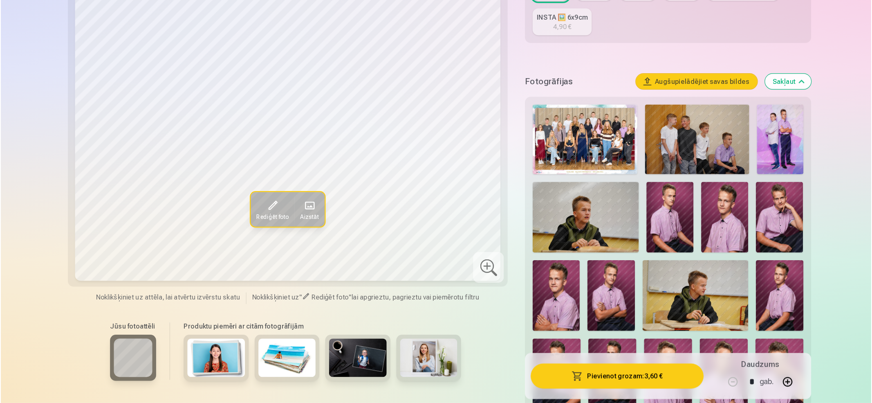
scroll to position [195, 0]
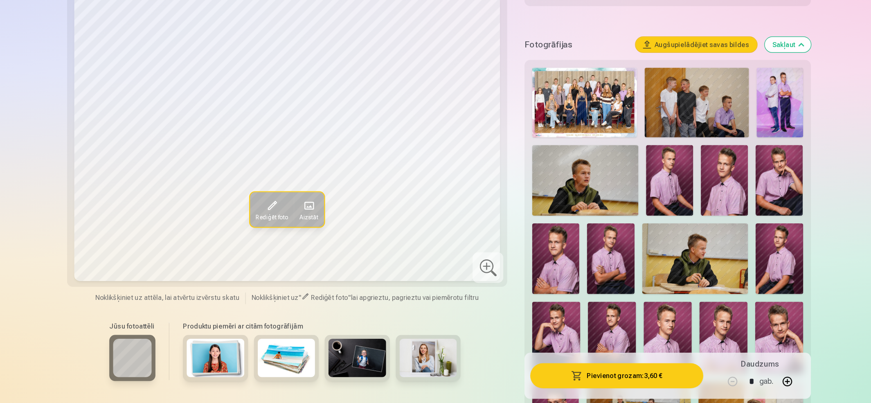
click at [597, 335] on button "Pievienot grozam : 3,60 €" at bounding box center [584, 379] width 147 height 21
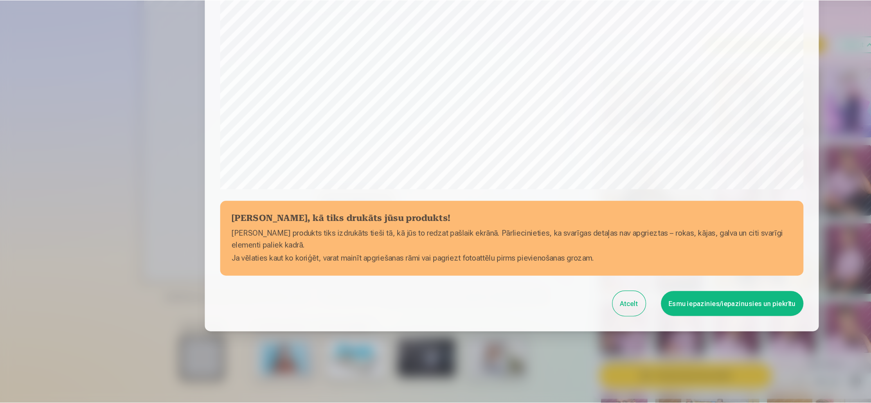
scroll to position [186, 0]
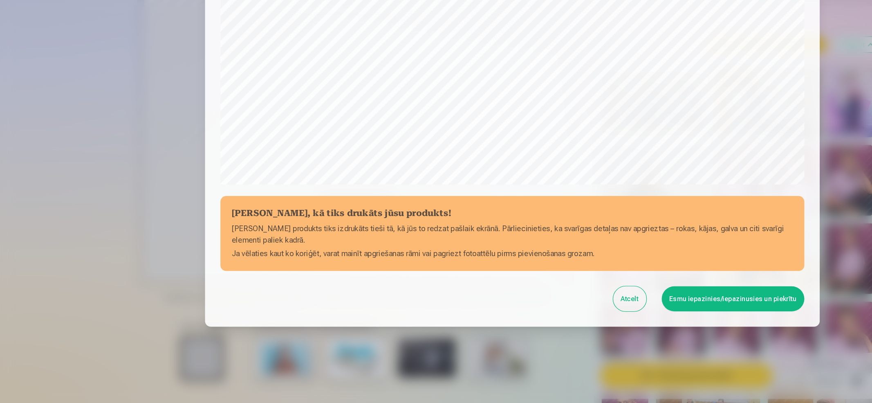
click at [630, 317] on button "Esmu iepazinies/iepazinusies un piekrītu" at bounding box center [623, 313] width 121 height 21
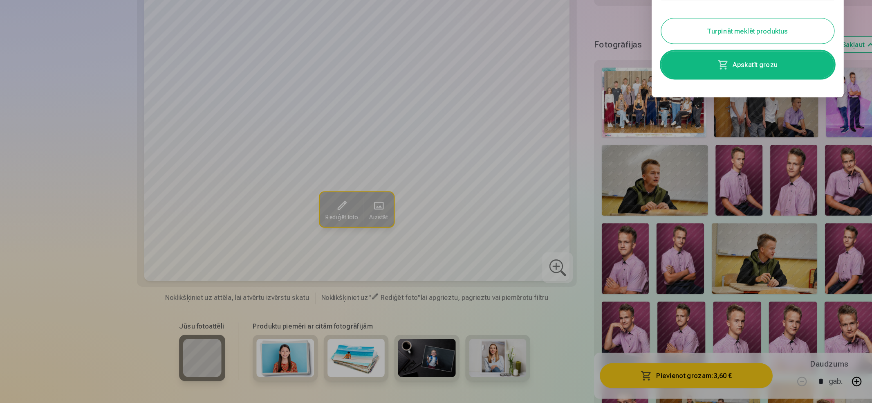
click at [644, 85] on button "Turpināt meklēt produktus" at bounding box center [636, 86] width 147 height 21
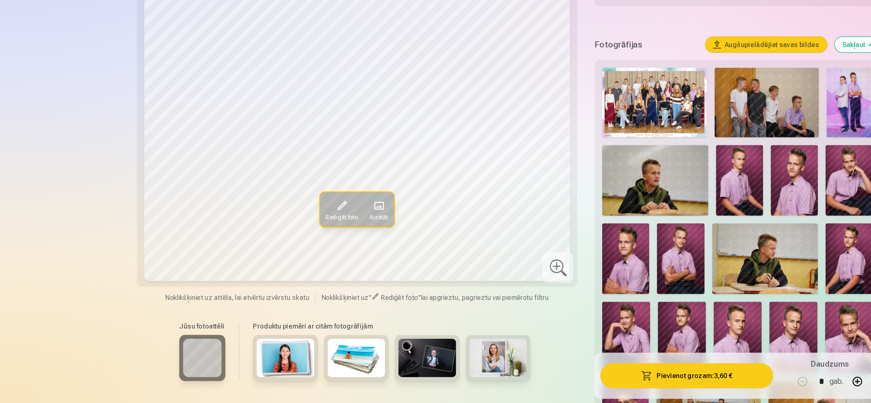
click at [558, 220] on img at bounding box center [557, 213] width 90 height 60
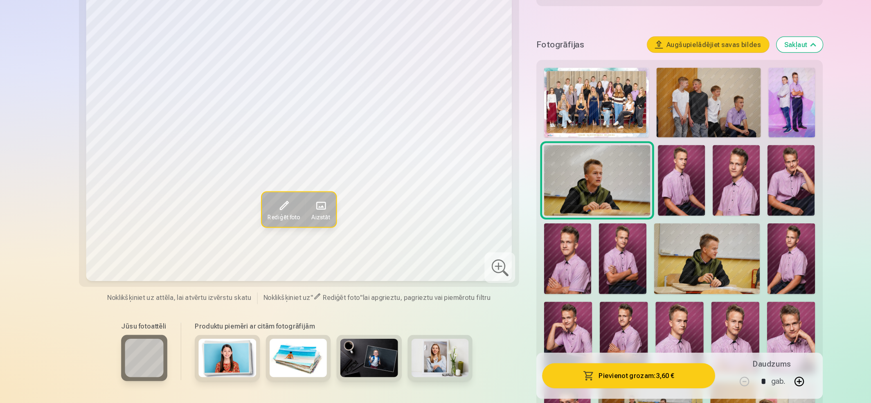
drag, startPoint x: 741, startPoint y: 112, endPoint x: 778, endPoint y: 124, distance: 38.9
click at [725, 124] on html "Palīdzības centrs Sazinies ar mums Galerija Lejupielādēt Pasūtījumu vēsture Izi…" at bounding box center [435, 6] width 871 height 403
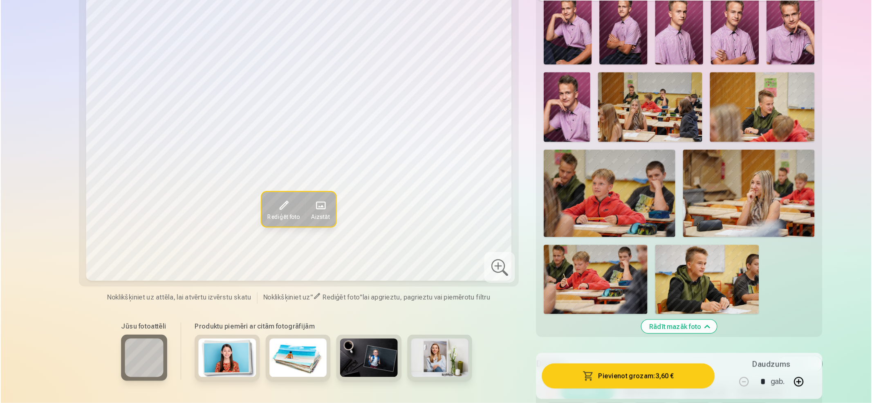
scroll to position [458, 0]
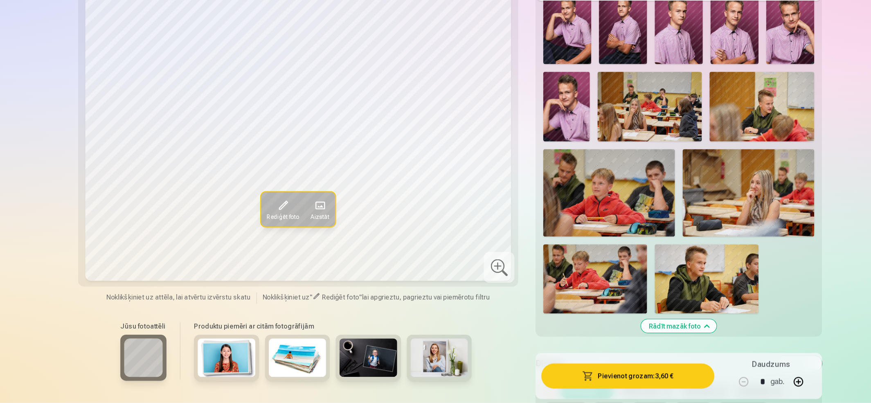
click at [647, 292] on img at bounding box center [651, 297] width 88 height 59
click at [289, 241] on span "Rediģēt foto" at bounding box center [290, 244] width 27 height 7
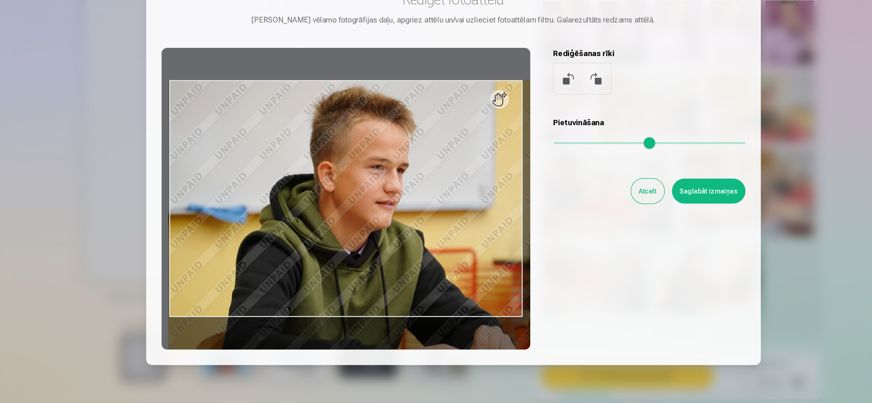
drag, startPoint x: 524, startPoint y: 179, endPoint x: 553, endPoint y: 190, distance: 30.5
click at [553, 182] on input "range" at bounding box center [603, 182] width 164 height 2
drag, startPoint x: 345, startPoint y: 263, endPoint x: 354, endPoint y: 266, distance: 9.8
click at [354, 266] on div at bounding box center [345, 229] width 314 height 257
type input "****"
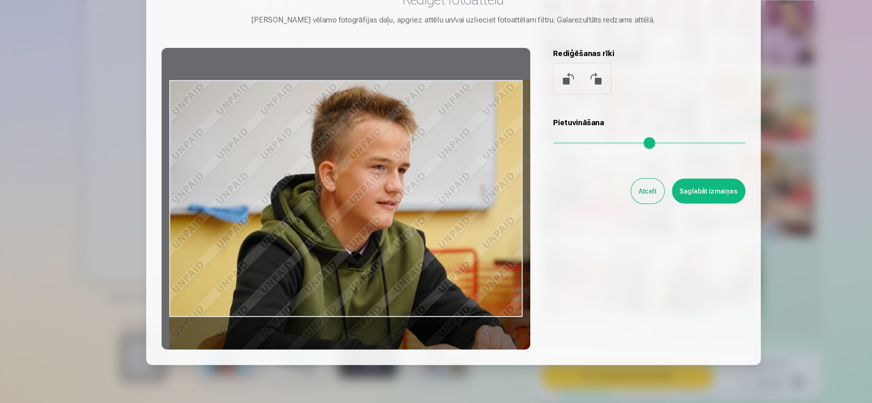
click at [649, 224] on button "Saglabāt izmaiņas" at bounding box center [653, 222] width 63 height 21
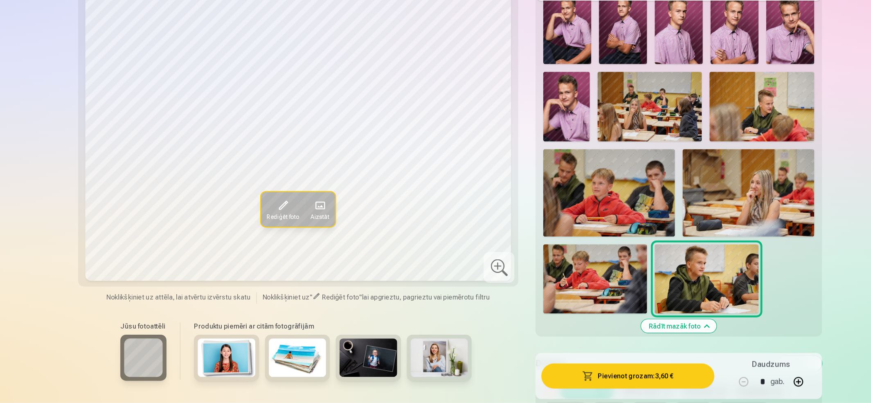
click at [596, 335] on button "Pievienot grozam : 3,60 €" at bounding box center [584, 379] width 147 height 21
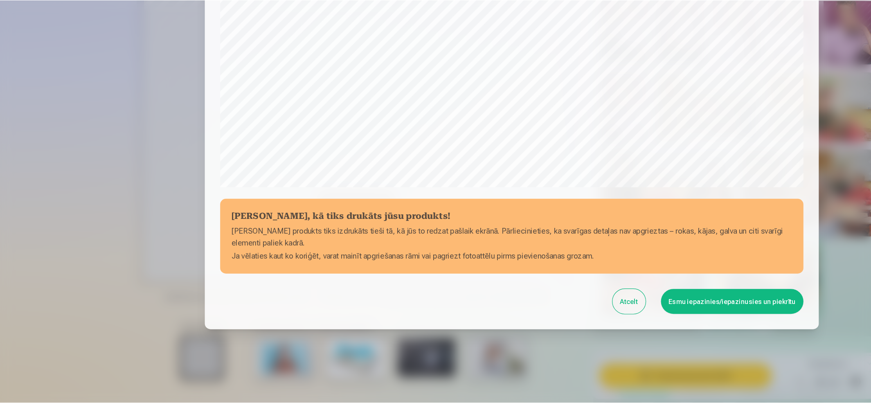
scroll to position [186, 0]
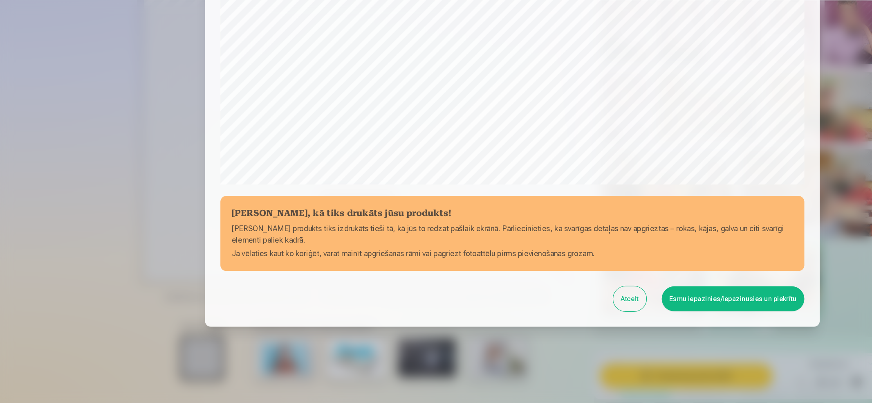
click at [598, 311] on button "Esmu iepazinies/iepazinusies un piekrītu" at bounding box center [623, 313] width 121 height 21
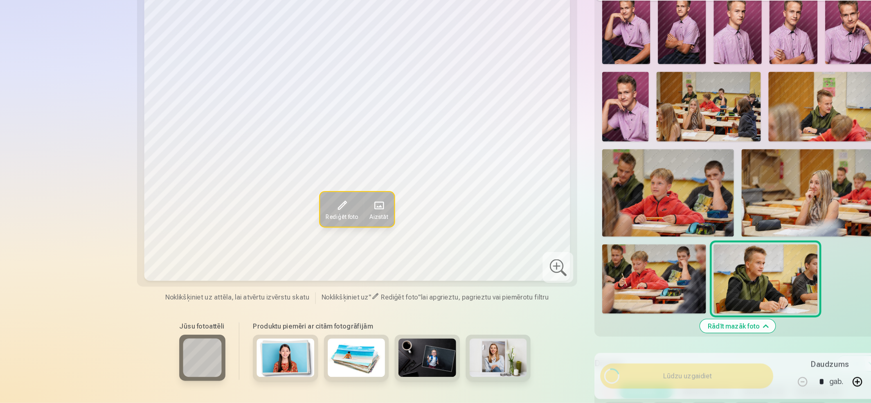
click at [671, 92] on img at bounding box center [675, 83] width 41 height 61
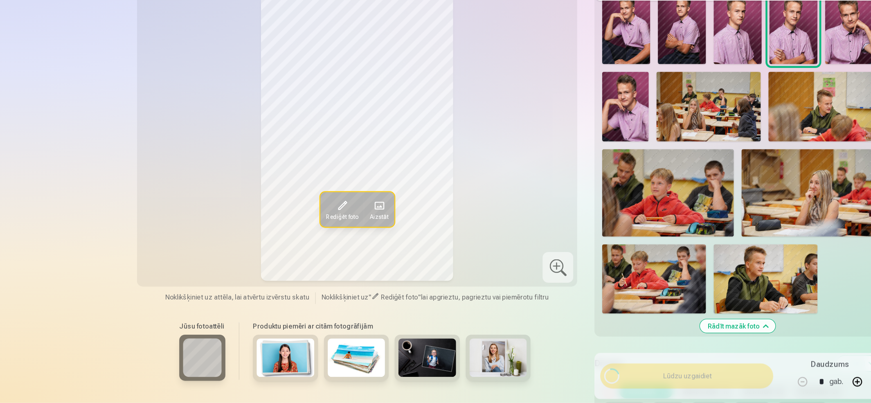
click at [586, 96] on img at bounding box center [580, 83] width 41 height 61
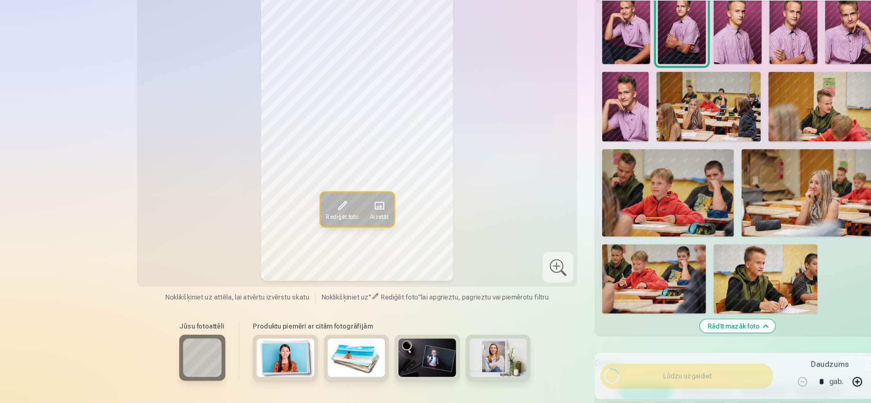
click at [628, 102] on img at bounding box center [627, 83] width 41 height 61
click at [530, 162] on img at bounding box center [532, 150] width 40 height 59
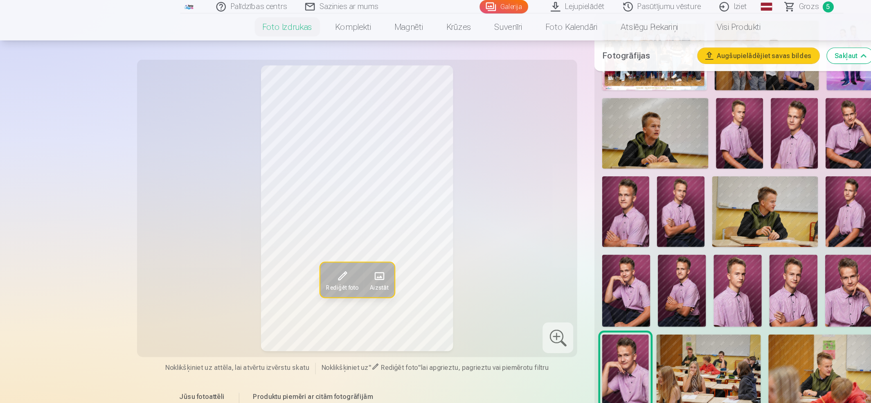
scroll to position [279, 0]
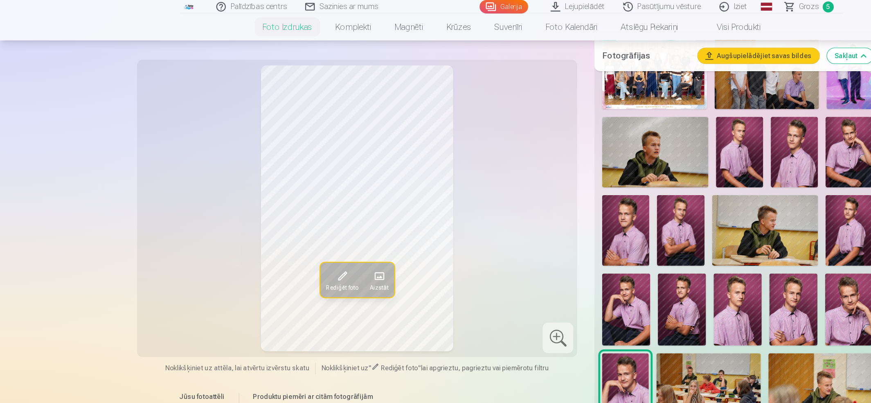
click at [675, 140] on img at bounding box center [676, 129] width 40 height 60
click at [689, 5] on span "Grozs" at bounding box center [688, 6] width 17 height 10
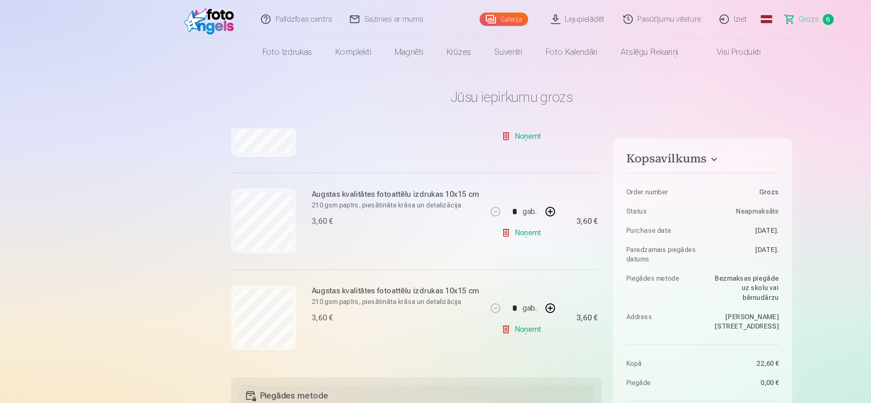
scroll to position [393, 0]
click at [453, 280] on link "Noņemt" at bounding box center [444, 280] width 37 height 16
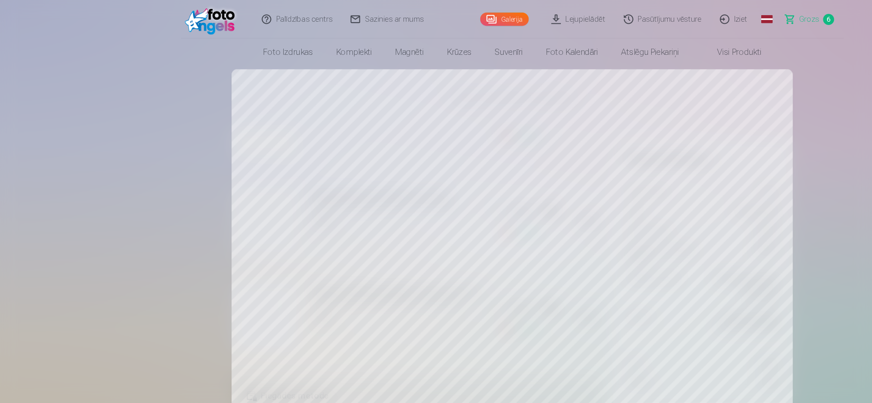
click at [427, 15] on link "Galerija" at bounding box center [429, 16] width 41 height 11
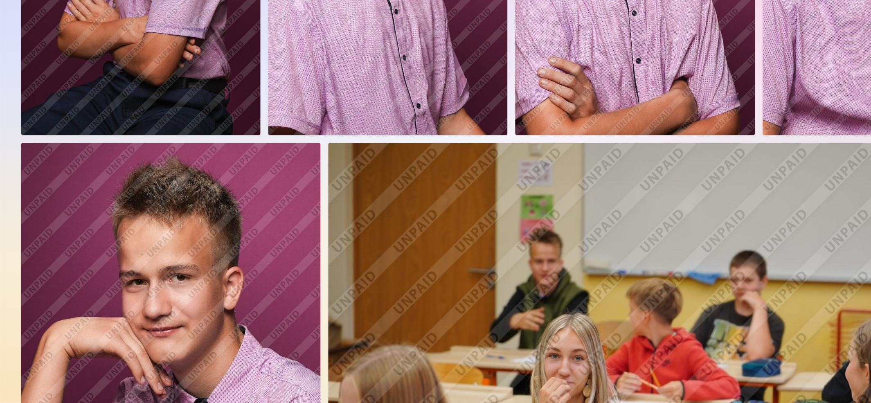
scroll to position [1741, 0]
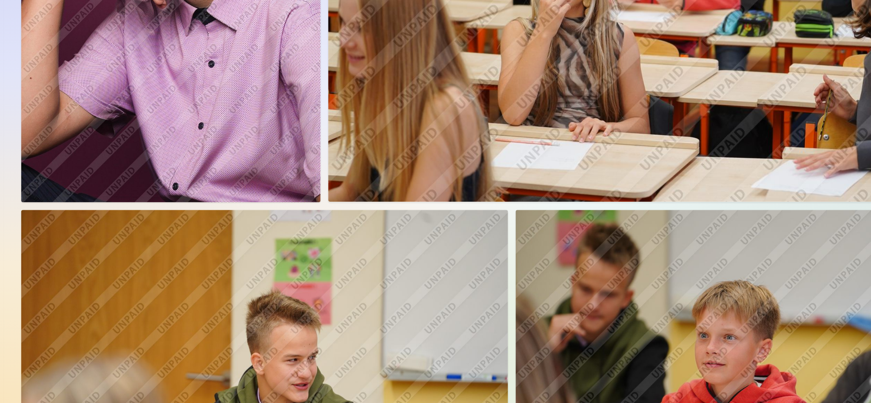
click at [379, 312] on img at bounding box center [225, 376] width 414 height 276
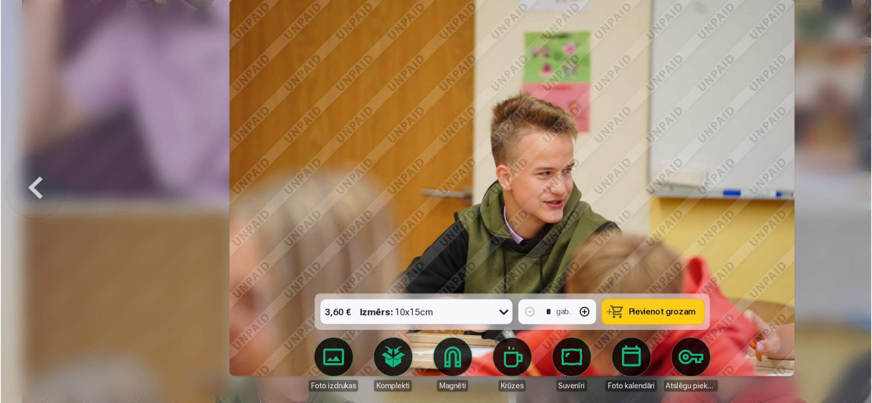
scroll to position [1744, 0]
click at [725, 80] on div at bounding box center [436, 201] width 872 height 403
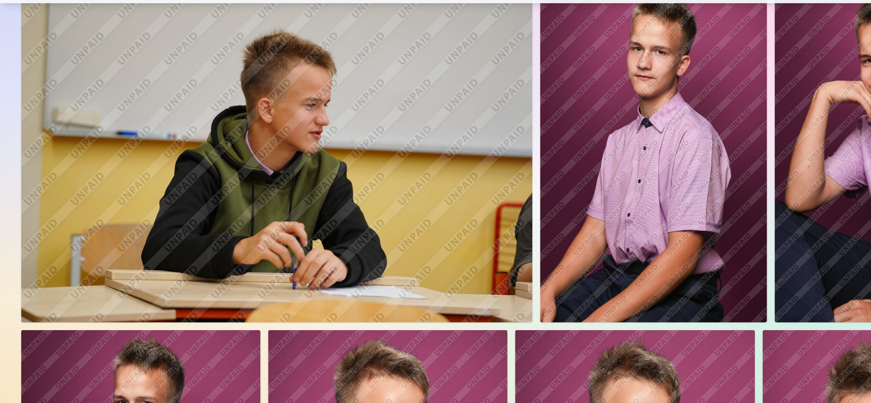
scroll to position [965, 0]
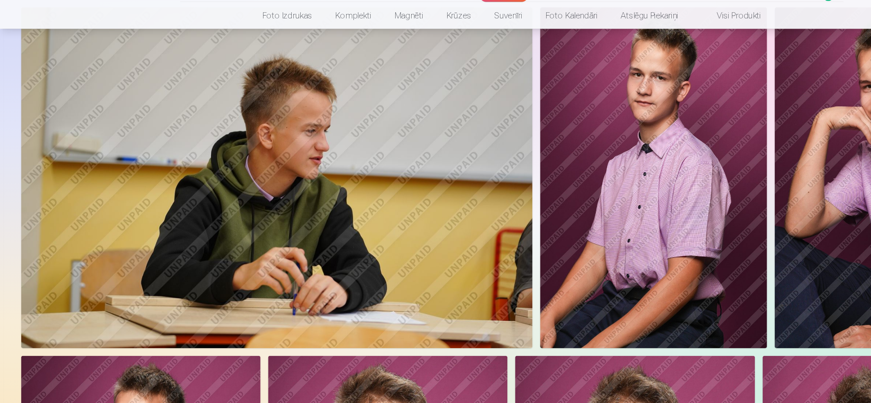
click at [725, 215] on img at bounding box center [755, 161] width 193 height 290
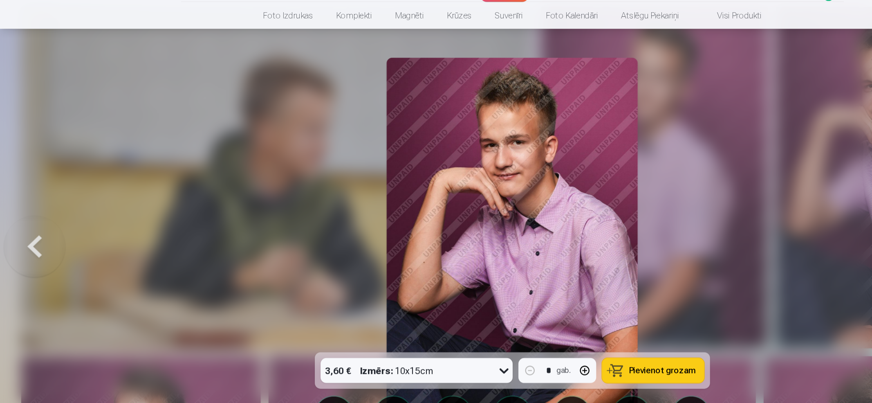
click at [562, 335] on div "Foto izdrukas Komplekti Magnēti Krūzes Suvenīri Foto kalendāri Atslēgu piekariņi" at bounding box center [436, 370] width 357 height 49
click at [565, 323] on span "Pievienot grozam" at bounding box center [564, 324] width 58 height 7
click at [609, 212] on div at bounding box center [436, 201] width 872 height 403
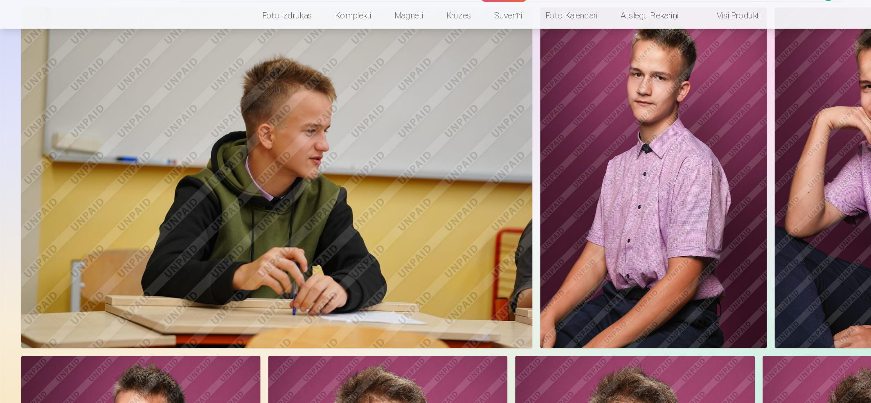
click at [592, 178] on img at bounding box center [556, 161] width 193 height 290
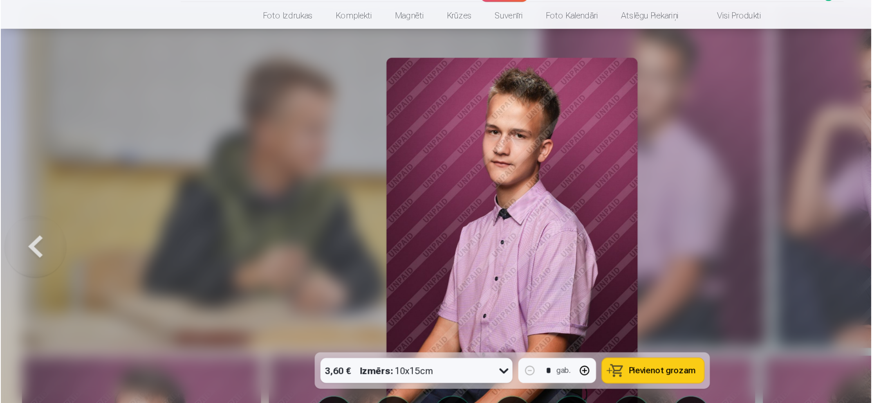
scroll to position [967, 0]
click at [558, 325] on span "Pievienot grozam" at bounding box center [564, 324] width 58 height 7
drag, startPoint x: 692, startPoint y: 132, endPoint x: 686, endPoint y: 102, distance: 30.9
click at [685, 99] on div at bounding box center [436, 201] width 872 height 403
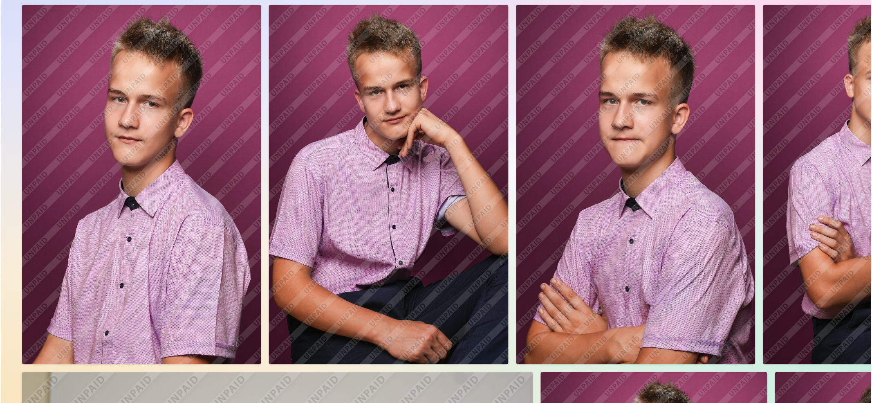
scroll to position [606, 0]
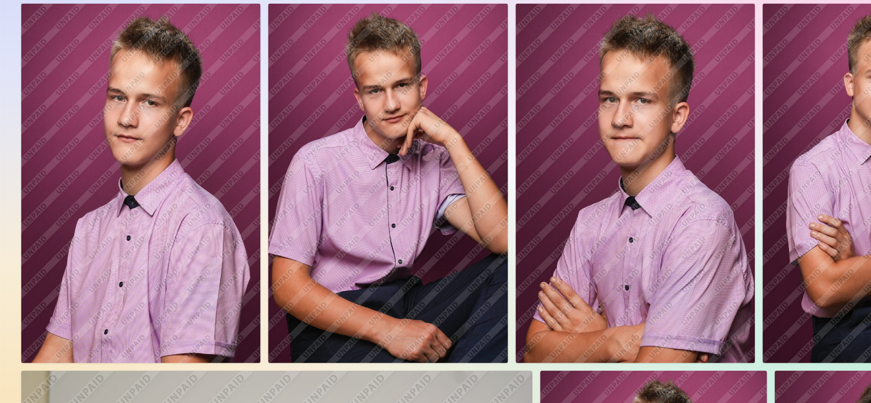
click at [145, 265] on img at bounding box center [120, 216] width 204 height 306
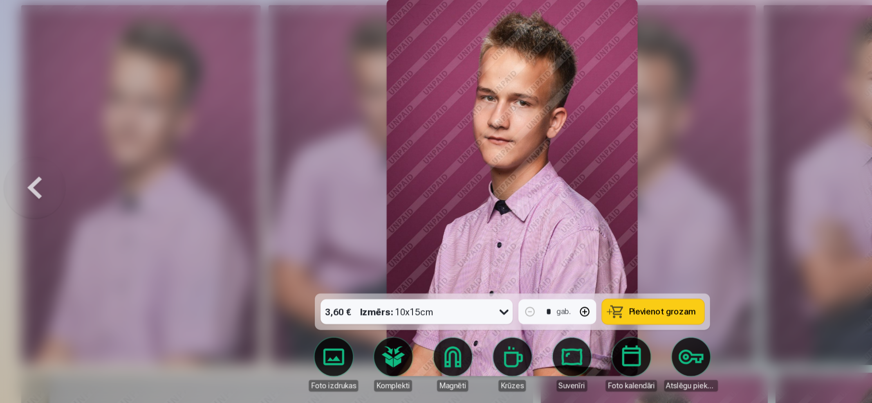
click at [560, 321] on span "Pievienot grozam" at bounding box center [564, 324] width 58 height 7
click at [721, 103] on div at bounding box center [436, 201] width 872 height 403
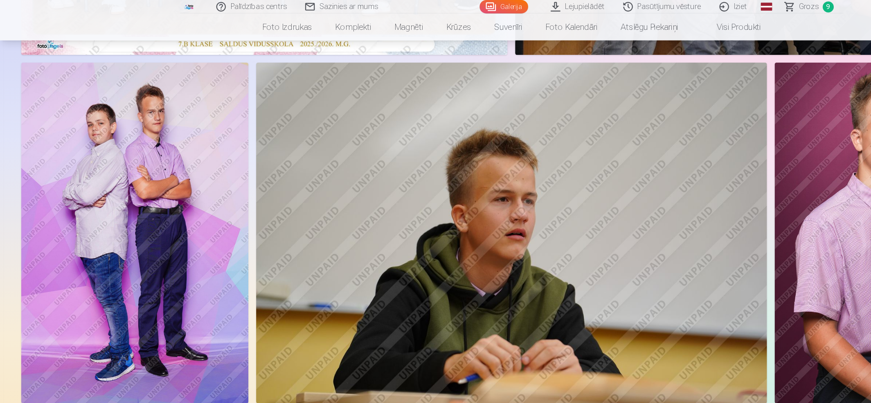
scroll to position [276, 0]
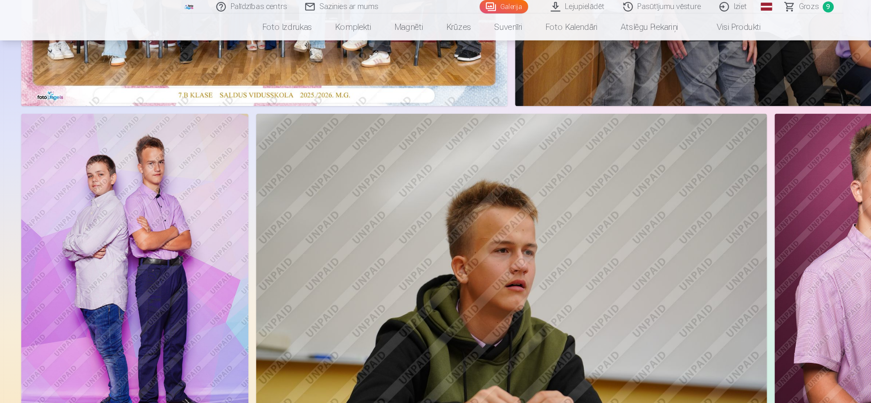
click at [687, 4] on span "Grozs" at bounding box center [688, 6] width 17 height 10
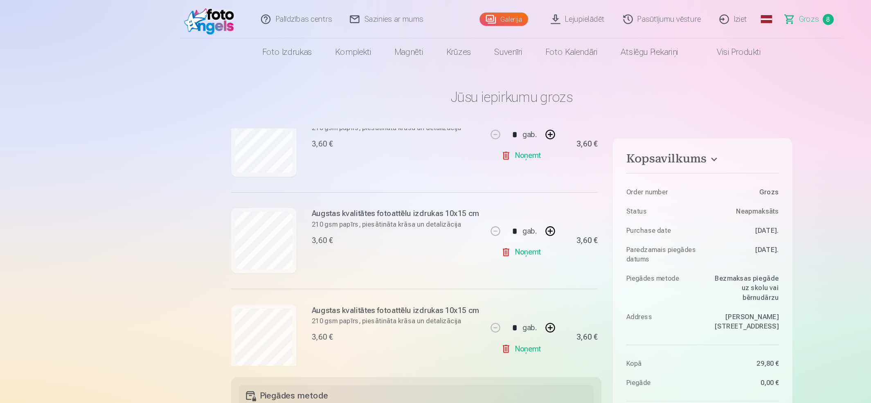
scroll to position [535, 0]
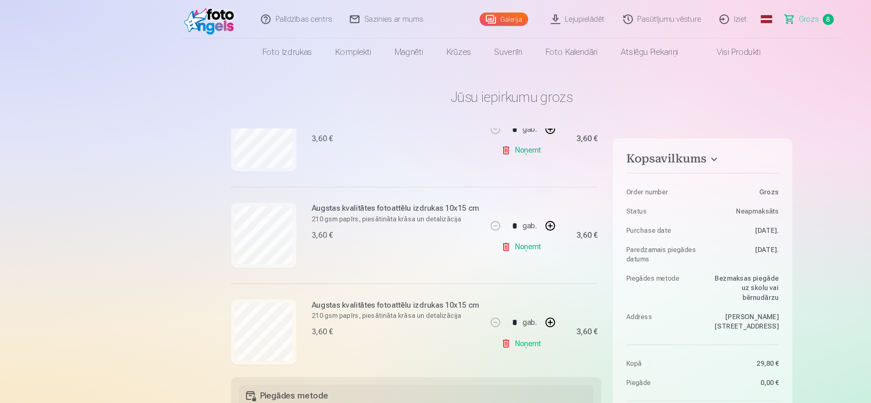
click at [448, 212] on link "Noņemt" at bounding box center [444, 210] width 37 height 16
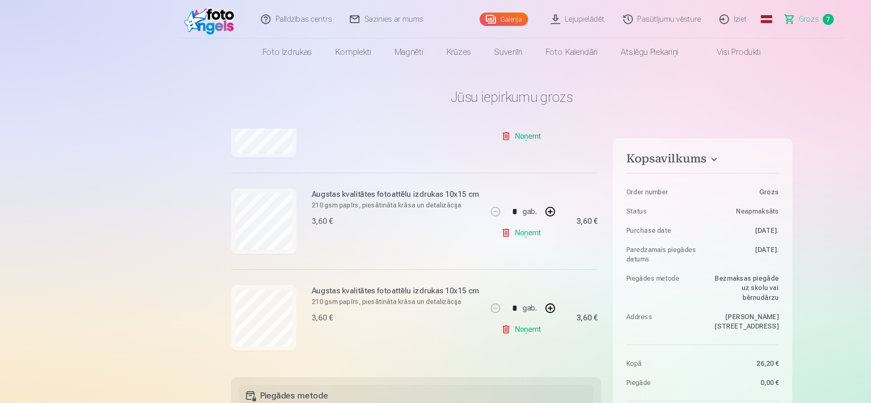
scroll to position [476, 0]
drag, startPoint x: 511, startPoint y: 267, endPoint x: 508, endPoint y: 248, distance: 18.6
click at [508, 248] on div "Ja pievienosiet grozam papildus preces uz 2,80 € , tad saņemsiet dāvanā visas b…" at bounding box center [354, 211] width 315 height 202
drag, startPoint x: 511, startPoint y: 256, endPoint x: 510, endPoint y: 246, distance: 9.4
click at [510, 238] on div "Ja pievienosiet grozam papildus preces uz 2,80 € , tad saņemsiet dāvanā visas b…" at bounding box center [354, 211] width 315 height 202
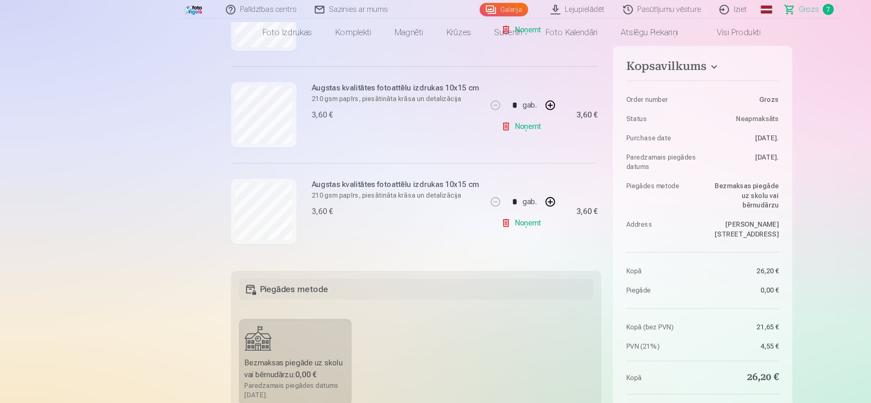
scroll to position [0, 0]
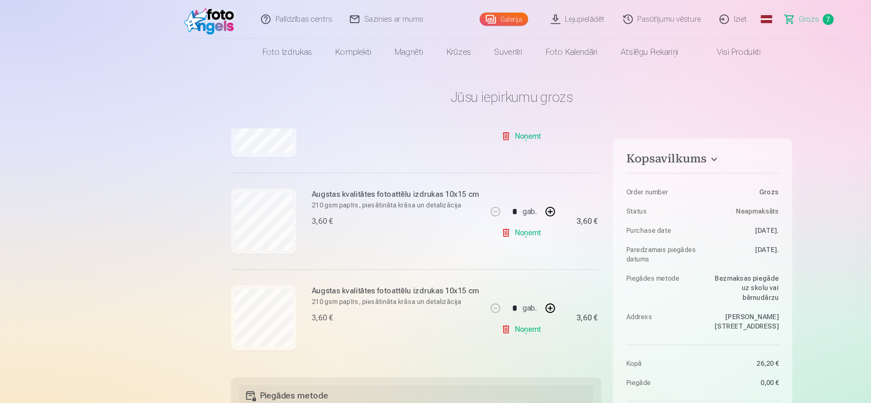
click at [425, 16] on link "Galerija" at bounding box center [428, 16] width 41 height 11
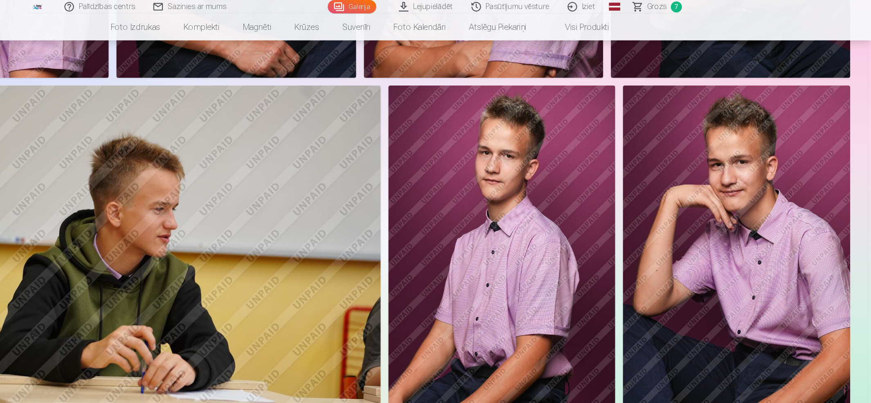
scroll to position [894, 0]
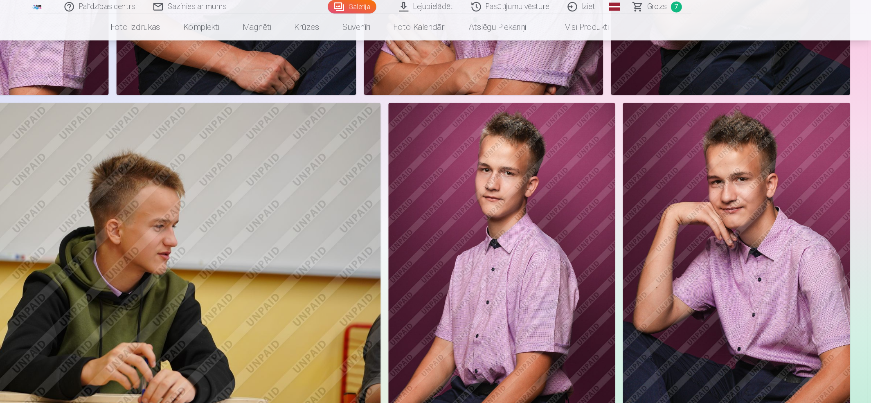
click at [725, 202] on img at bounding box center [755, 233] width 193 height 290
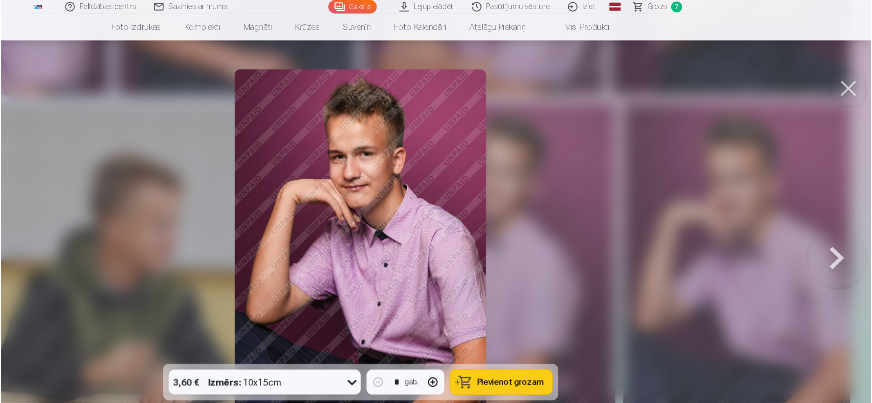
scroll to position [895, 0]
click at [576, 323] on span "Pievienot grozam" at bounding box center [564, 324] width 58 height 7
click at [725, 78] on button at bounding box center [852, 75] width 33 height 33
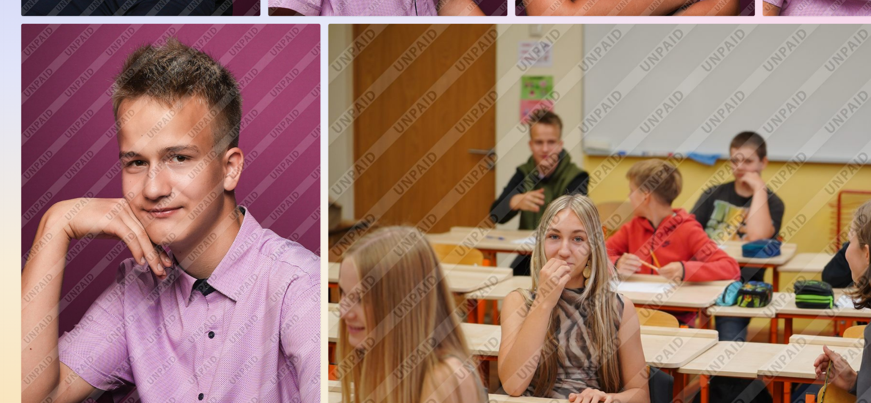
scroll to position [1532, 0]
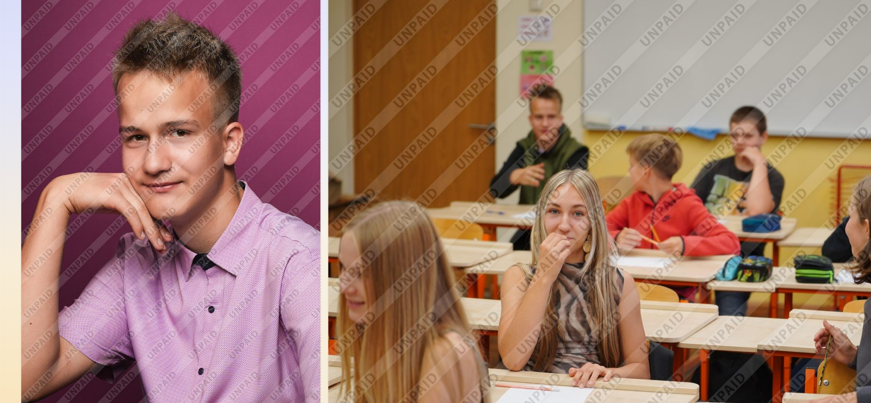
click at [706, 264] on img at bounding box center [565, 249] width 573 height 382
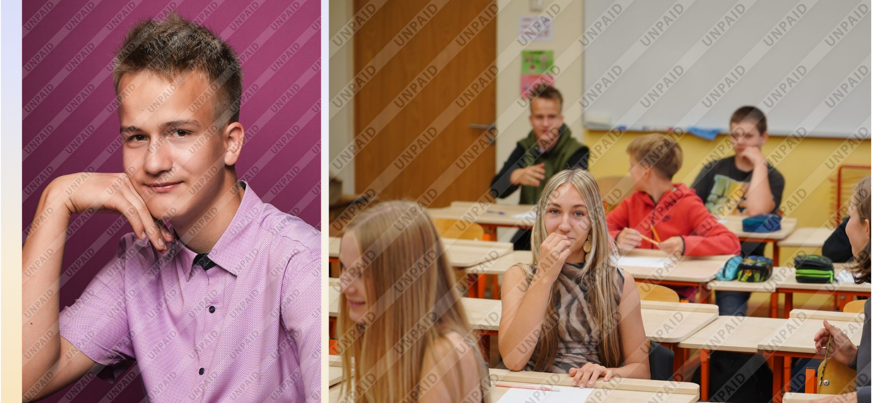
scroll to position [1535, 0]
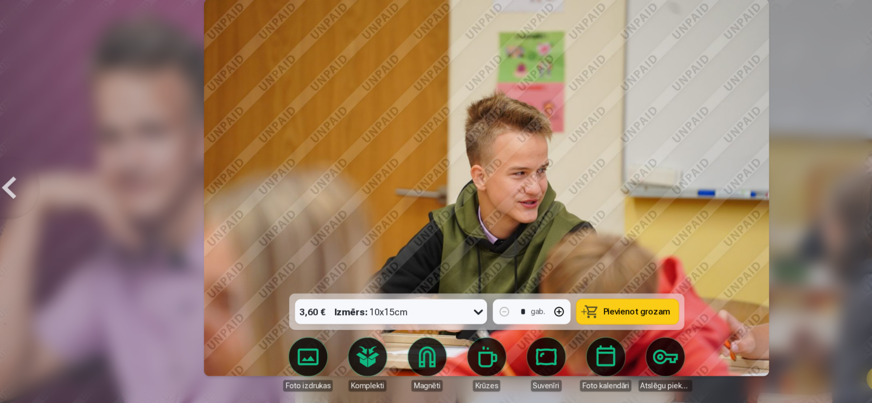
click at [725, 264] on div at bounding box center [436, 201] width 872 height 403
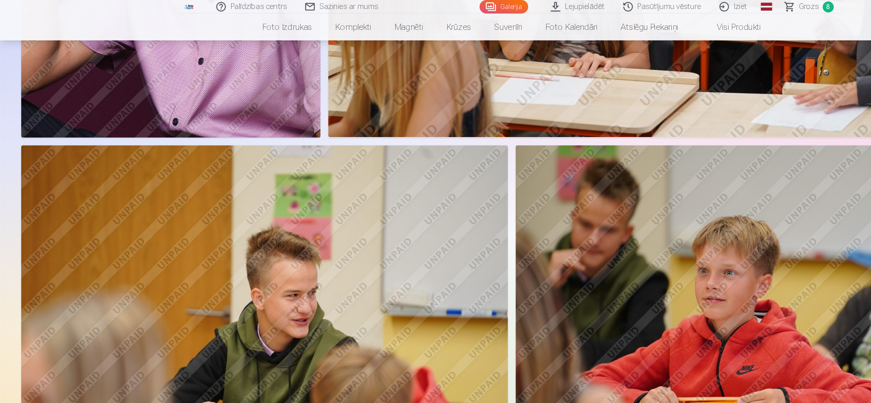
scroll to position [1854, 0]
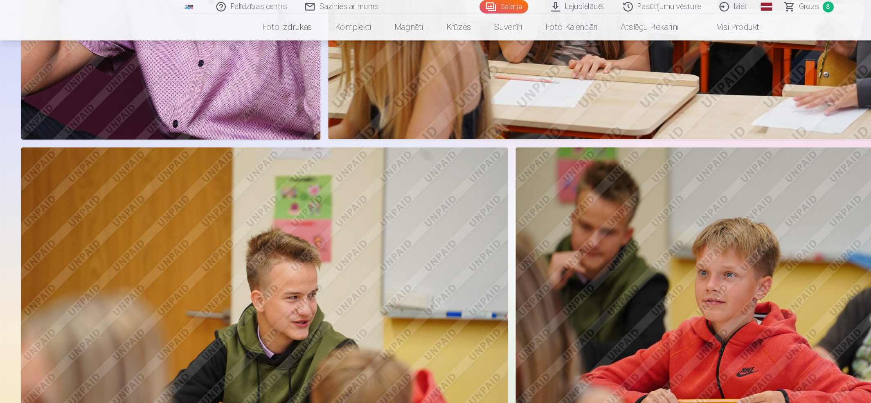
click at [680, 6] on span "Grozs" at bounding box center [688, 6] width 17 height 10
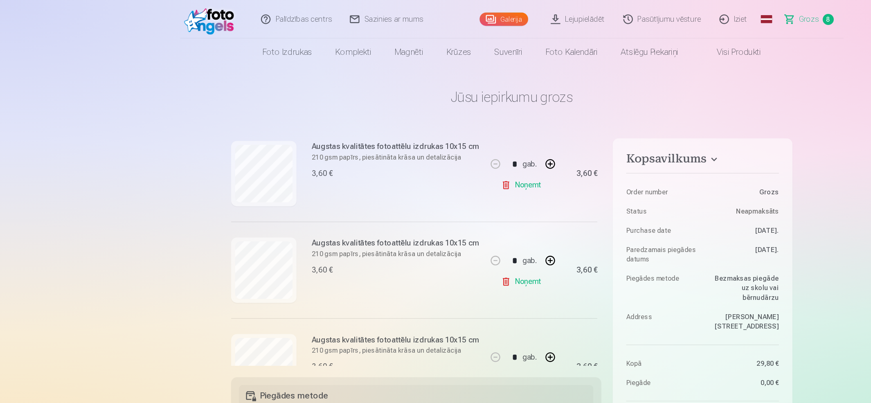
scroll to position [509, 0]
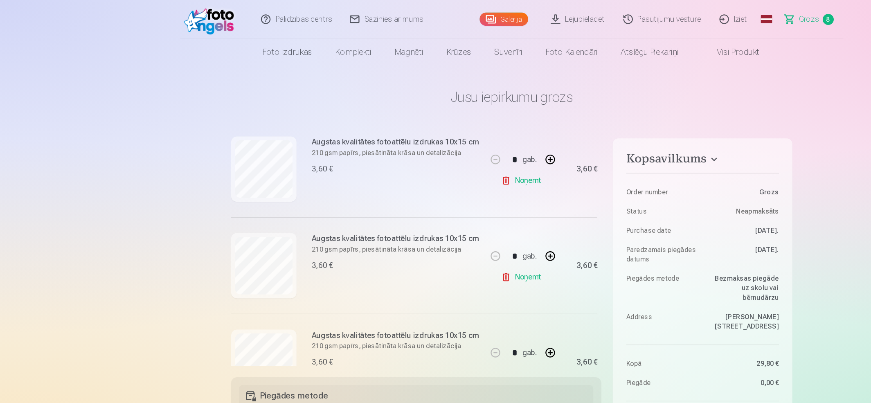
click at [451, 157] on link "Noņemt" at bounding box center [444, 154] width 37 height 16
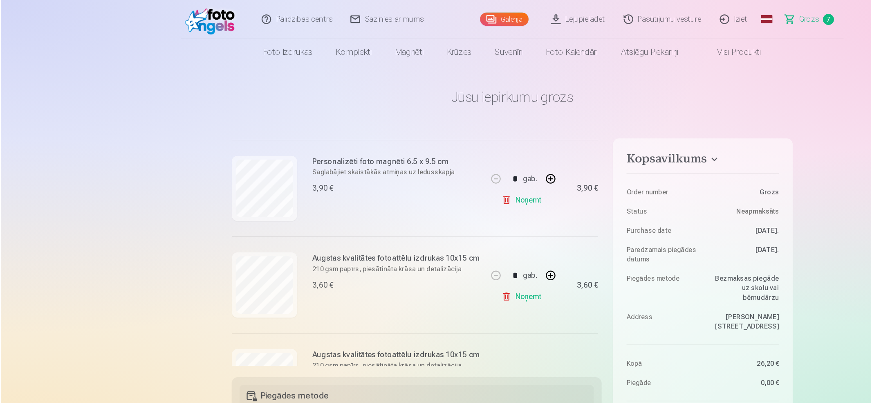
scroll to position [329, 0]
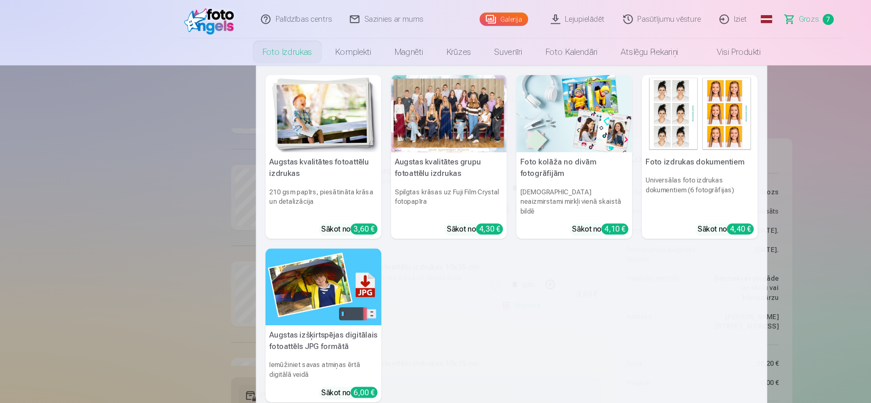
click at [609, 97] on img at bounding box center [595, 97] width 99 height 66
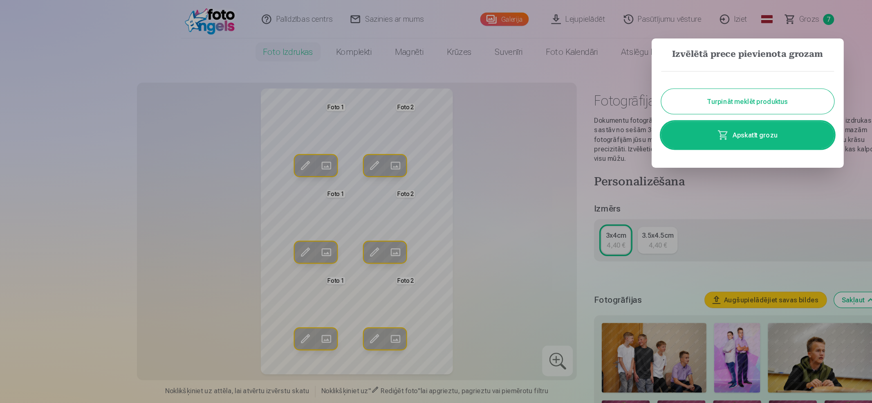
click at [651, 87] on button "Turpināt meklēt produktus" at bounding box center [636, 86] width 147 height 21
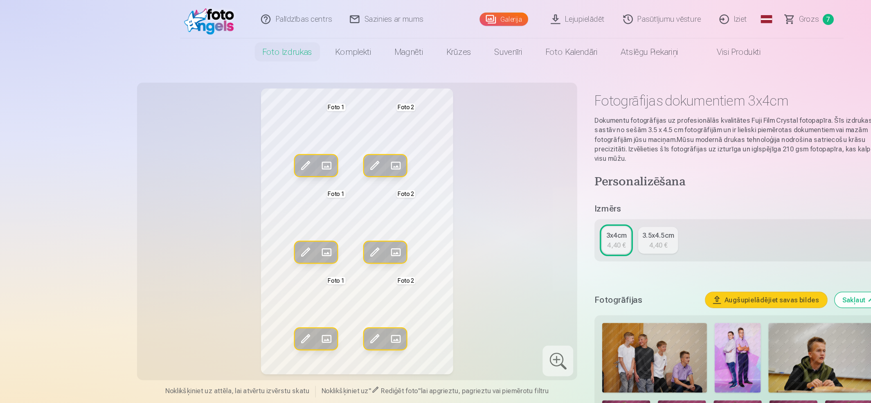
click at [279, 140] on span at bounding box center [277, 141] width 13 height 13
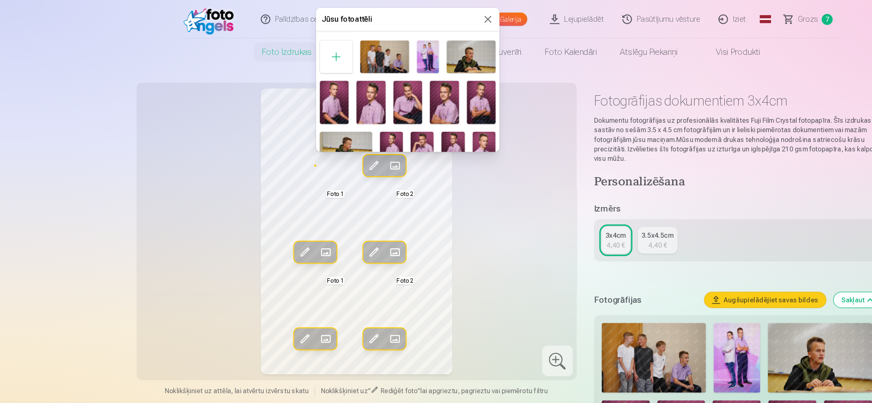
click at [406, 87] on img at bounding box center [409, 87] width 25 height 37
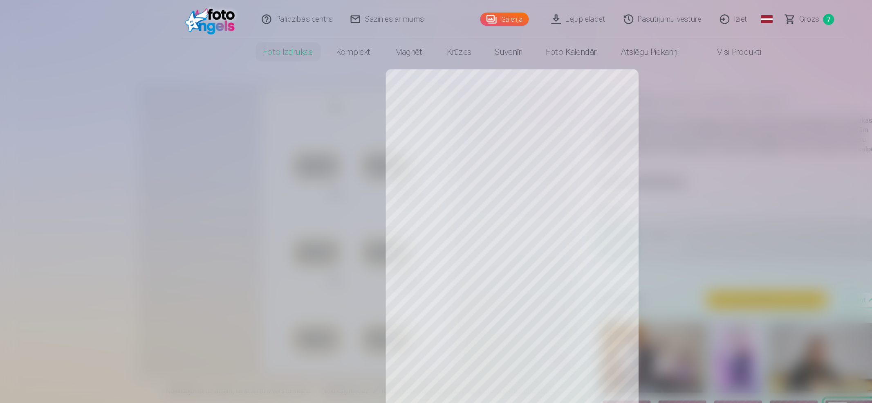
click at [399, 128] on div at bounding box center [436, 201] width 872 height 403
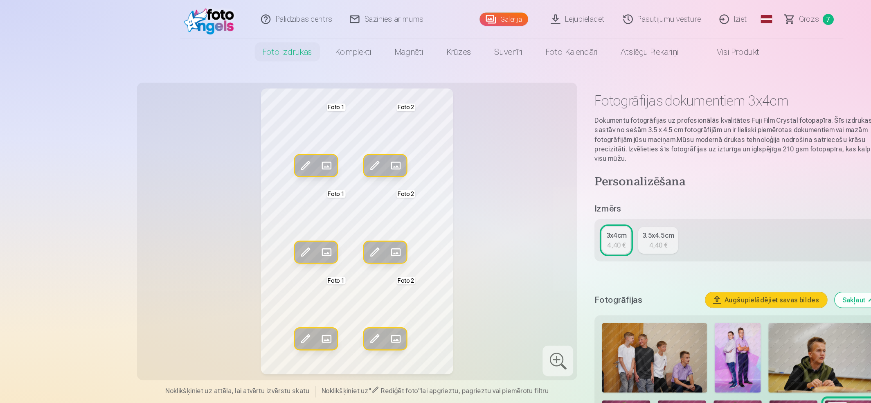
click at [256, 143] on span at bounding box center [259, 141] width 13 height 13
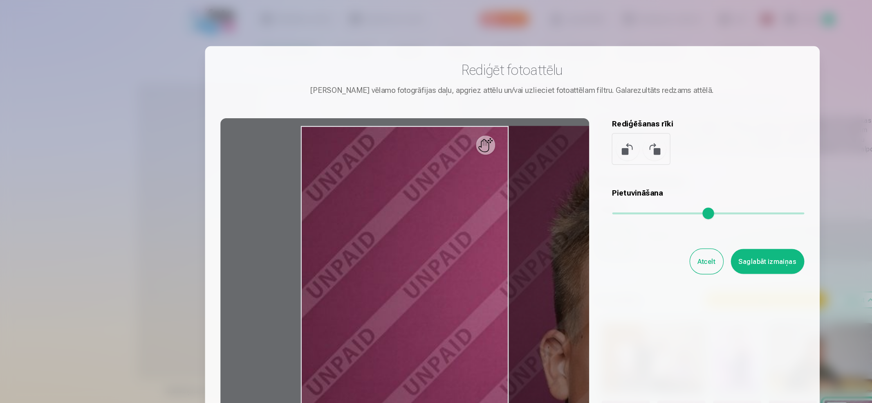
drag, startPoint x: 523, startPoint y: 180, endPoint x: 593, endPoint y: 184, distance: 70.1
click at [593, 182] on input "range" at bounding box center [603, 182] width 164 height 2
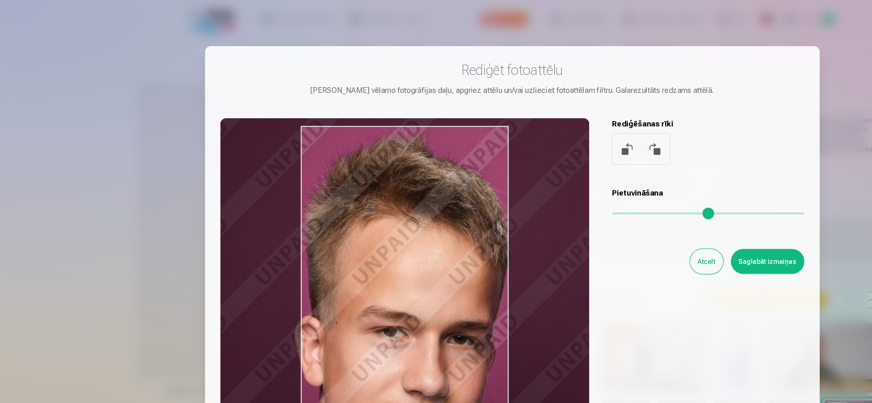
drag, startPoint x: 389, startPoint y: 234, endPoint x: 180, endPoint y: 222, distance: 209.3
click at [180, 222] on div "Rediģēt fotoattēlu Pietuvini vēlamo fotogrāfijas daļu, apgriez attēlu un/vai uz…" at bounding box center [436, 204] width 523 height 331
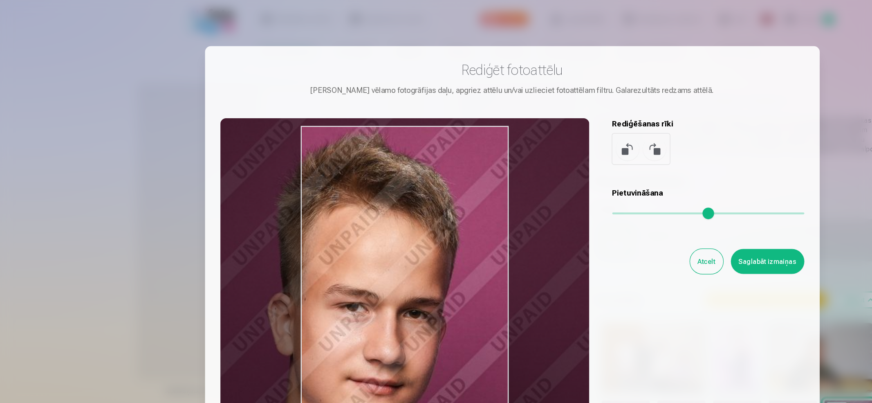
drag, startPoint x: 591, startPoint y: 183, endPoint x: 581, endPoint y: 183, distance: 9.4
click at [581, 182] on input "range" at bounding box center [603, 182] width 164 height 2
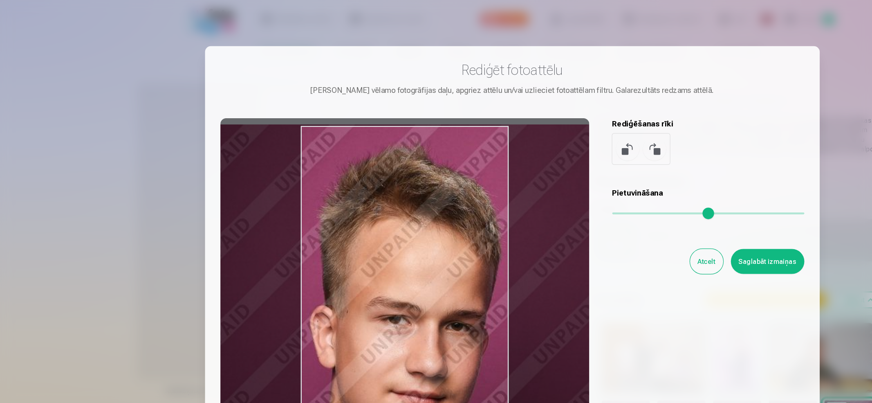
drag, startPoint x: 341, startPoint y: 245, endPoint x: 377, endPoint y: 256, distance: 37.5
click at [377, 256] on div at bounding box center [345, 229] width 314 height 257
type input "****"
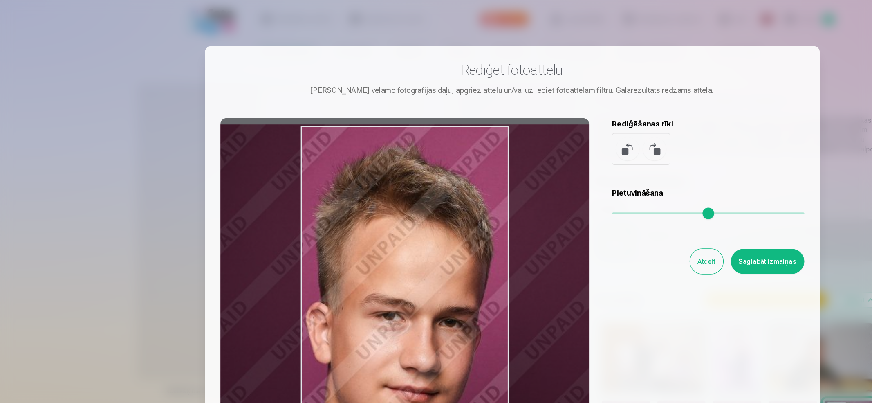
drag, startPoint x: 741, startPoint y: 63, endPoint x: 742, endPoint y: 105, distance: 42.5
click at [725, 105] on div at bounding box center [436, 201] width 872 height 403
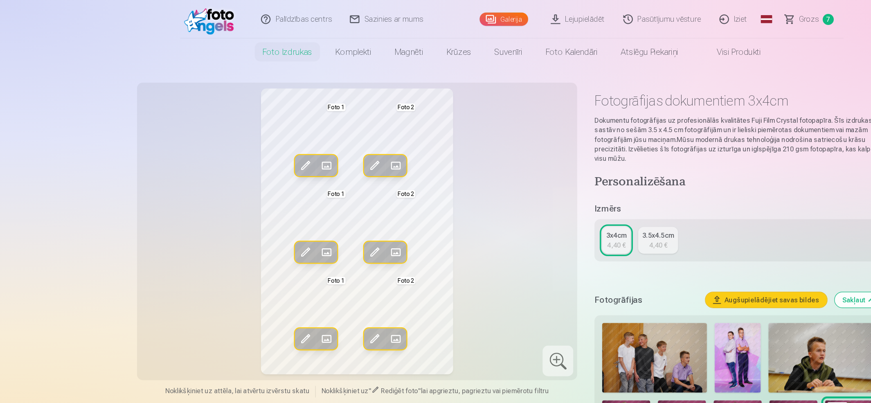
click at [260, 138] on span at bounding box center [259, 141] width 13 height 13
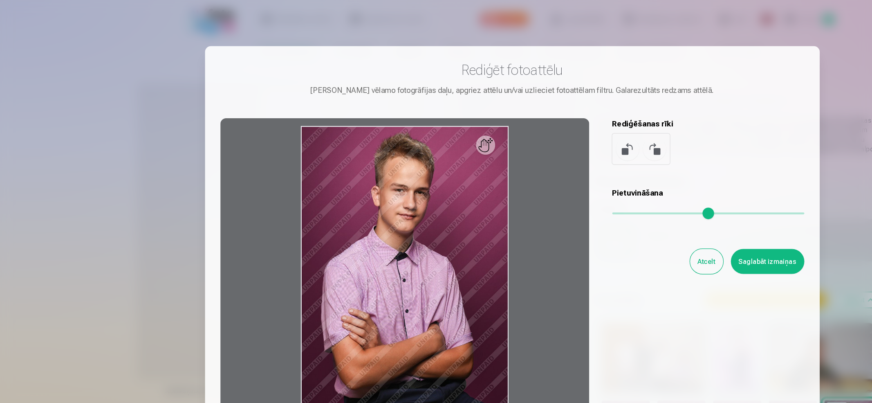
click at [358, 196] on div at bounding box center [345, 229] width 314 height 257
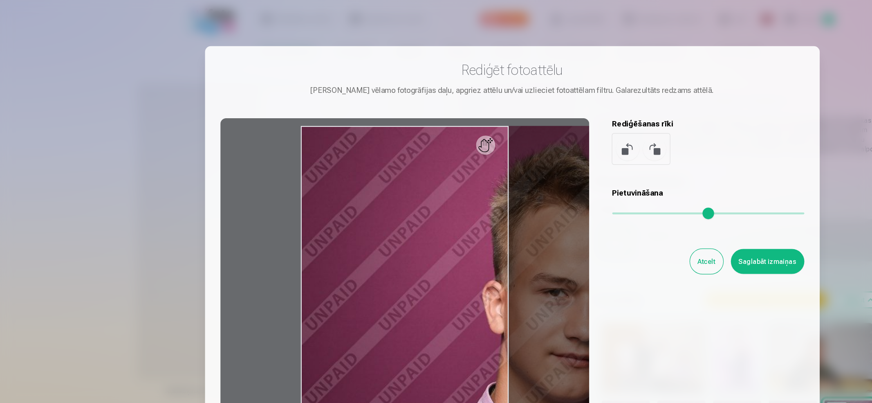
drag, startPoint x: 524, startPoint y: 182, endPoint x: 569, endPoint y: 208, distance: 52.4
click at [569, 182] on input "range" at bounding box center [603, 182] width 164 height 2
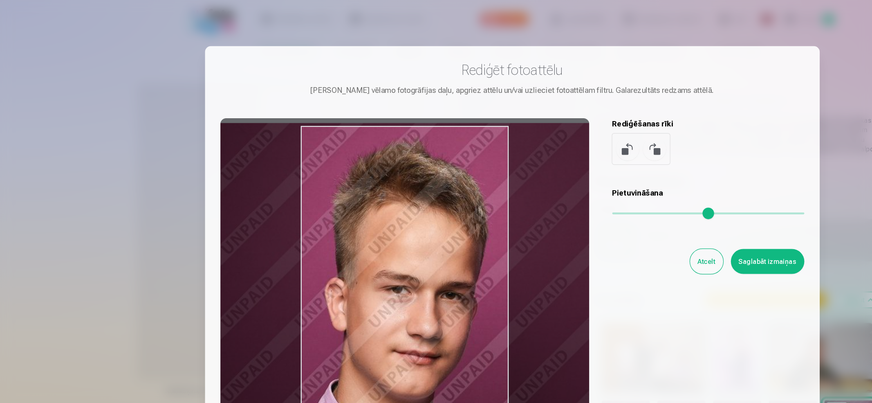
drag, startPoint x: 389, startPoint y: 260, endPoint x: 255, endPoint y: 257, distance: 134.1
click at [255, 257] on div at bounding box center [345, 229] width 314 height 257
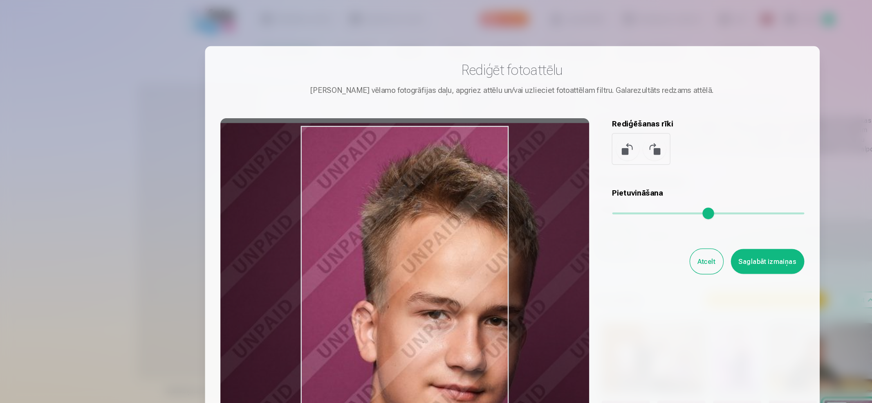
drag, startPoint x: 568, startPoint y: 181, endPoint x: 580, endPoint y: 181, distance: 11.9
click at [580, 181] on input "range" at bounding box center [603, 182] width 164 height 2
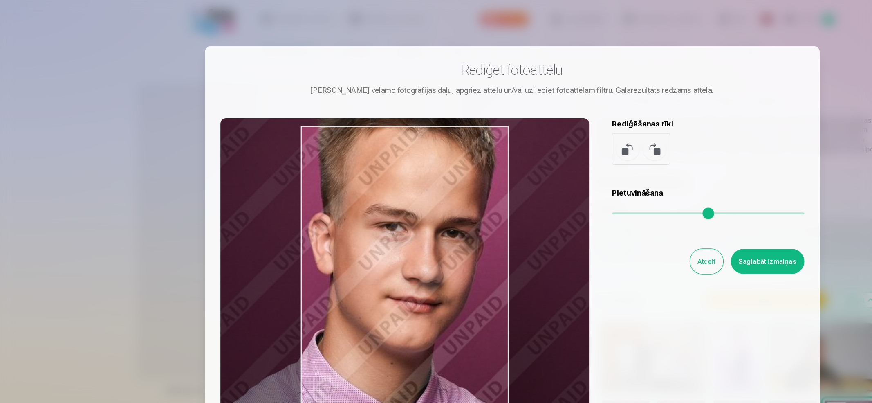
drag, startPoint x: 354, startPoint y: 262, endPoint x: 317, endPoint y: 187, distance: 83.4
click at [317, 187] on div at bounding box center [345, 229] width 314 height 257
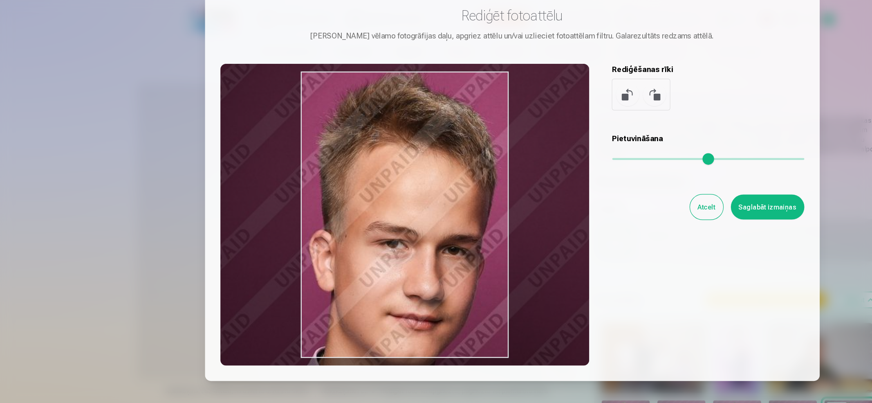
drag, startPoint x: 334, startPoint y: 161, endPoint x: 334, endPoint y: 222, distance: 60.9
click at [334, 222] on div at bounding box center [345, 182] width 314 height 257
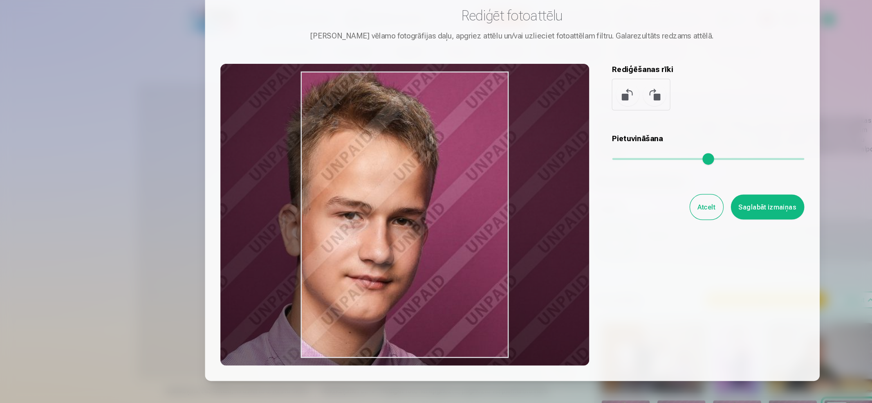
click at [569, 135] on input "range" at bounding box center [603, 136] width 164 height 2
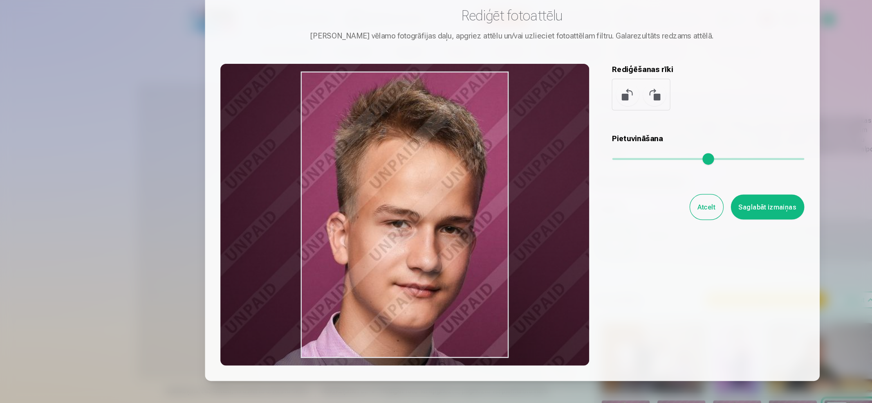
drag, startPoint x: 342, startPoint y: 198, endPoint x: 383, endPoint y: 205, distance: 41.5
click at [383, 205] on div at bounding box center [345, 182] width 314 height 257
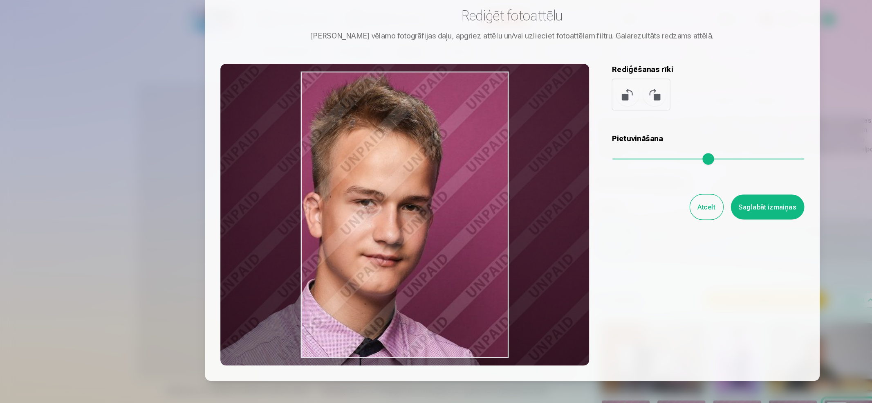
click at [559, 135] on input "range" at bounding box center [603, 136] width 164 height 2
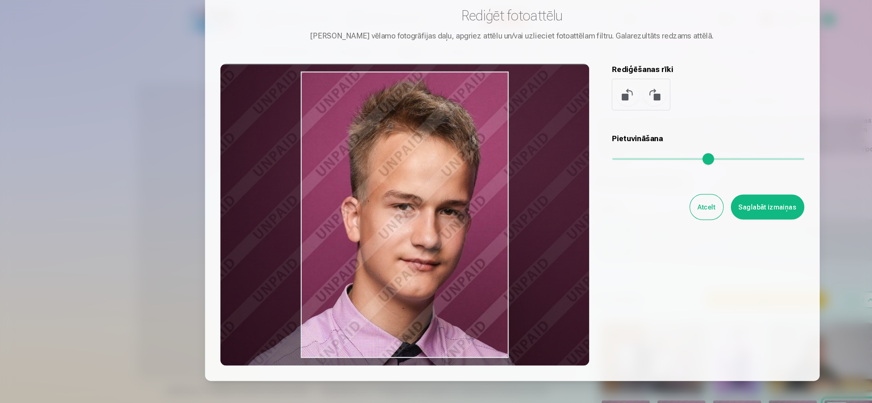
type input "****"
drag, startPoint x: 337, startPoint y: 256, endPoint x: 369, endPoint y: 259, distance: 32.4
click at [369, 259] on div at bounding box center [345, 182] width 314 height 257
click at [644, 174] on button "Saglabāt izmaiņas" at bounding box center [653, 176] width 63 height 21
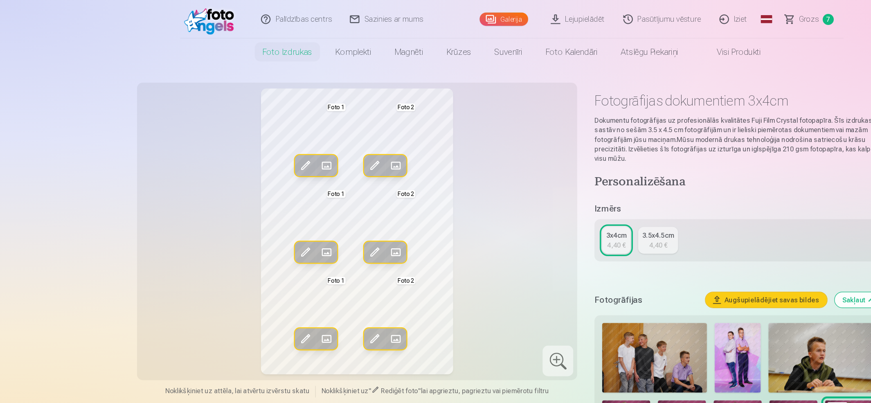
click at [682, 20] on span "Grozs" at bounding box center [688, 16] width 17 height 10
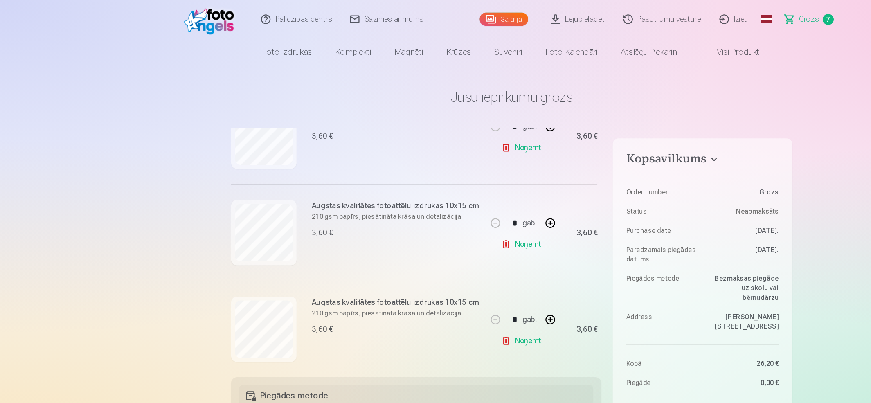
scroll to position [476, 0]
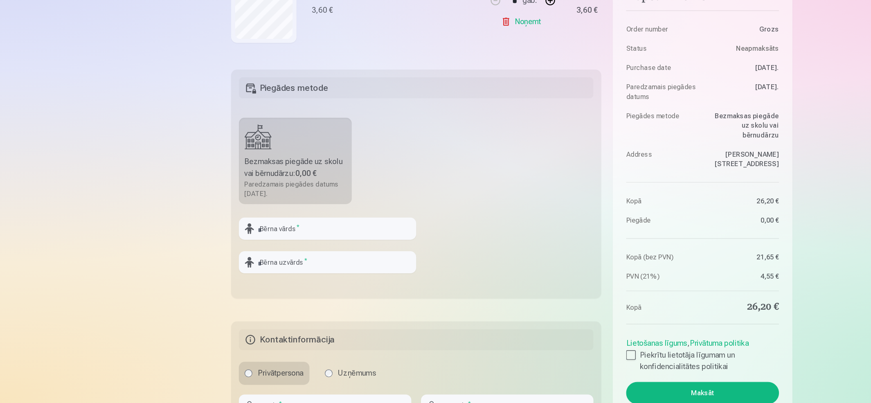
scroll to position [218, 0]
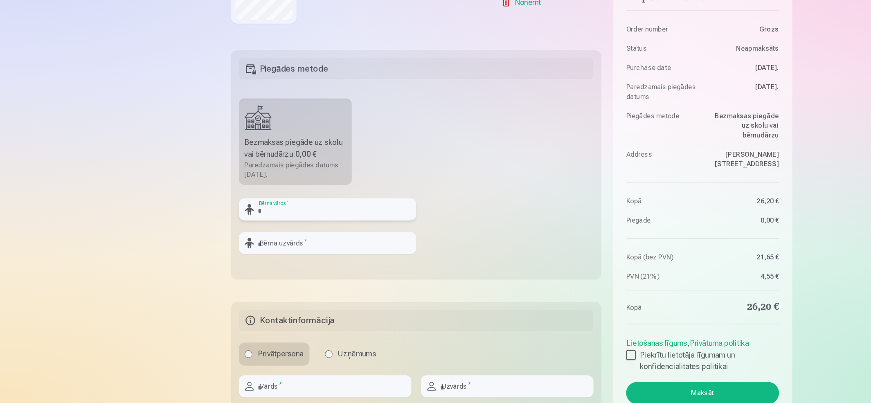
click at [273, 239] on input "text" at bounding box center [278, 238] width 151 height 19
type input "*****"
click at [269, 263] on input "text" at bounding box center [278, 266] width 151 height 19
type input "******"
click at [260, 335] on input "text" at bounding box center [276, 388] width 147 height 19
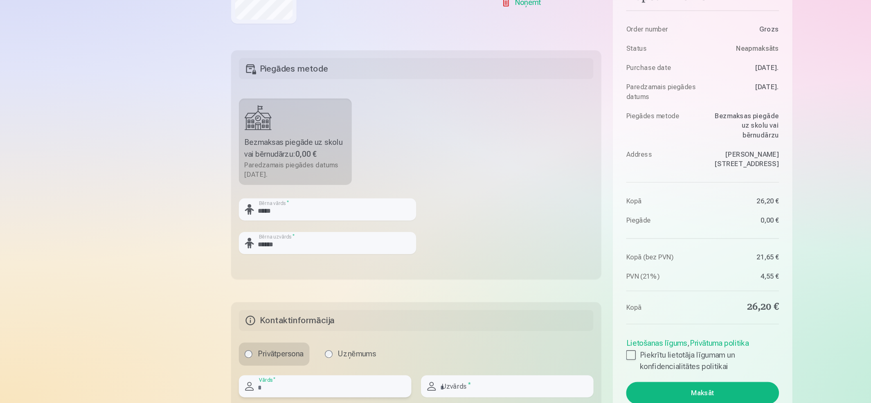
type input "****"
type input "*****"
type input "********"
type input "**********"
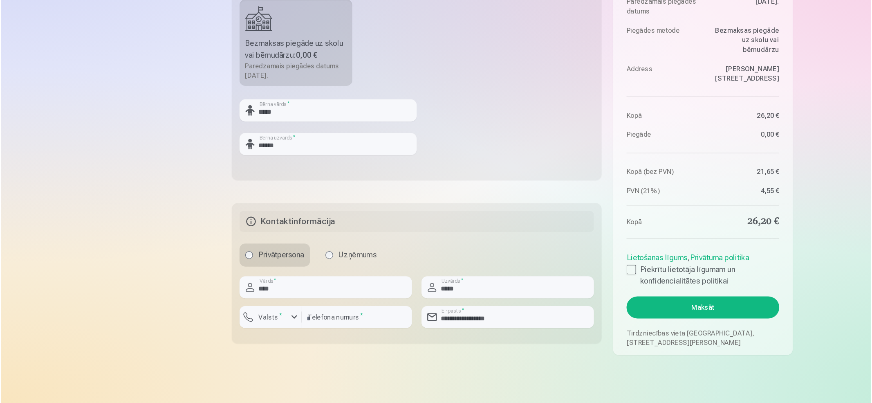
scroll to position [311, 0]
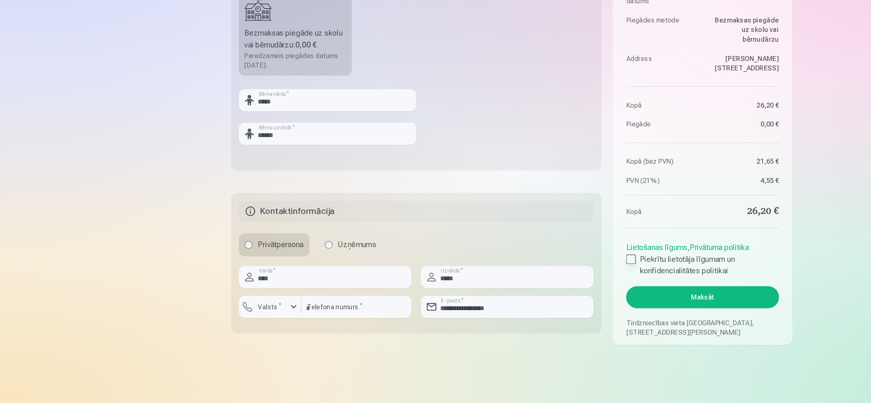
click at [535, 281] on div at bounding box center [537, 280] width 8 height 8
click at [575, 308] on button "Maksāt" at bounding box center [598, 312] width 130 height 19
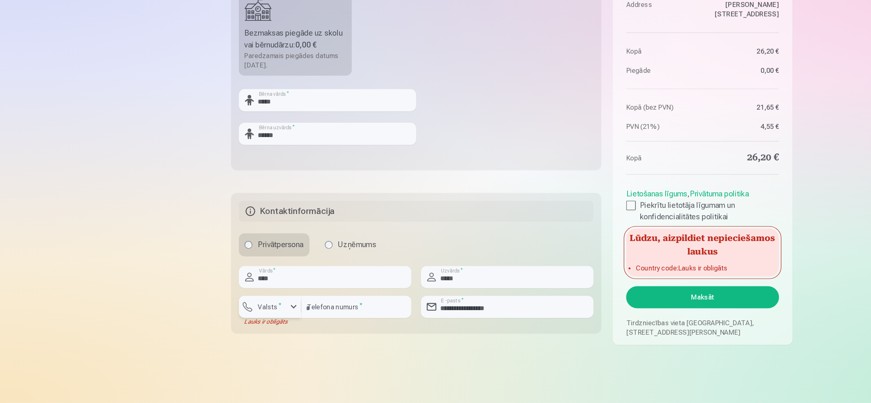
click at [249, 322] on div "button" at bounding box center [250, 321] width 10 height 10
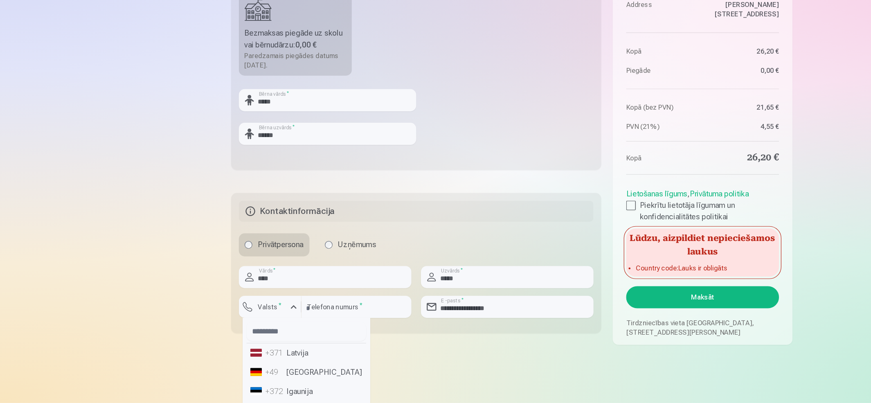
click at [249, 335] on li "+371 Latvija" at bounding box center [261, 360] width 102 height 16
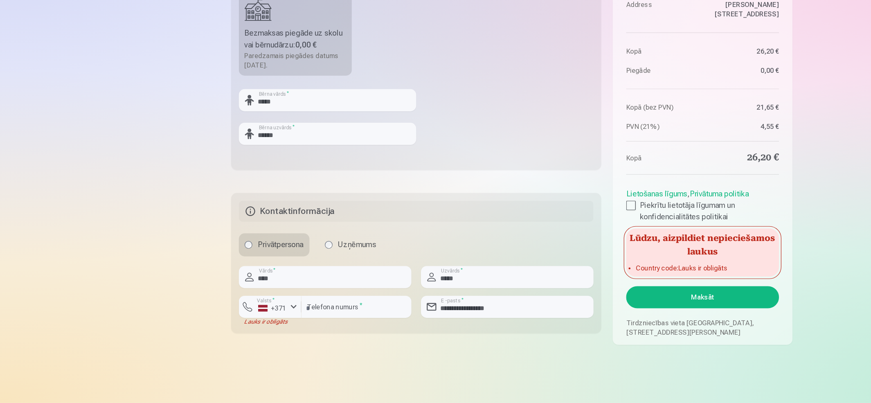
click at [592, 312] on button "Maksāt" at bounding box center [598, 312] width 130 height 19
